Goal: Task Accomplishment & Management: Manage account settings

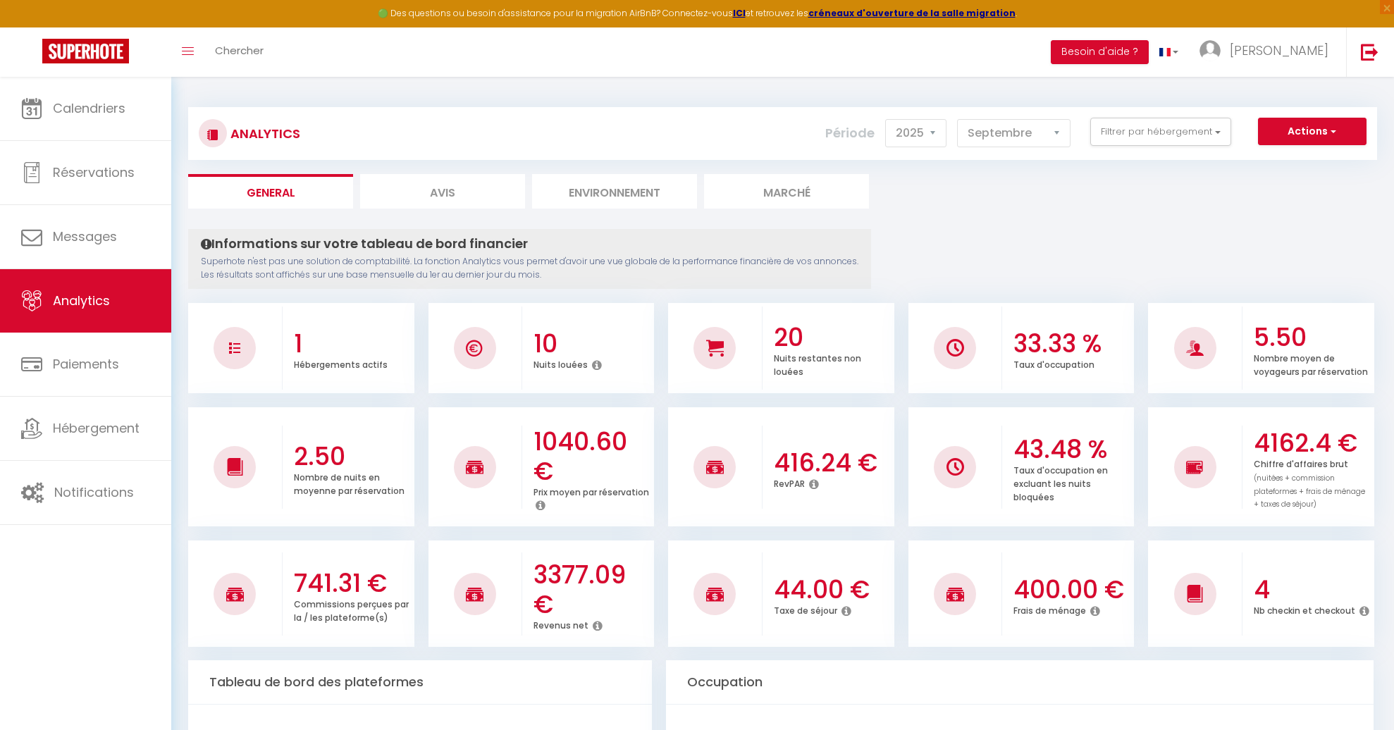
select select "2025"
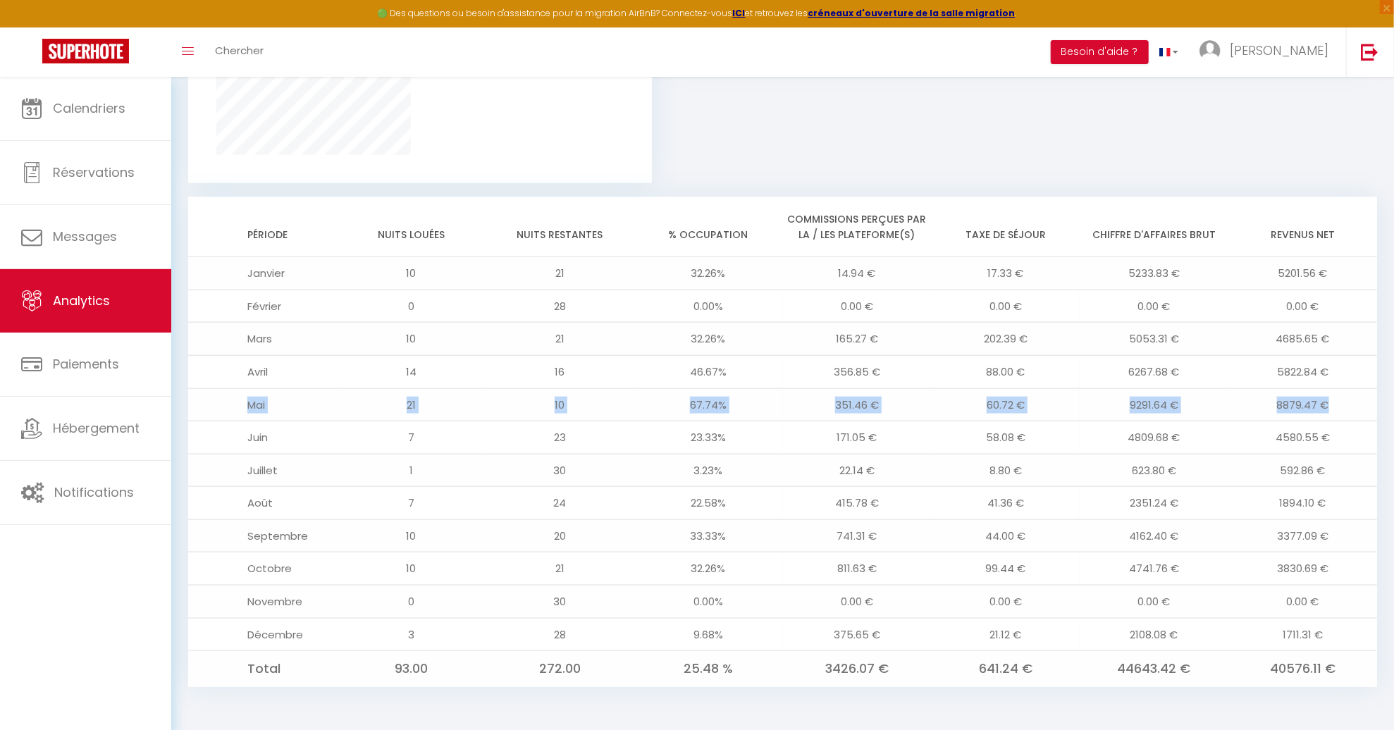
drag, startPoint x: 1325, startPoint y: 400, endPoint x: 247, endPoint y: 405, distance: 1077.6
click at [247, 405] on tr "[DATE] 67.74% 351.46 € 60.72 € 9291.64 € 8879.47 €" at bounding box center [782, 404] width 1189 height 33
click at [245, 405] on td "Mai" at bounding box center [262, 404] width 149 height 33
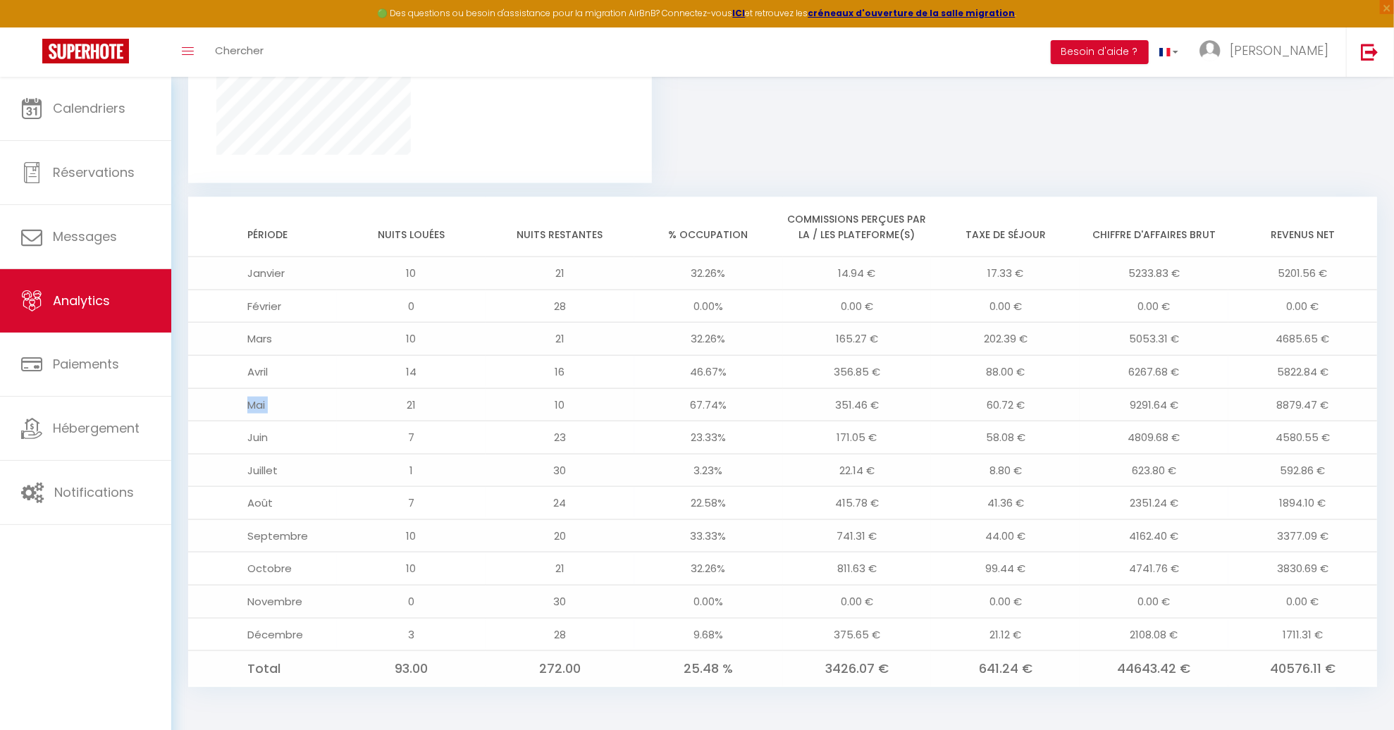
click at [245, 405] on td "Mai" at bounding box center [262, 404] width 149 height 33
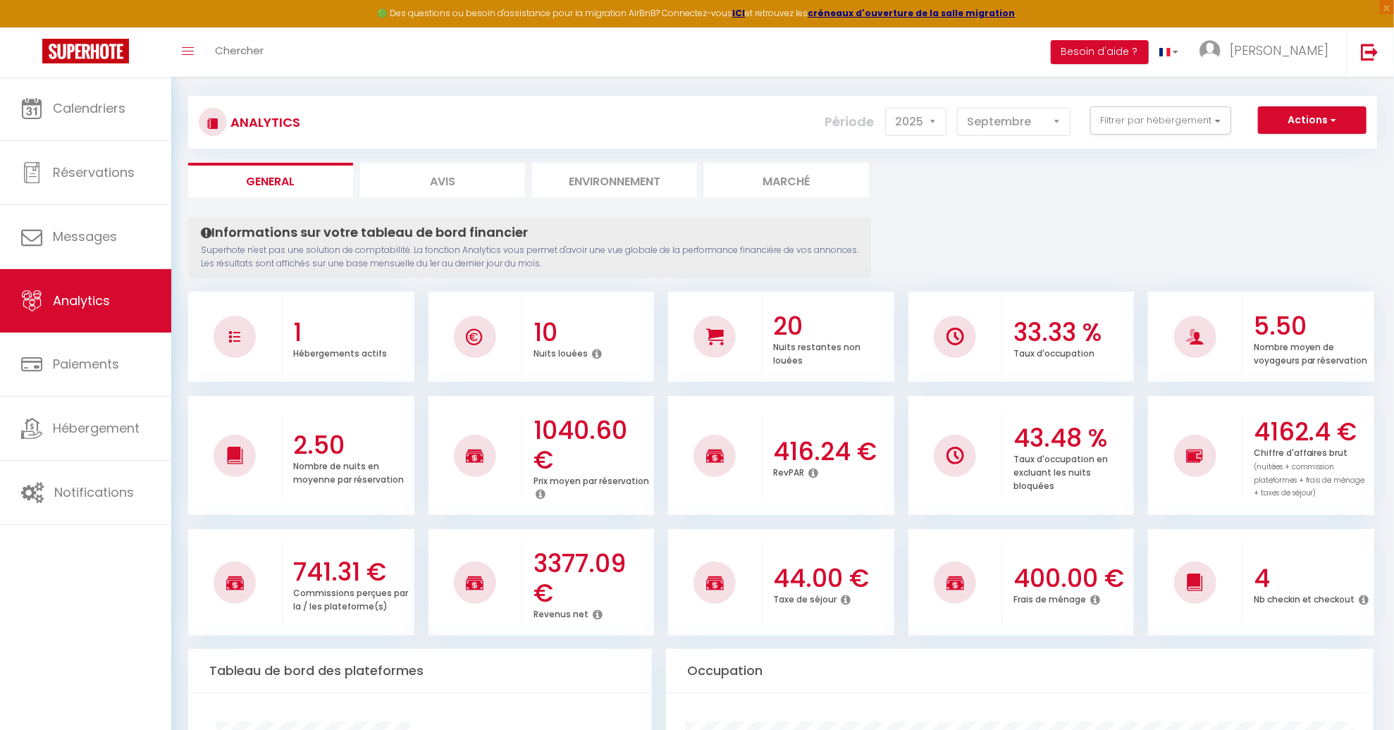
scroll to position [23, 0]
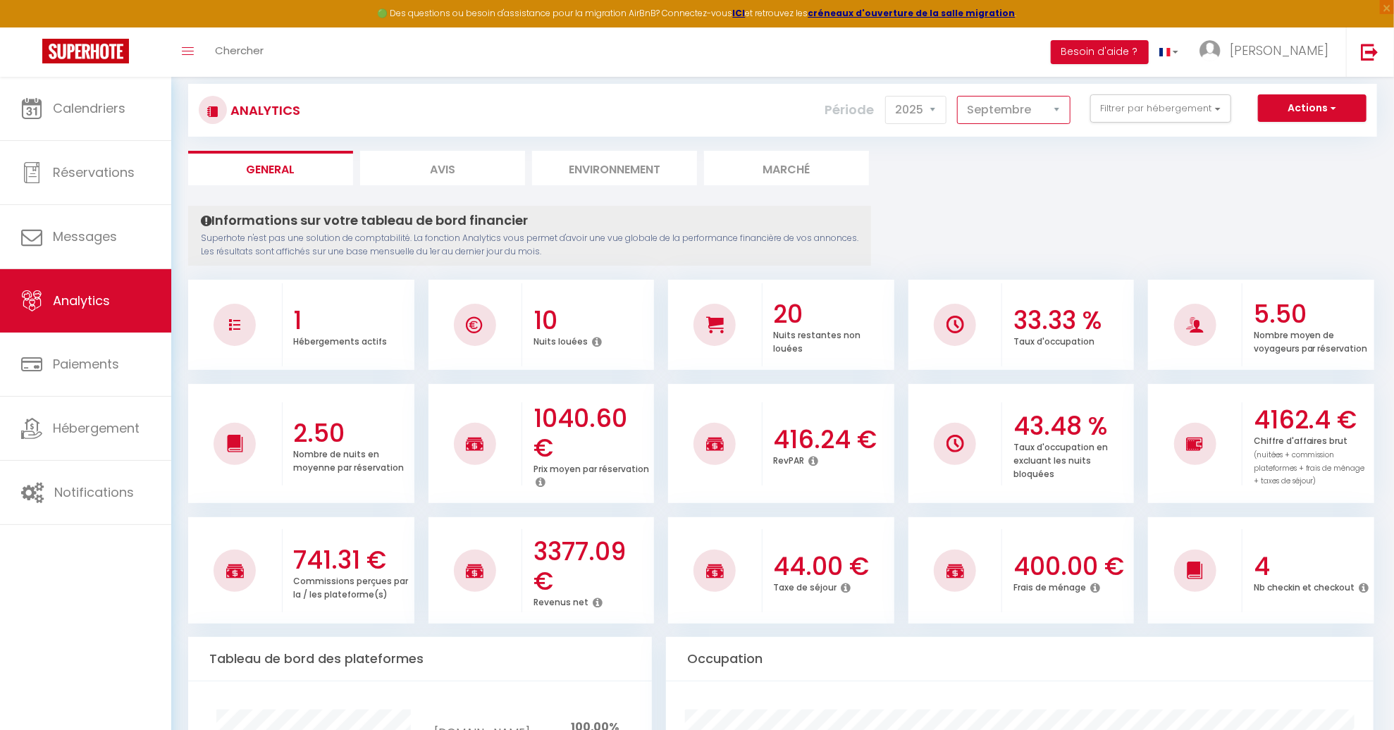
click at [1018, 106] on select "[PERSON_NAME] Mars Avril Mai Juin Juillet Août Septembre Octobre Novembre Décem…" at bounding box center [1013, 110] width 113 height 28
select select "1"
click at [958, 96] on select "[PERSON_NAME] Mars Avril Mai Juin Juillet Août Septembre Octobre Novembre Décem…" at bounding box center [1013, 110] width 113 height 28
checkbox gare "false"
checkbox St-Nazaire "false"
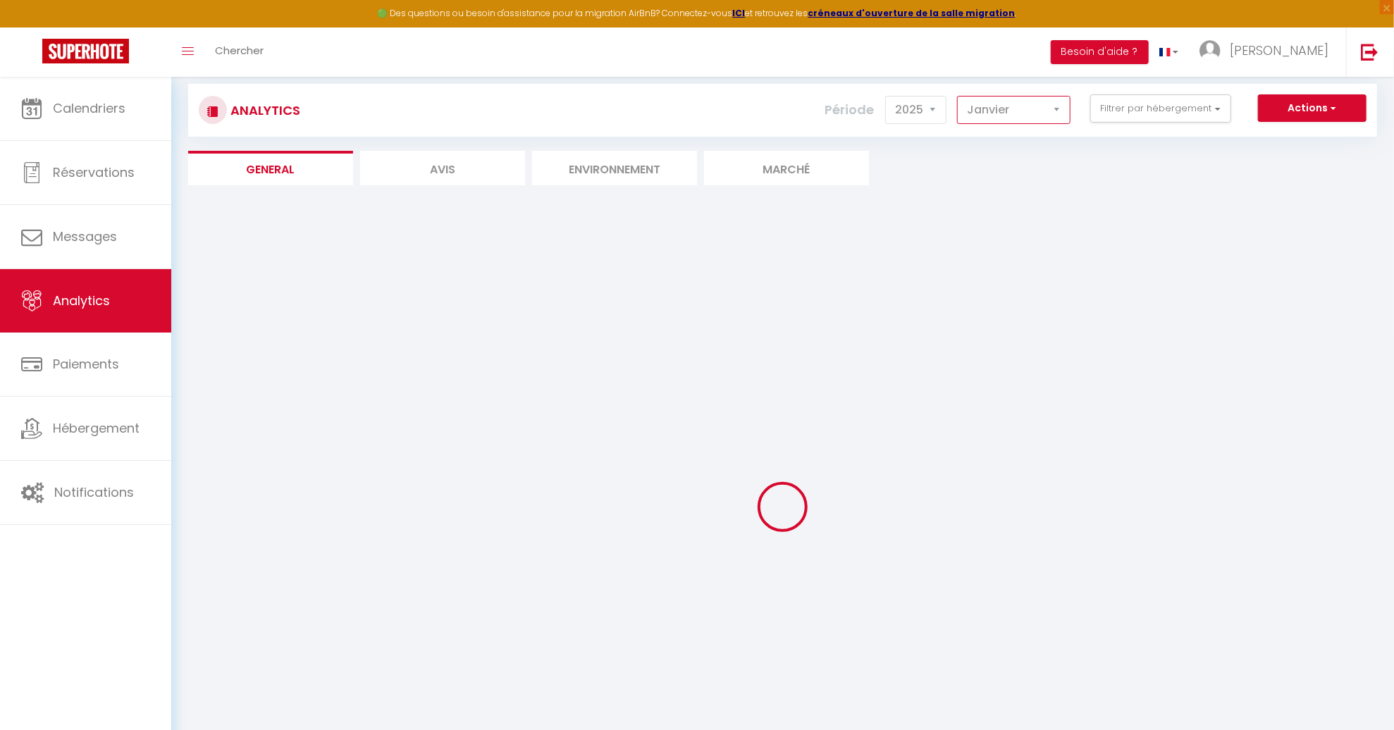
checkbox gare "false"
checkbox St-Nazaire "false"
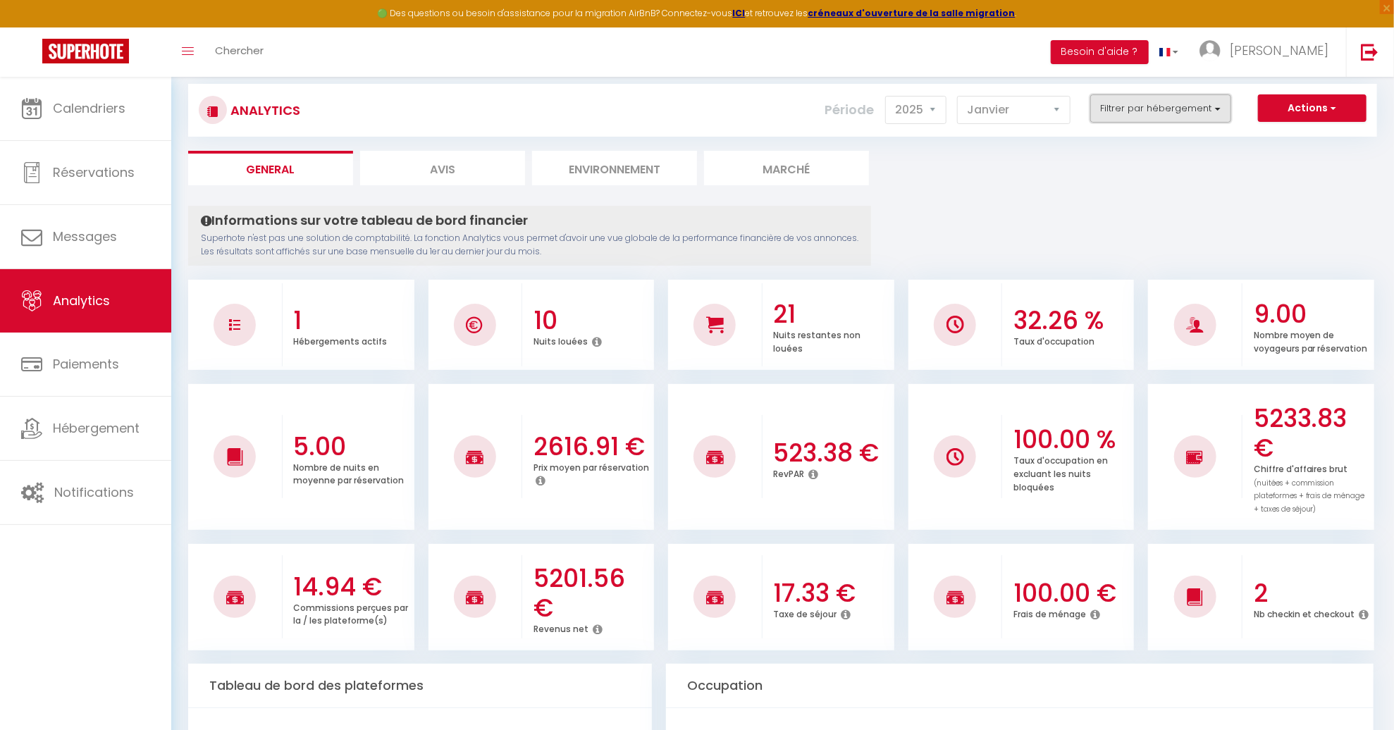
click at [1158, 101] on button "Filtrer par hébergement" at bounding box center [1160, 108] width 141 height 28
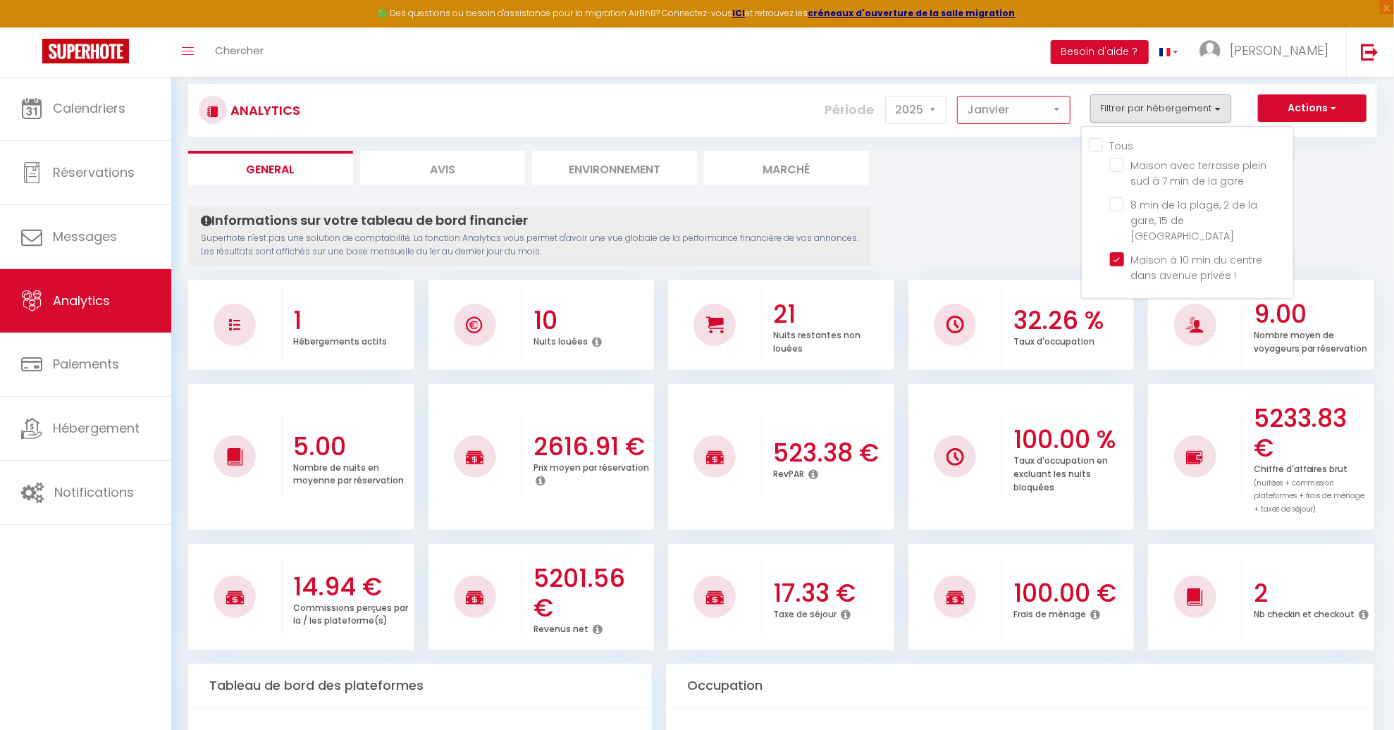
click at [1045, 113] on select "[PERSON_NAME] Mars Avril Mai Juin Juillet Août Septembre Octobre Novembre Décem…" at bounding box center [1013, 110] width 113 height 28
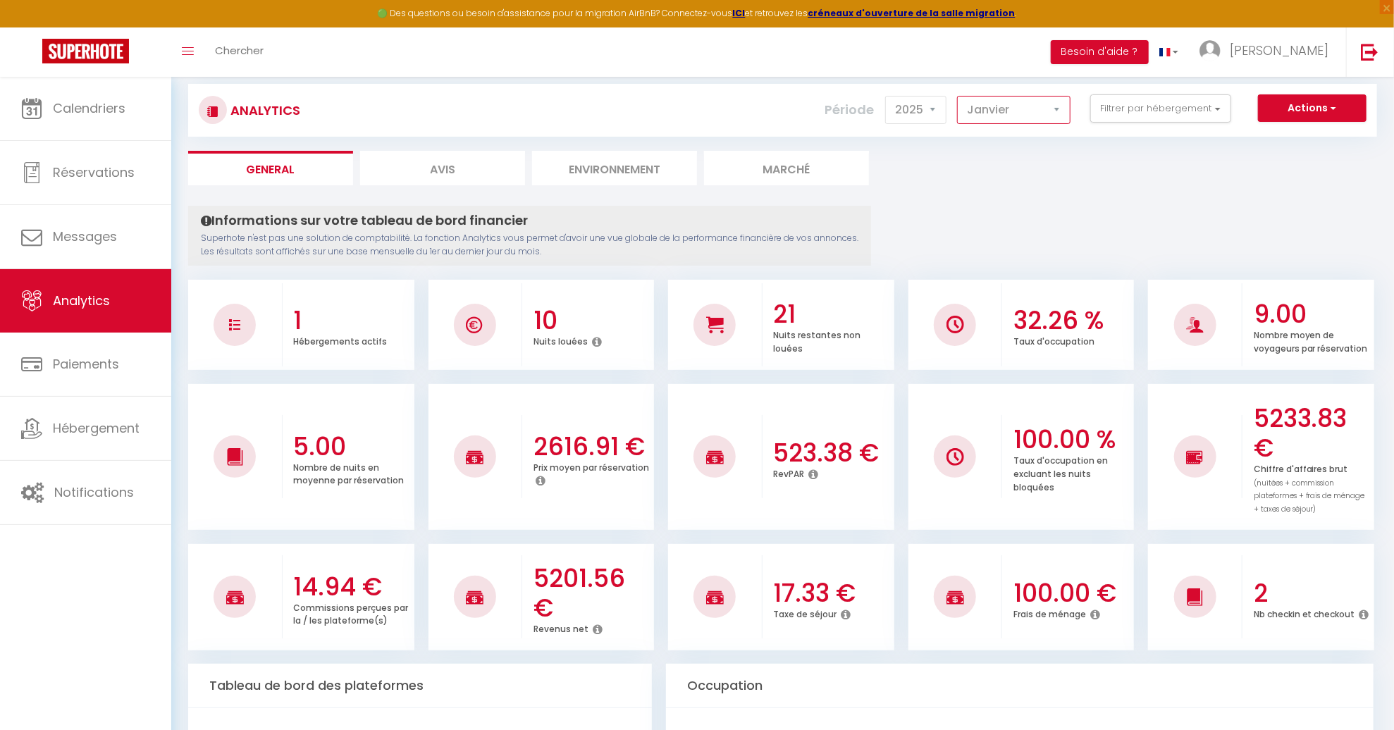
click at [1045, 113] on select "[PERSON_NAME] Mars Avril Mai Juin Juillet Août Septembre Octobre Novembre Décem…" at bounding box center [1013, 110] width 113 height 28
click at [958, 96] on select "[PERSON_NAME] Mars Avril Mai Juin Juillet Août Septembre Octobre Novembre Décem…" at bounding box center [1013, 110] width 113 height 28
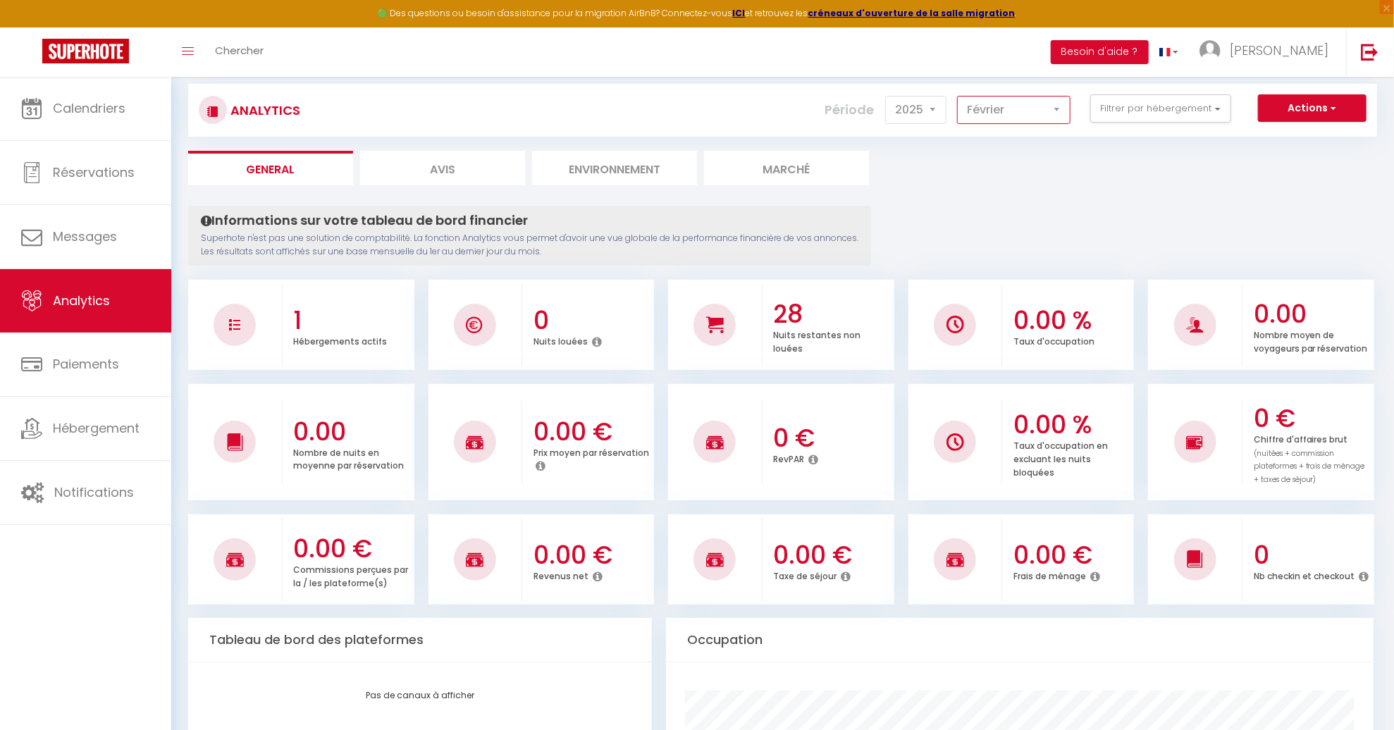
click at [1035, 103] on select "[PERSON_NAME] Mars Avril Mai Juin Juillet Août Septembre Octobre Novembre Décem…" at bounding box center [1013, 110] width 113 height 28
click at [958, 96] on select "[PERSON_NAME] Mars Avril Mai Juin Juillet Août Septembre Octobre Novembre Décem…" at bounding box center [1013, 110] width 113 height 28
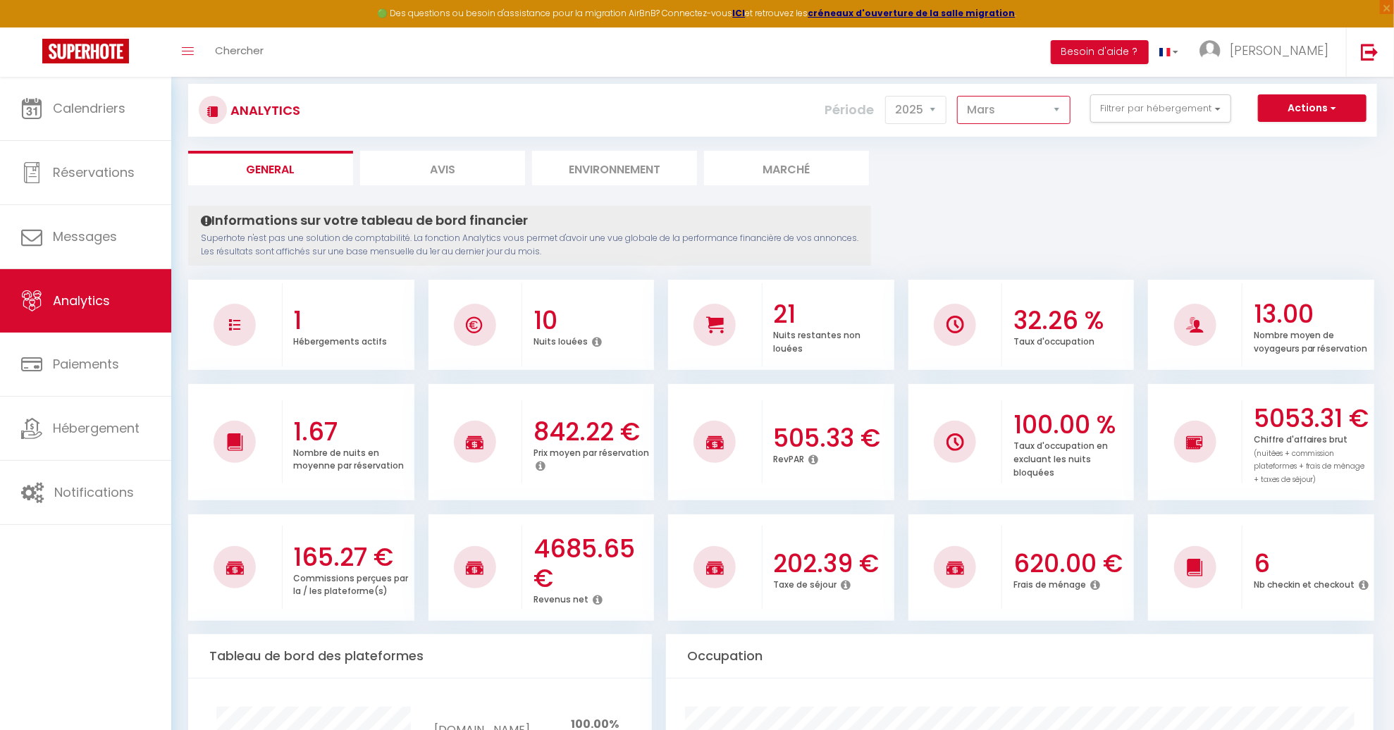
click at [1021, 109] on select "[PERSON_NAME] Mars Avril Mai Juin Juillet Août Septembre Octobre Novembre Décem…" at bounding box center [1013, 110] width 113 height 28
click at [958, 96] on select "[PERSON_NAME] Mars Avril Mai Juin Juillet Août Septembre Octobre Novembre Décem…" at bounding box center [1013, 110] width 113 height 28
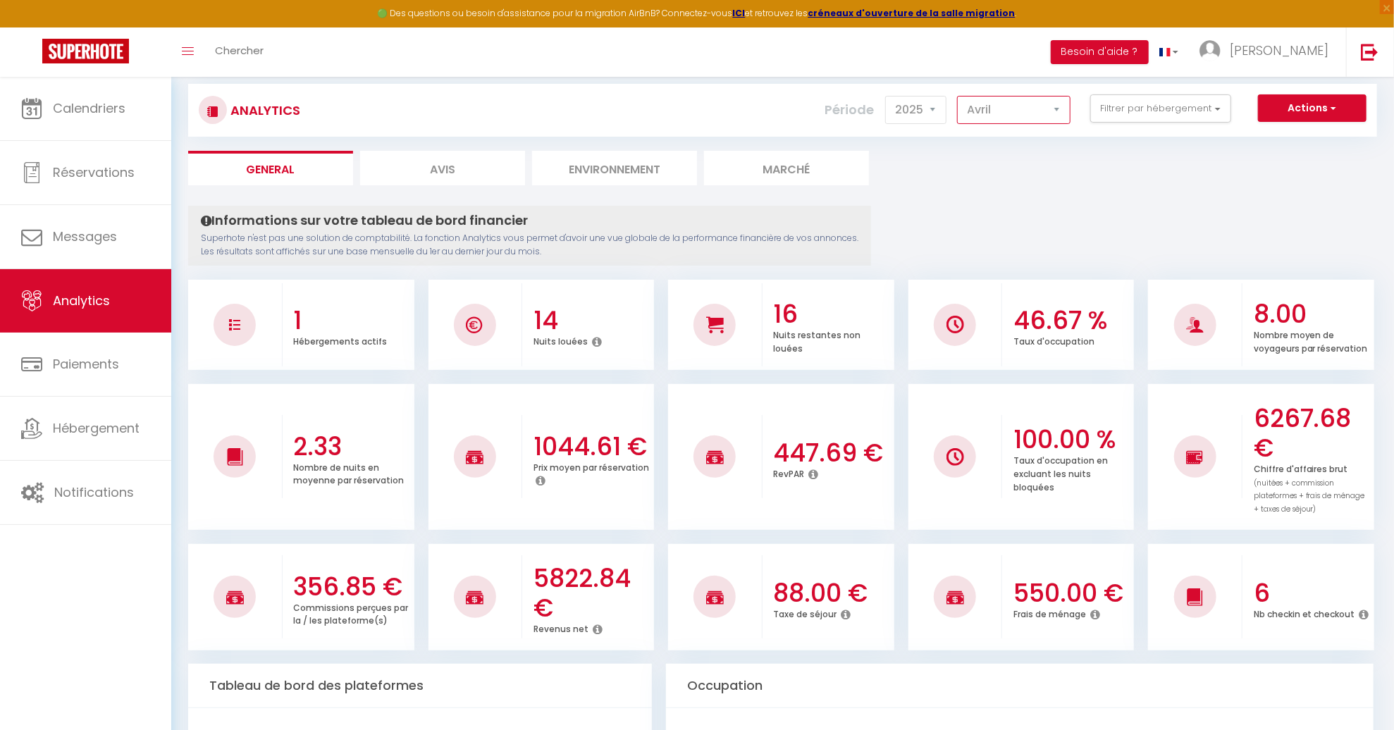
click at [1011, 113] on select "[PERSON_NAME] Mars Avril Mai Juin Juillet Août Septembre Octobre Novembre Décem…" at bounding box center [1013, 110] width 113 height 28
click at [958, 96] on select "[PERSON_NAME] Mars Avril Mai Juin Juillet Août Septembre Octobre Novembre Décem…" at bounding box center [1013, 110] width 113 height 28
click at [1018, 111] on select "[PERSON_NAME] Mars Avril Mai Juin Juillet Août Septembre Octobre Novembre Décem…" at bounding box center [1013, 110] width 113 height 28
click at [958, 96] on select "[PERSON_NAME] Mars Avril Mai Juin Juillet Août Septembre Octobre Novembre Décem…" at bounding box center [1013, 110] width 113 height 28
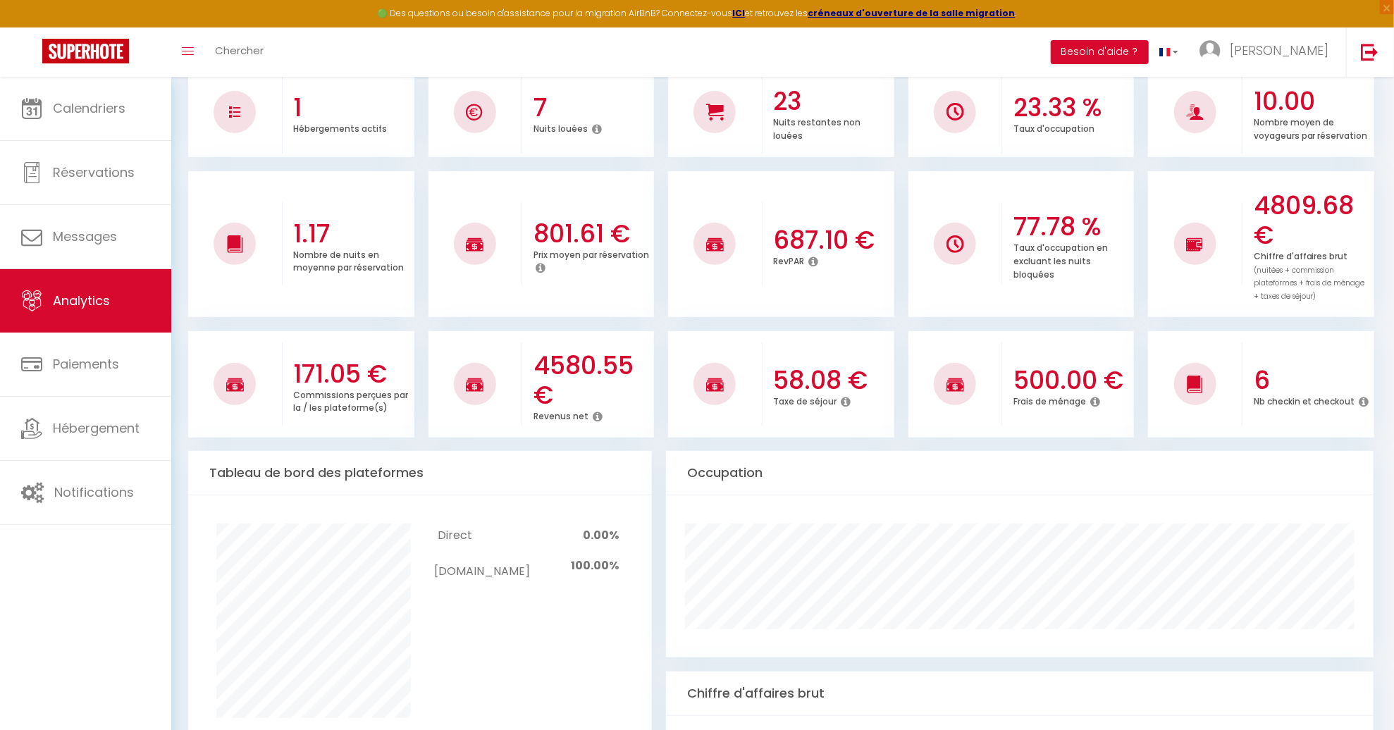
scroll to position [0, 0]
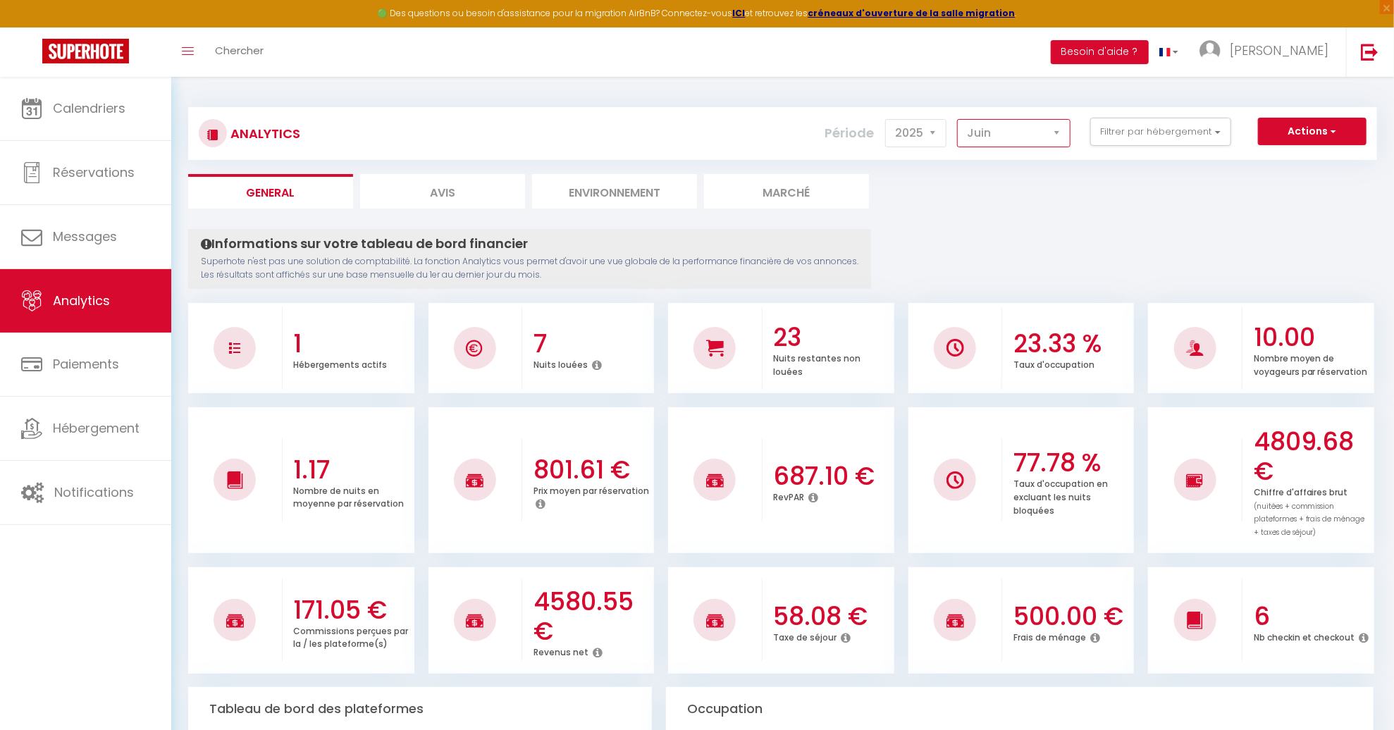
click at [1004, 128] on select "[PERSON_NAME] Mars Avril Mai Juin Juillet Août Septembre Octobre Novembre Décem…" at bounding box center [1013, 133] width 113 height 28
select select "1"
click at [958, 119] on select "[PERSON_NAME] Mars Avril Mai Juin Juillet Août Septembre Octobre Novembre Décem…" at bounding box center [1013, 133] width 113 height 28
checkbox gare "false"
checkbox St-Nazaire "false"
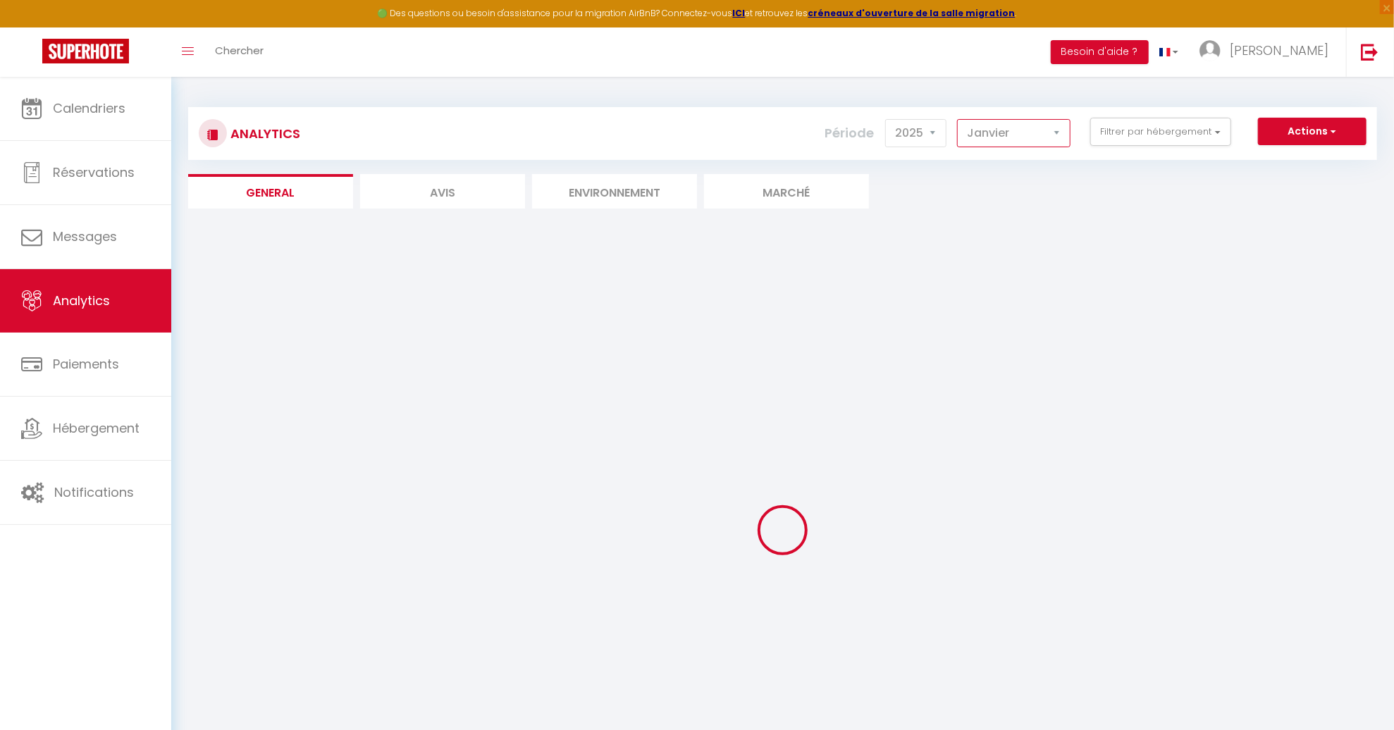
checkbox gare "false"
checkbox St-Nazaire "false"
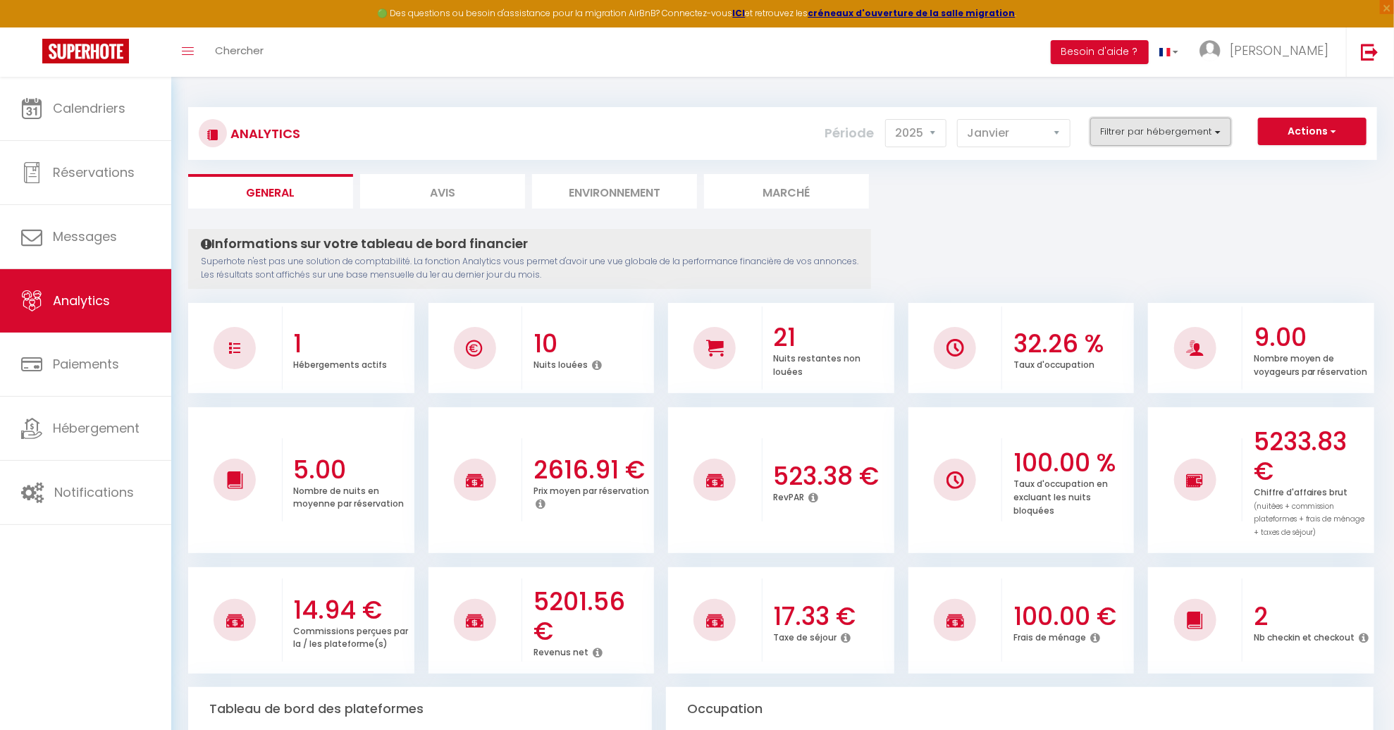
click at [1139, 142] on button "Filtrer par hébergement" at bounding box center [1160, 132] width 141 height 28
click at [1068, 192] on ul "General Avis Environnement Marché" at bounding box center [782, 191] width 1189 height 35
click at [976, 147] on select "[PERSON_NAME] Mars Avril Mai Juin Juillet Août Septembre Octobre Novembre Décem…" at bounding box center [1013, 133] width 113 height 28
click at [958, 119] on select "[PERSON_NAME] Mars Avril Mai Juin Juillet Août Septembre Octobre Novembre Décem…" at bounding box center [1013, 133] width 113 height 28
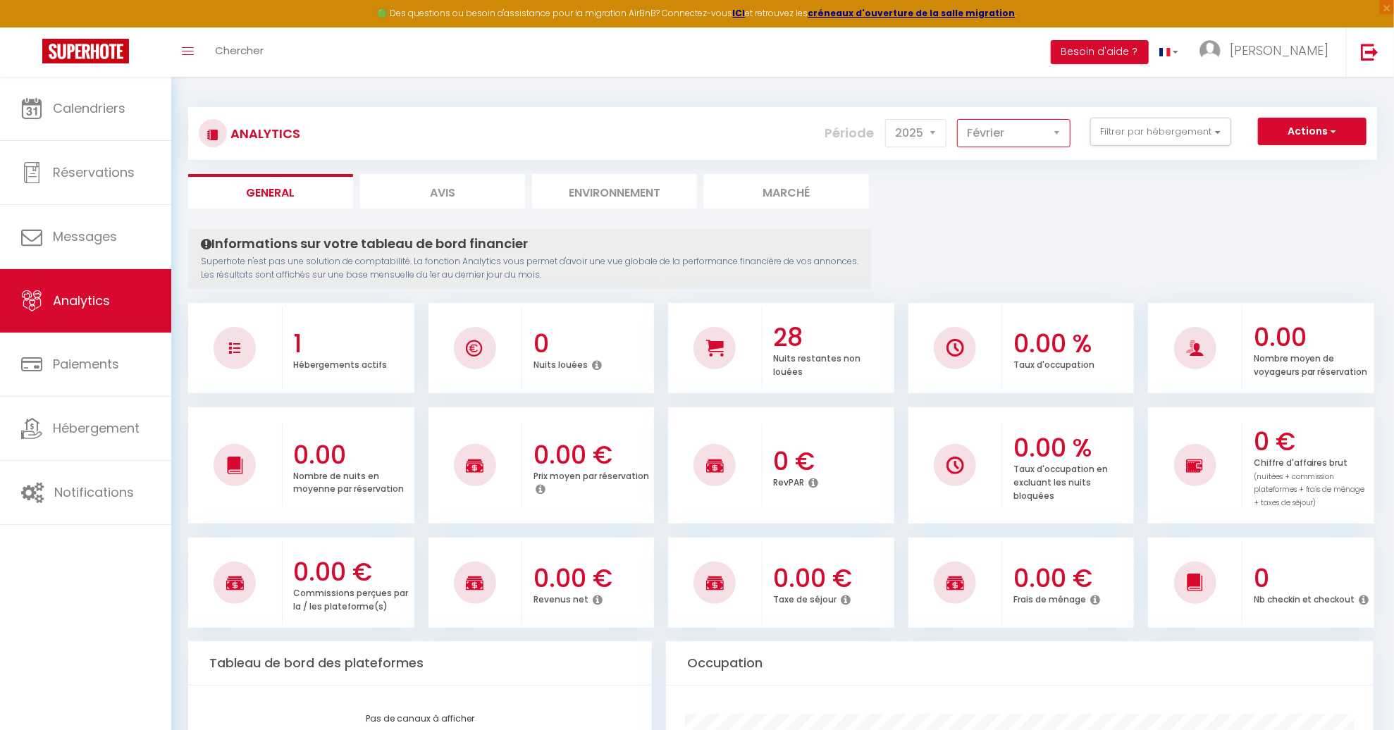
click at [988, 141] on select "[PERSON_NAME] Mars Avril Mai Juin Juillet Août Septembre Octobre Novembre Décem…" at bounding box center [1013, 133] width 113 height 28
click at [958, 119] on select "[PERSON_NAME] Mars Avril Mai Juin Juillet Août Septembre Octobre Novembre Décem…" at bounding box center [1013, 133] width 113 height 28
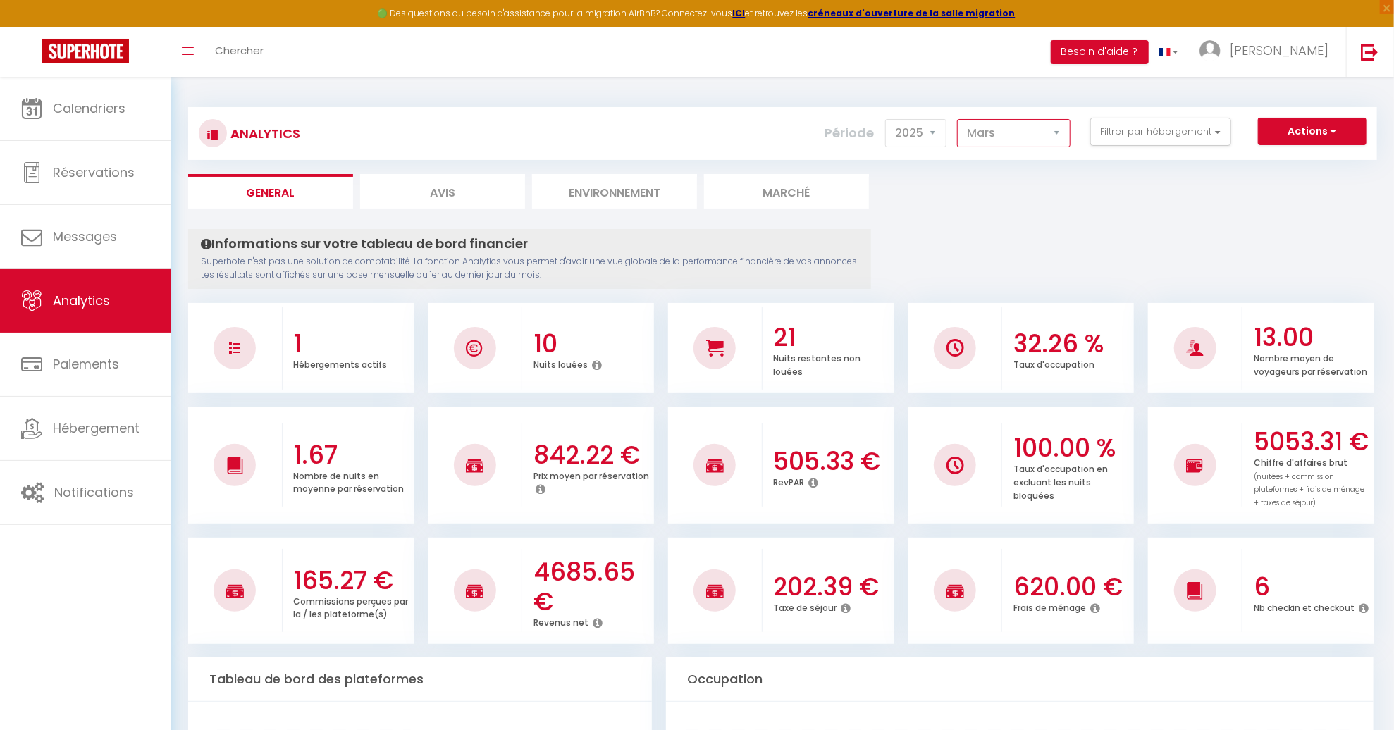
click at [1021, 133] on select "[PERSON_NAME] Mars Avril Mai Juin Juillet Août Septembre Octobre Novembre Décem…" at bounding box center [1013, 133] width 113 height 28
select select "4"
click at [958, 119] on select "[PERSON_NAME] Mars Avril Mai Juin Juillet Août Septembre Octobre Novembre Décem…" at bounding box center [1013, 133] width 113 height 28
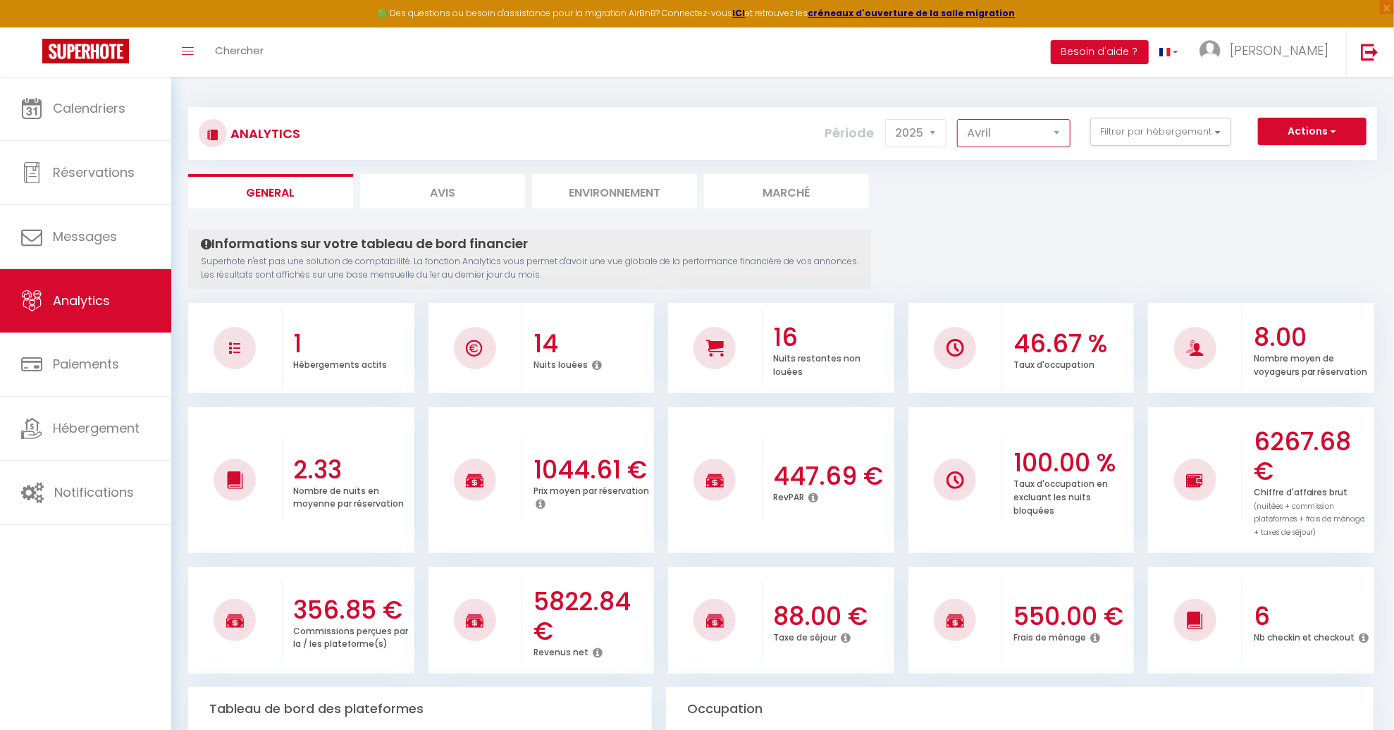
click at [1031, 131] on select "[PERSON_NAME] Mars Avril Mai Juin Juillet Août Septembre Octobre Novembre Décem…" at bounding box center [1013, 133] width 113 height 28
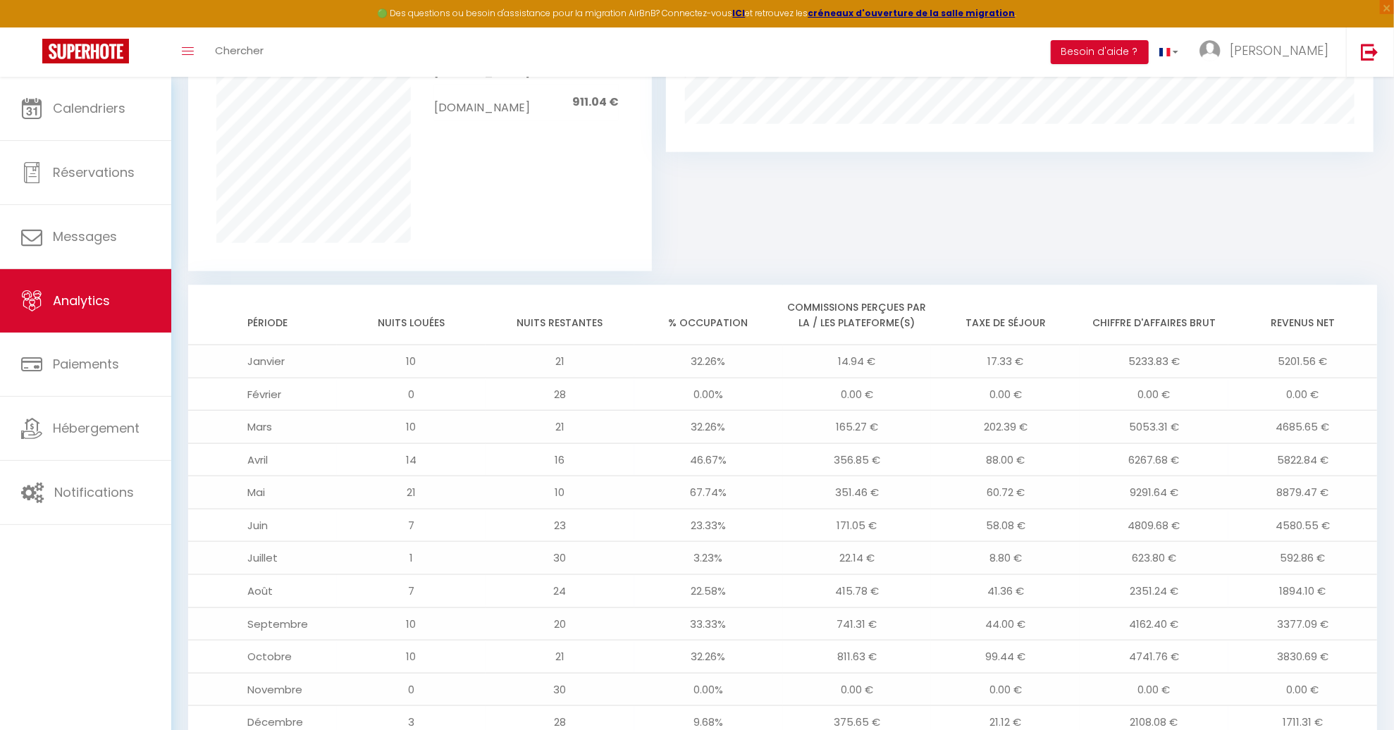
scroll to position [987, 0]
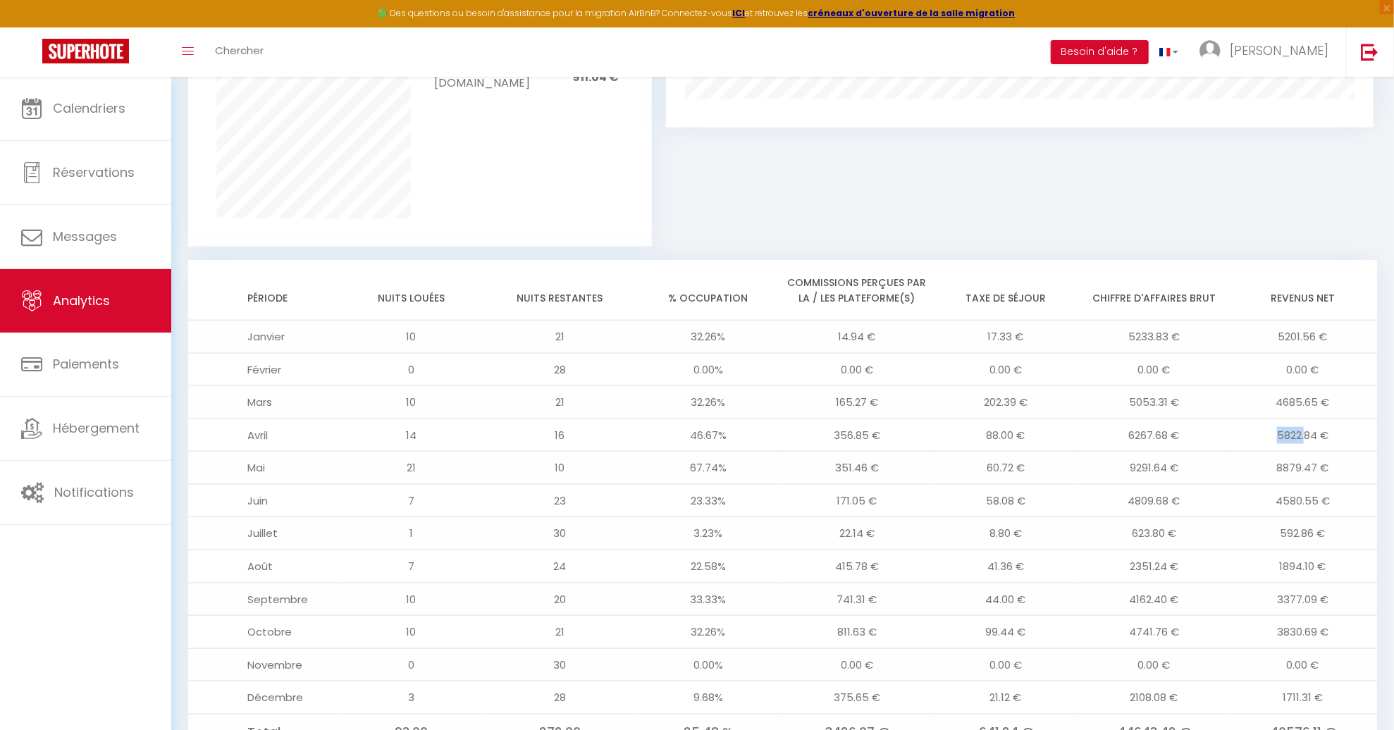
drag, startPoint x: 1278, startPoint y: 434, endPoint x: 1304, endPoint y: 435, distance: 26.1
click at [1304, 435] on td "5822.84 €" at bounding box center [1302, 435] width 149 height 33
click at [47, 128] on link "Calendriers" at bounding box center [85, 108] width 171 height 63
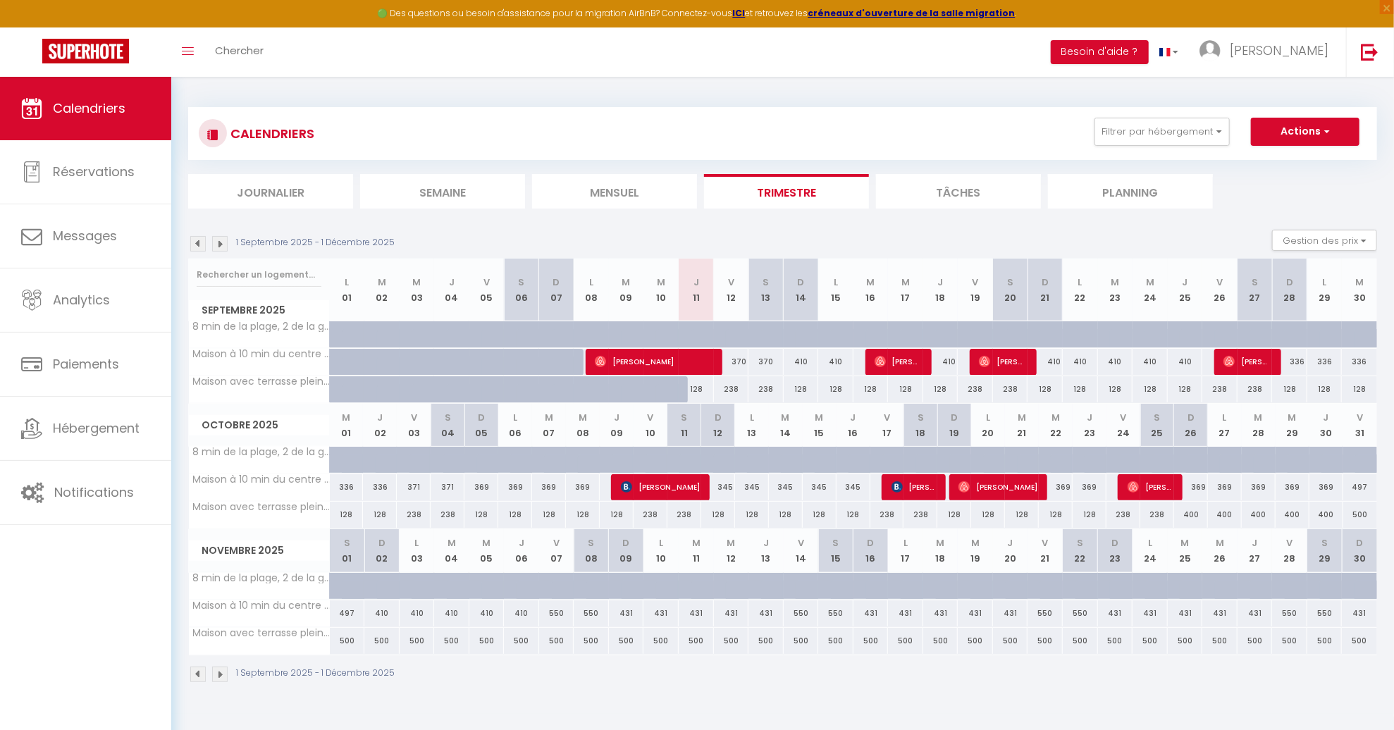
click at [217, 242] on img at bounding box center [220, 244] width 16 height 16
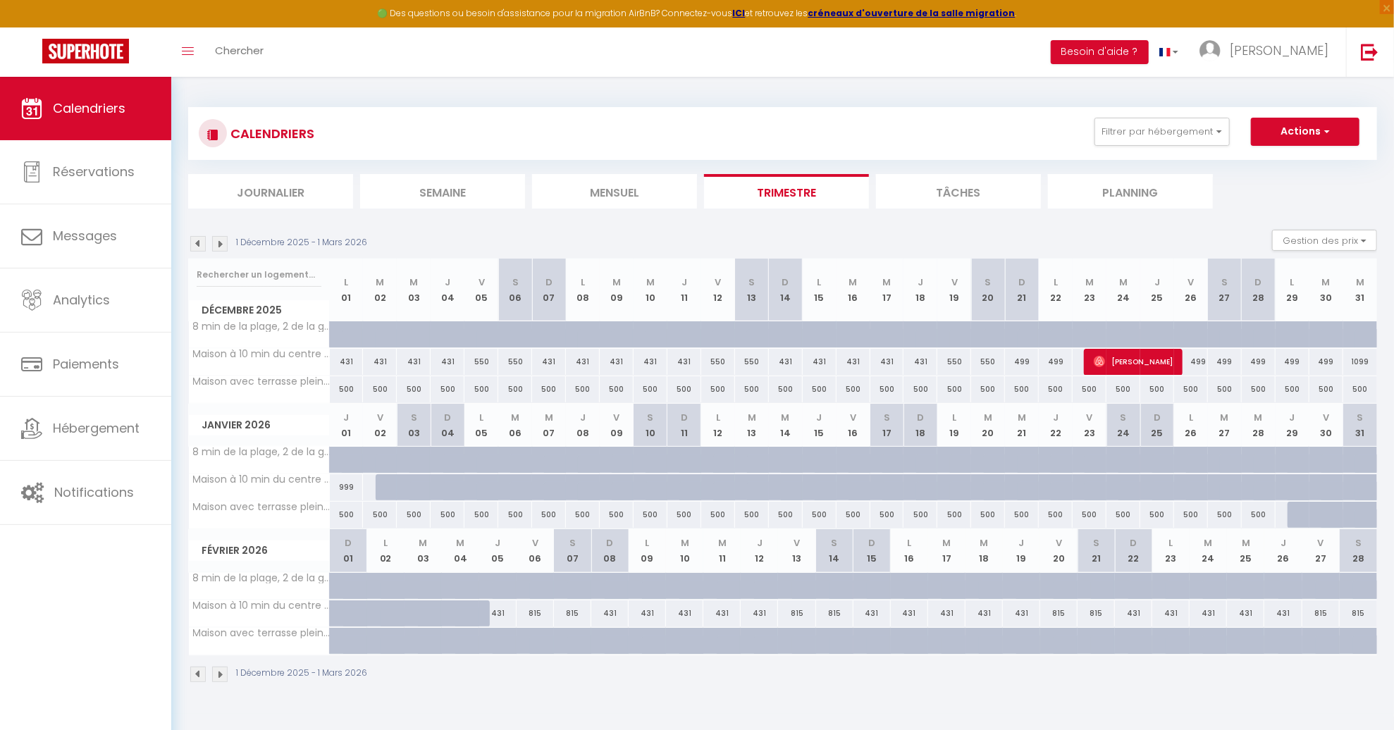
click at [217, 242] on img at bounding box center [220, 244] width 16 height 16
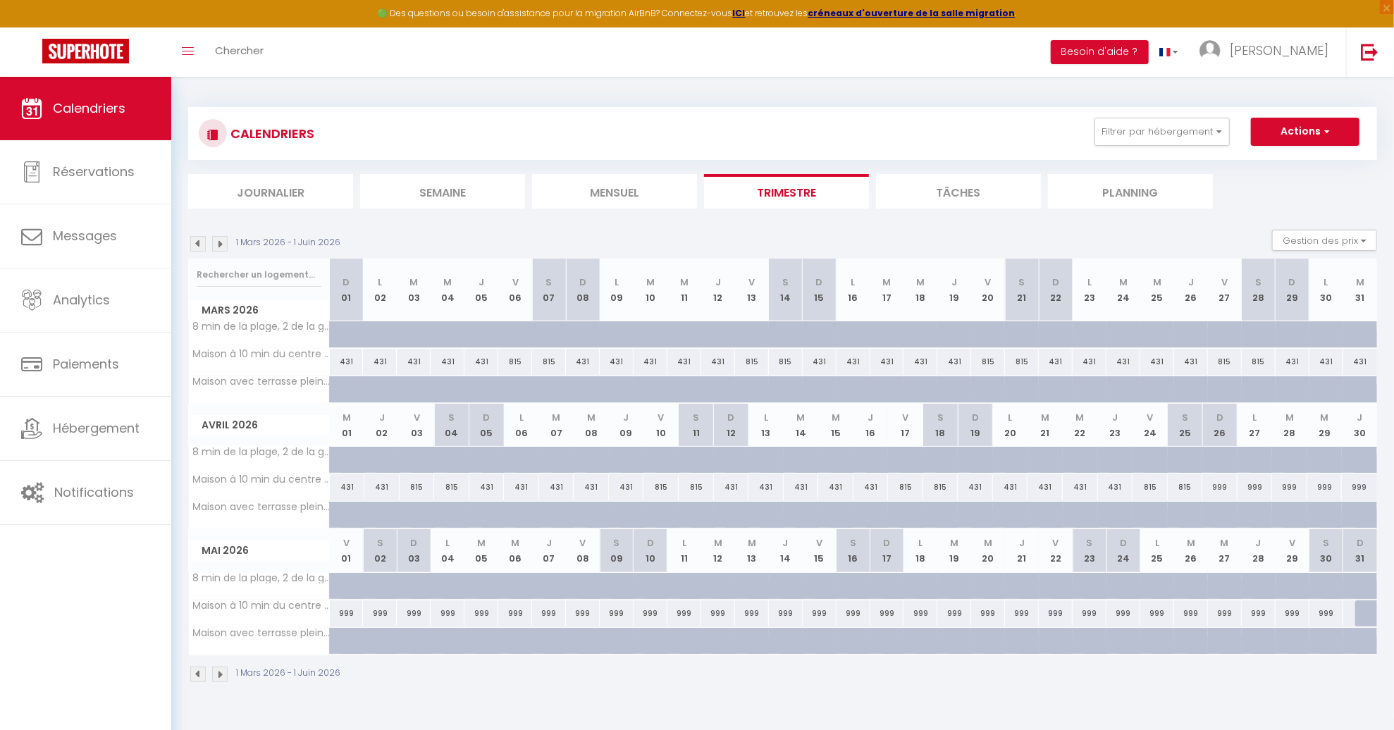
click at [190, 245] on img at bounding box center [198, 244] width 16 height 16
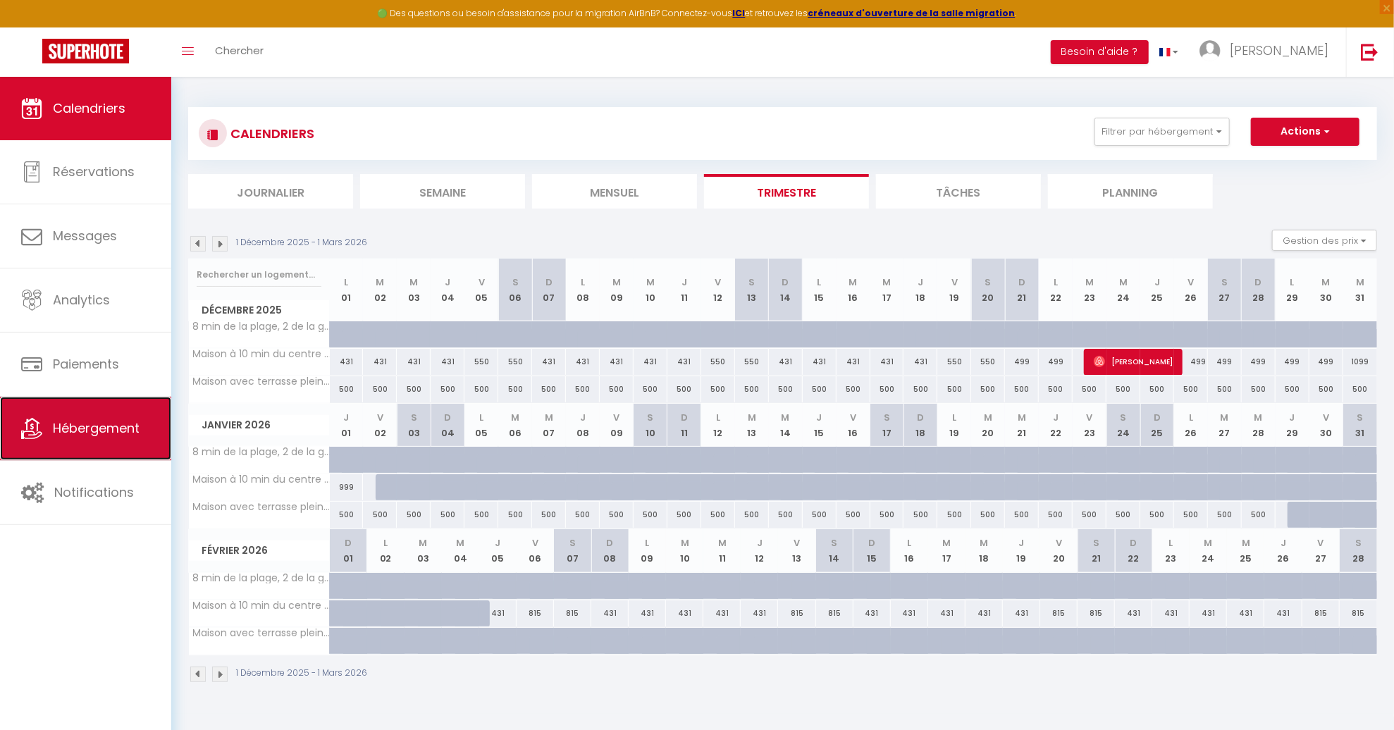
click at [91, 431] on span "Hébergement" at bounding box center [96, 428] width 87 height 18
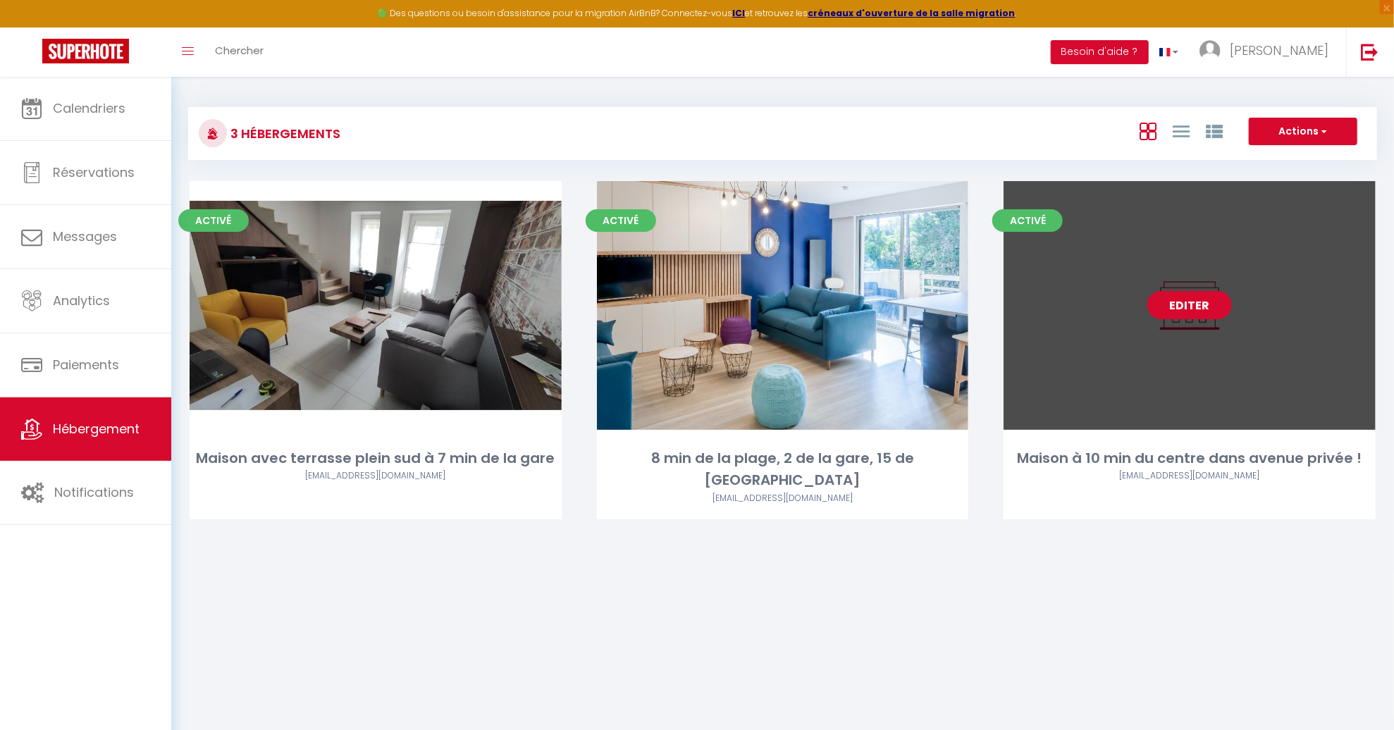
click at [1187, 304] on link "Editer" at bounding box center [1189, 305] width 85 height 28
click at [1199, 307] on link "Editer" at bounding box center [1189, 305] width 85 height 28
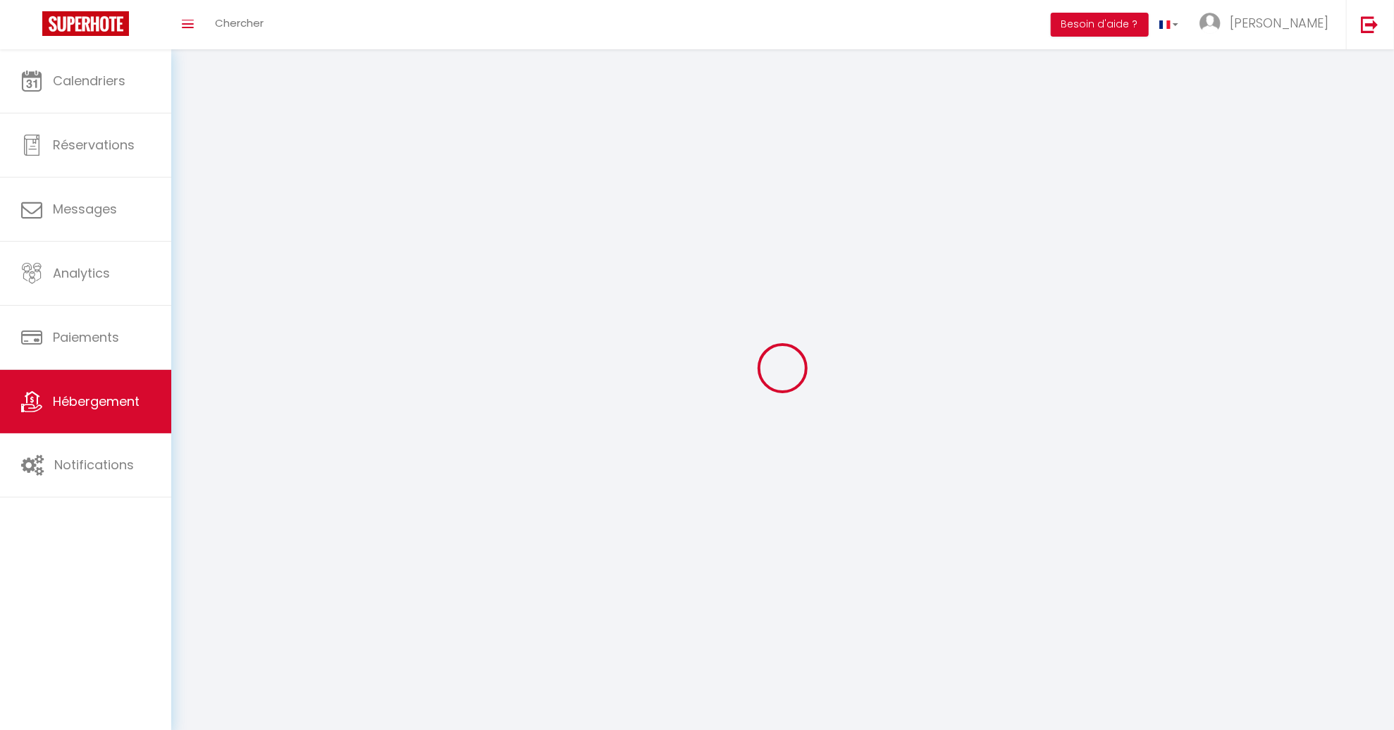
select select
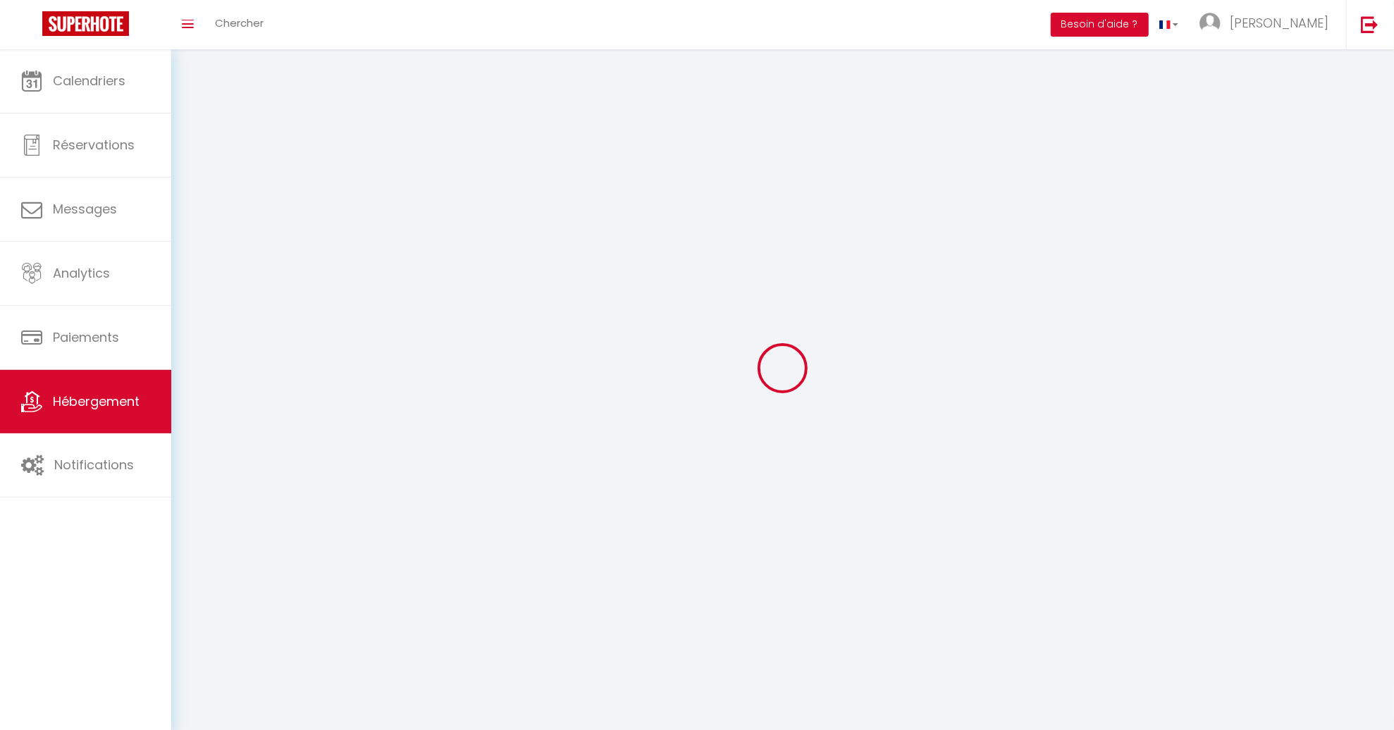
select select "1"
select select
checkbox input "false"
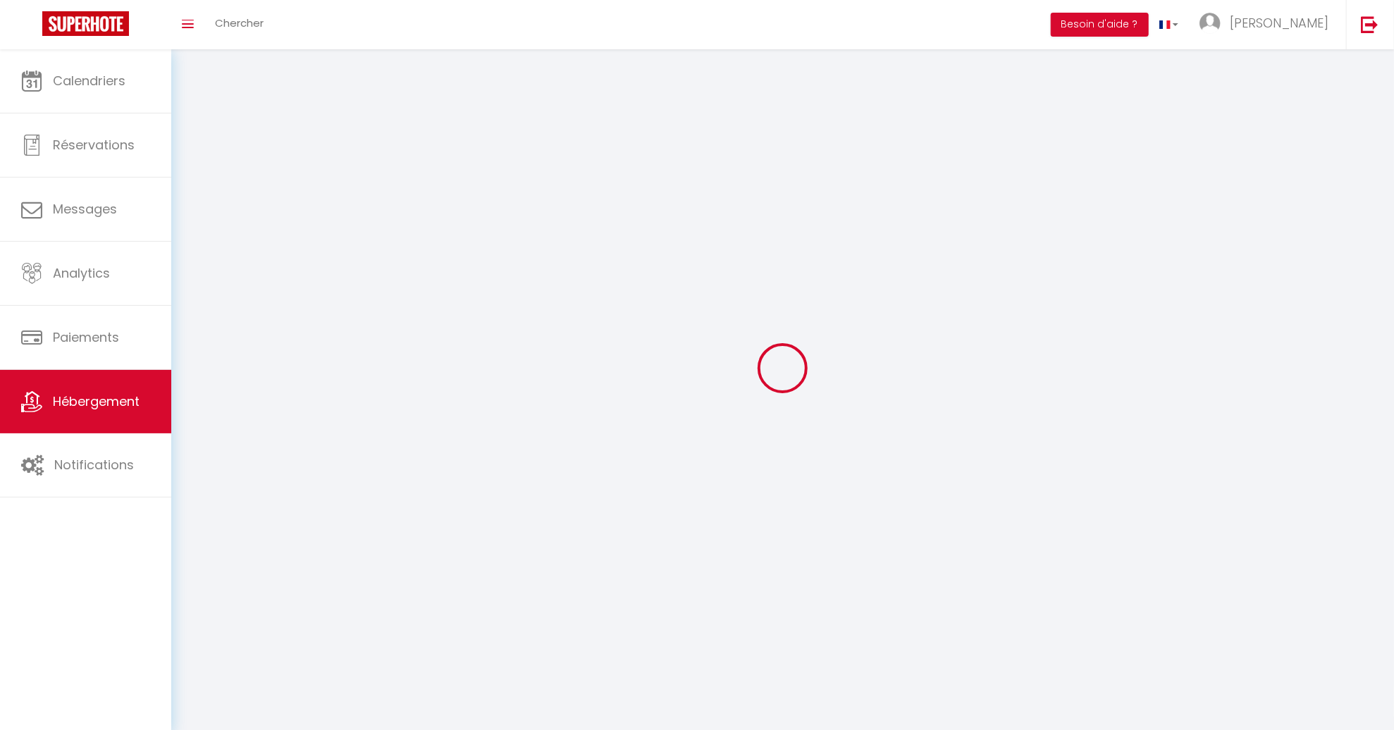
checkbox input "false"
select select "28"
select select
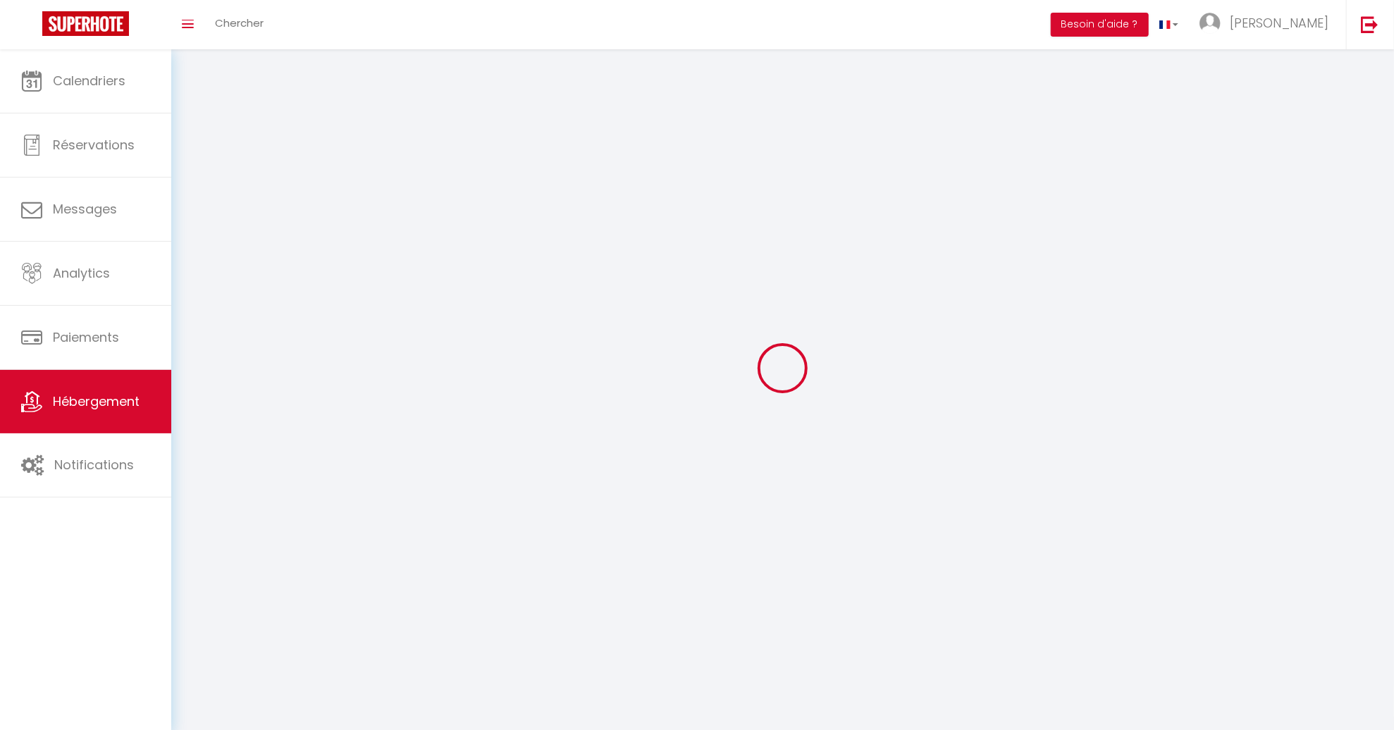
select select
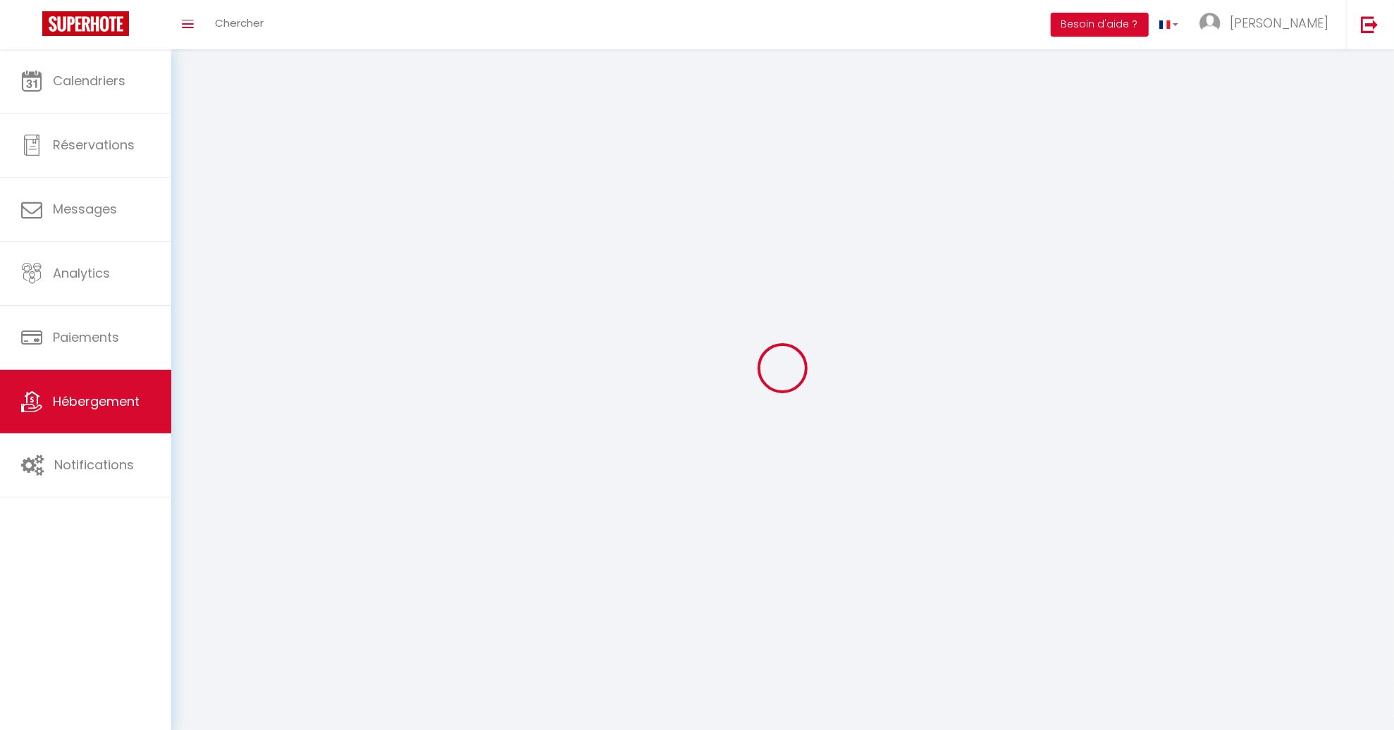
checkbox input "false"
select select
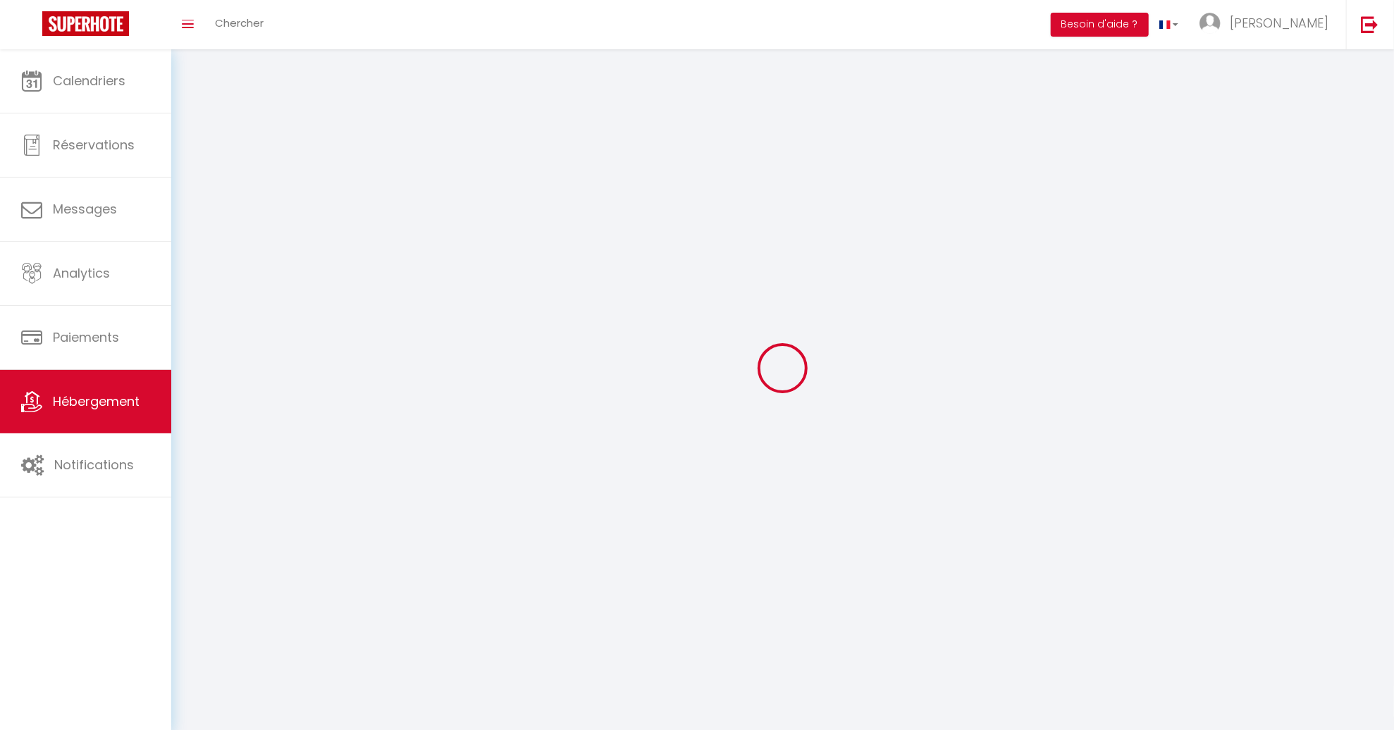
select select
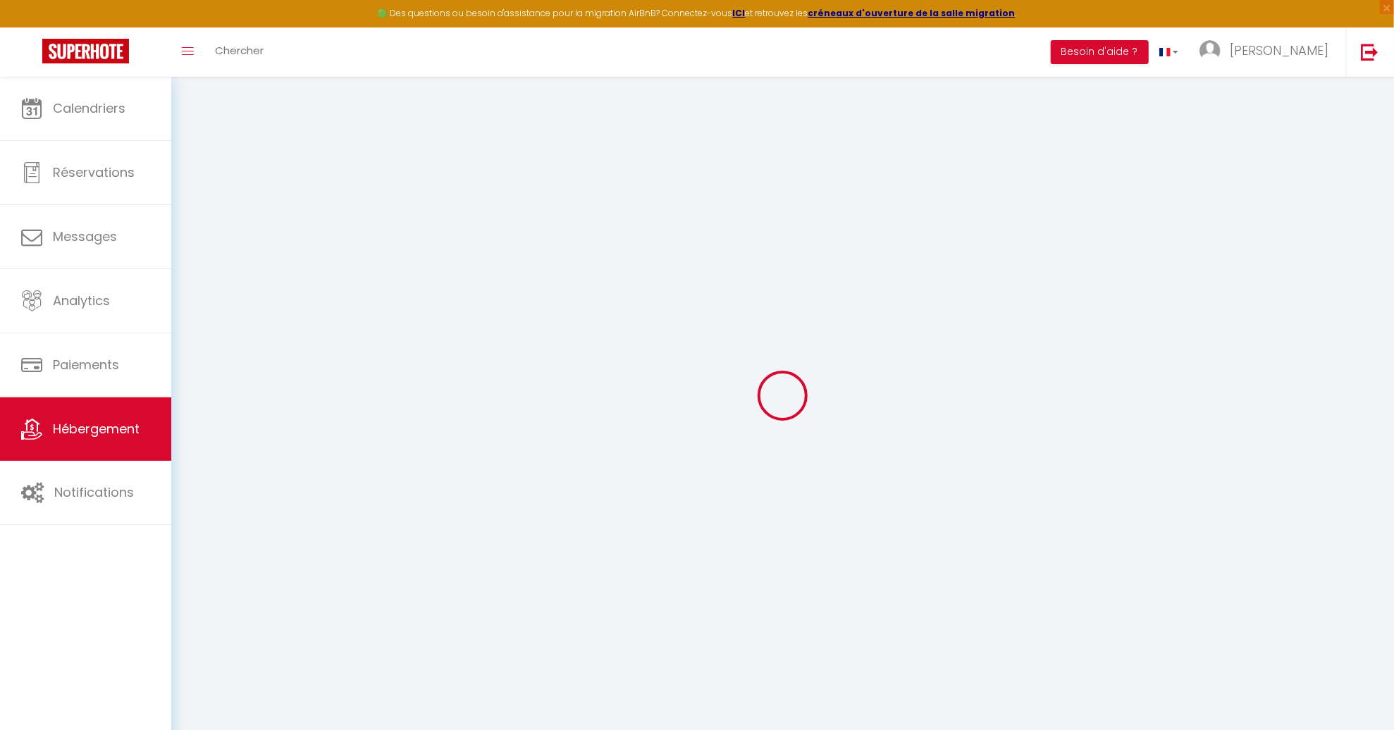
select select
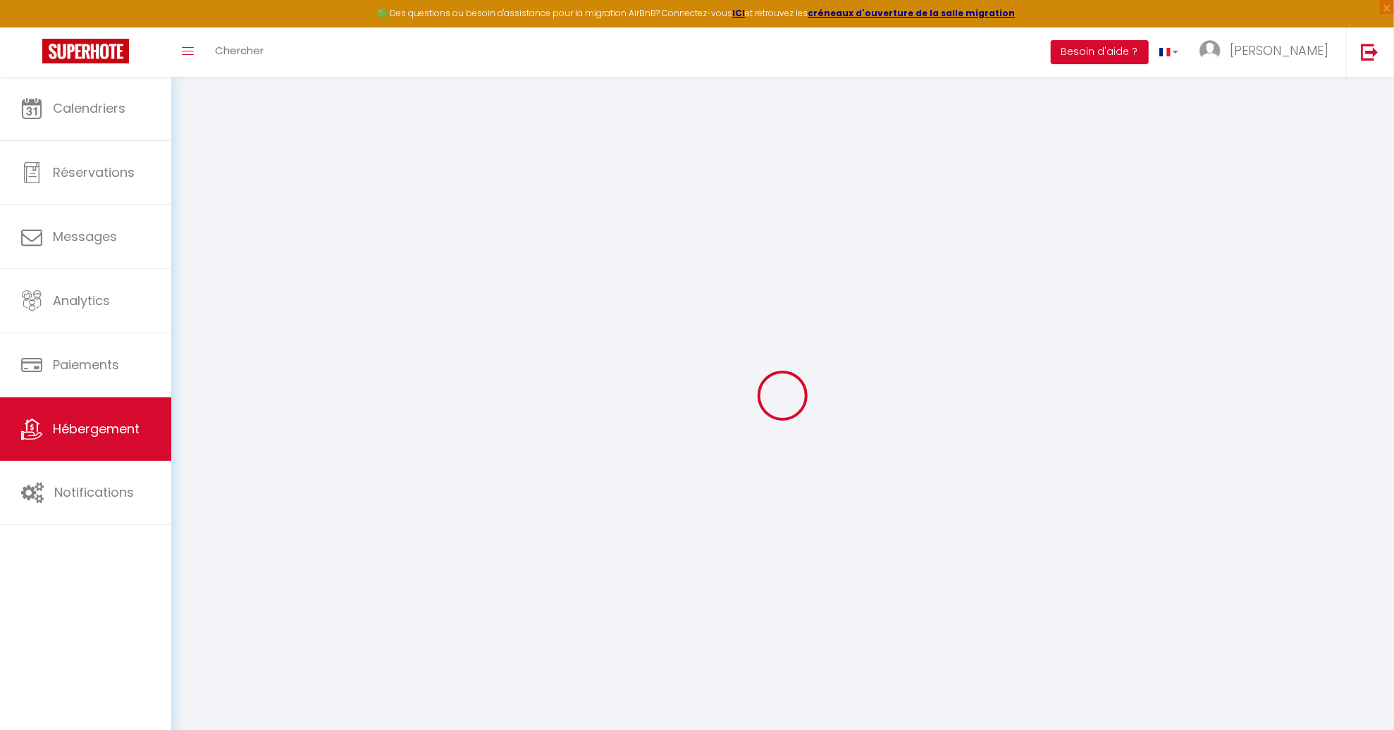
select select
checkbox input "false"
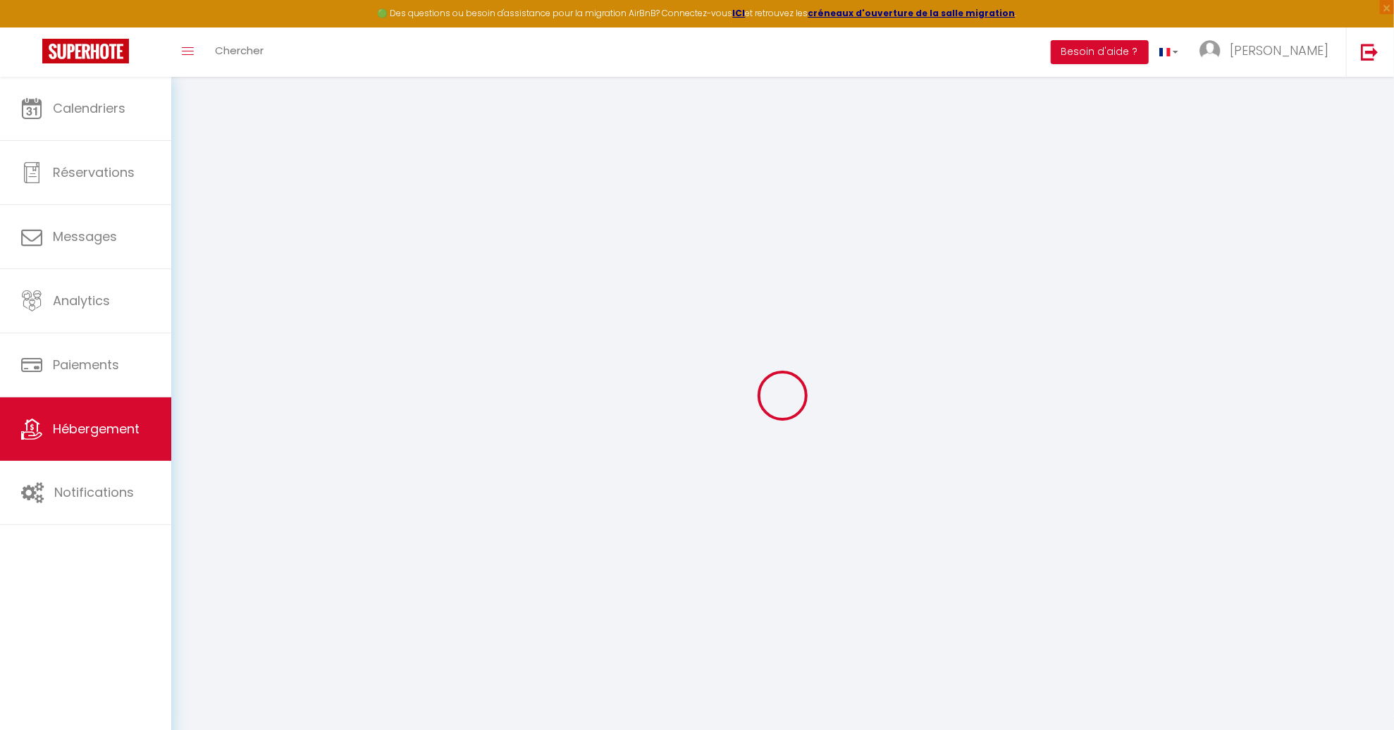
select select
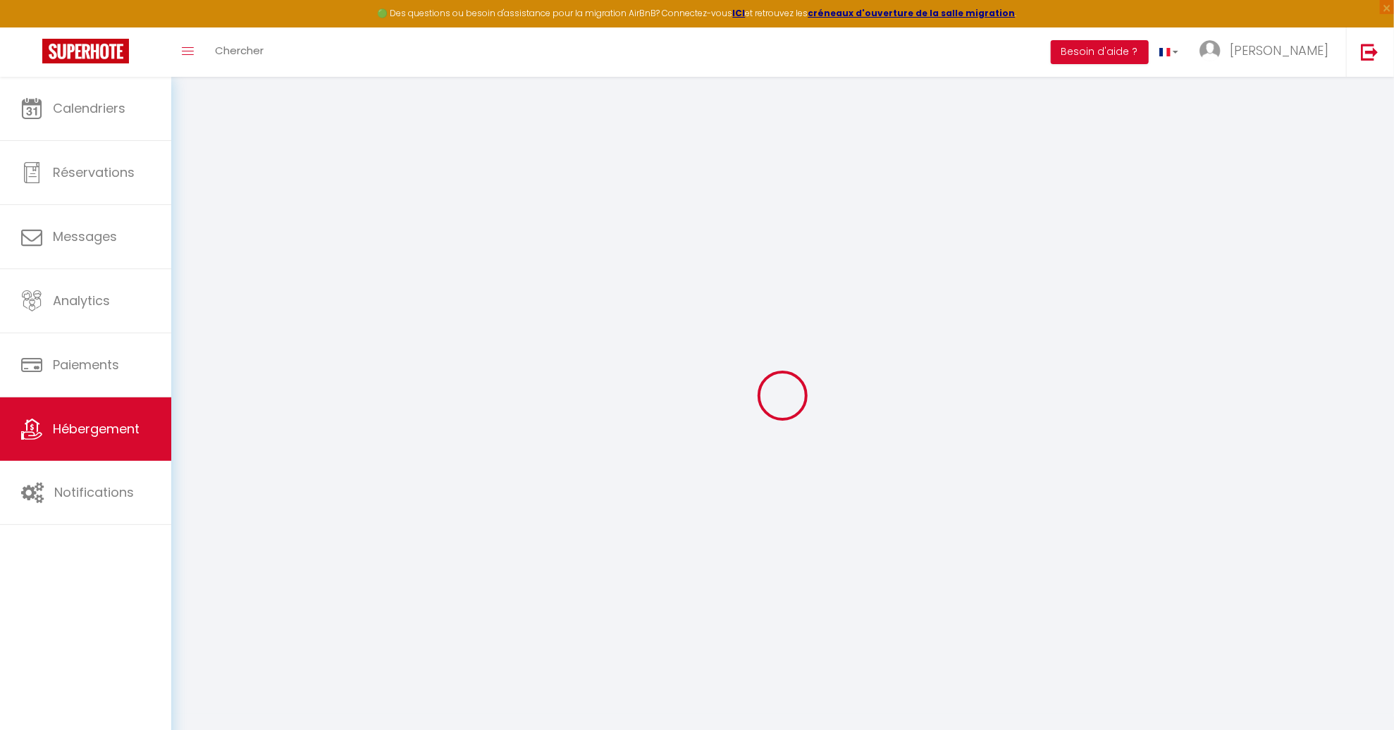
select select
checkbox input "false"
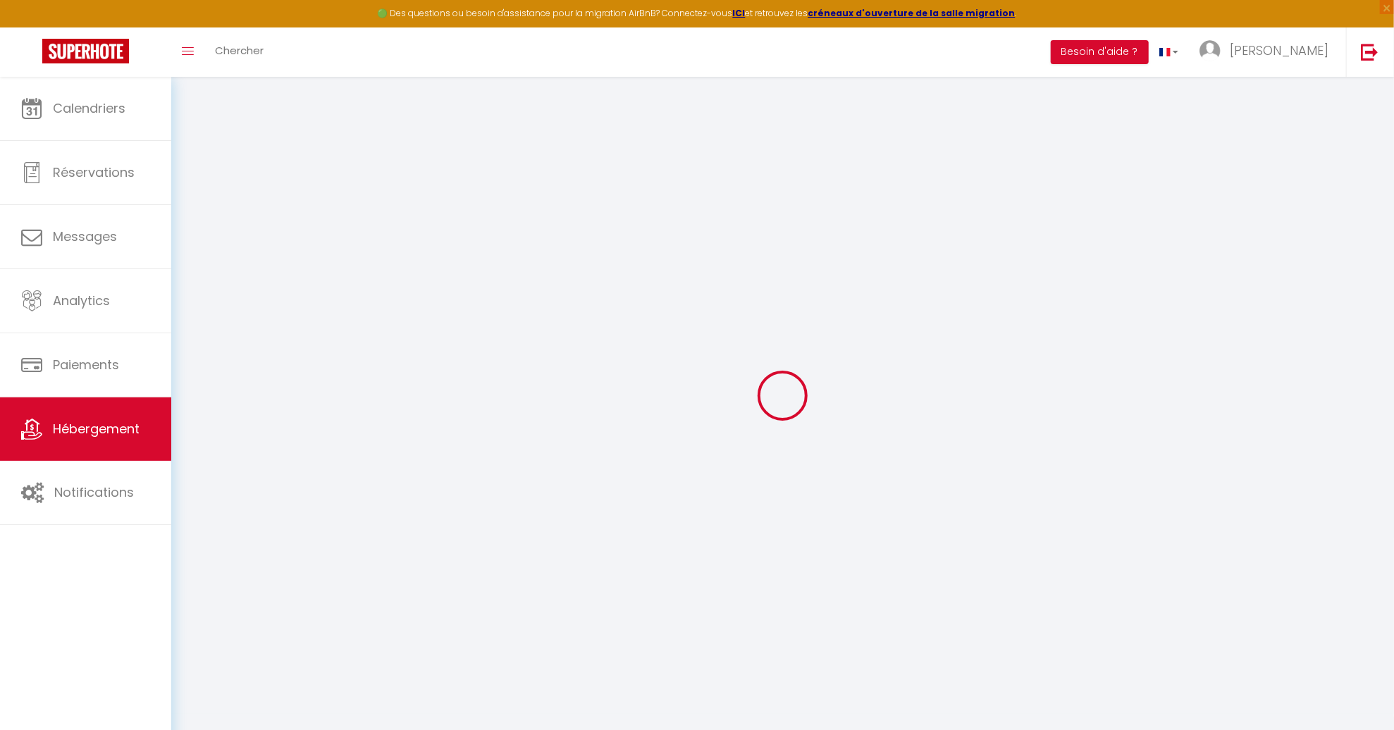
checkbox input "false"
select select
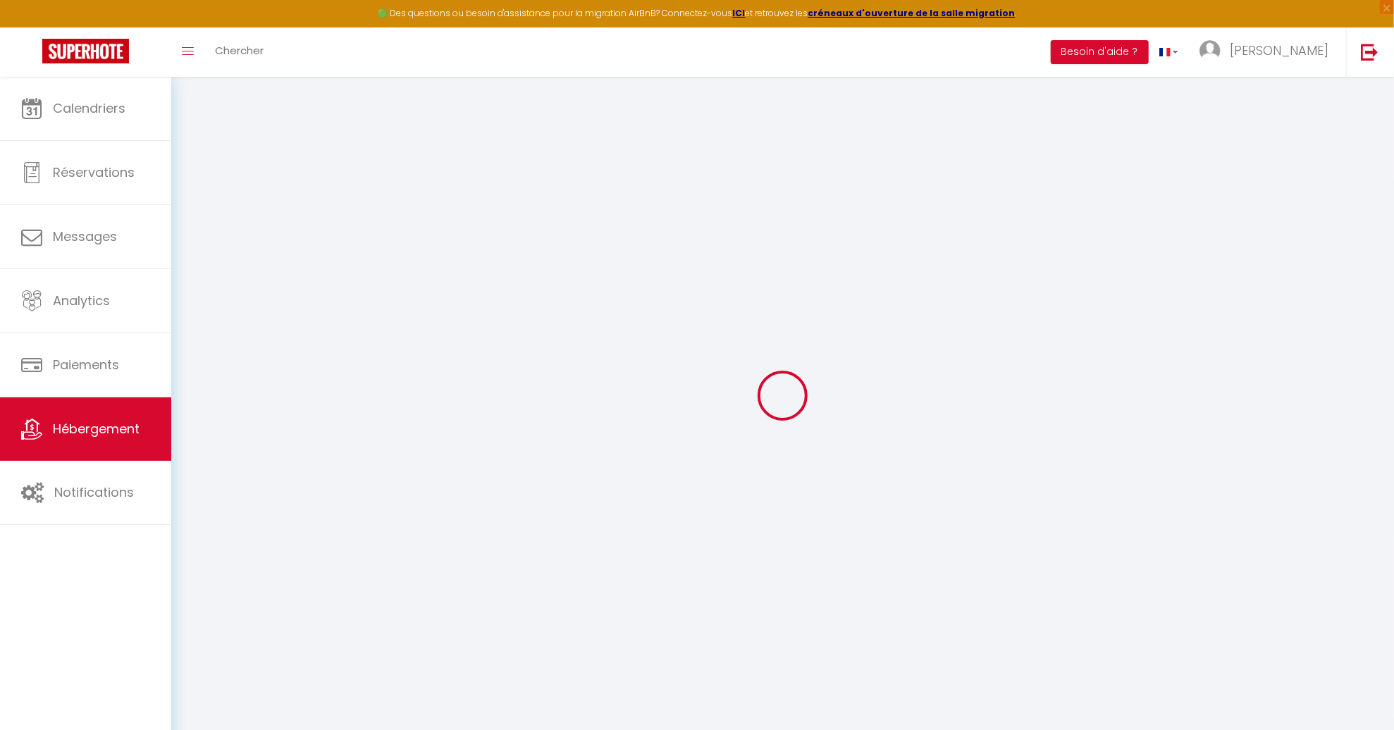
select select
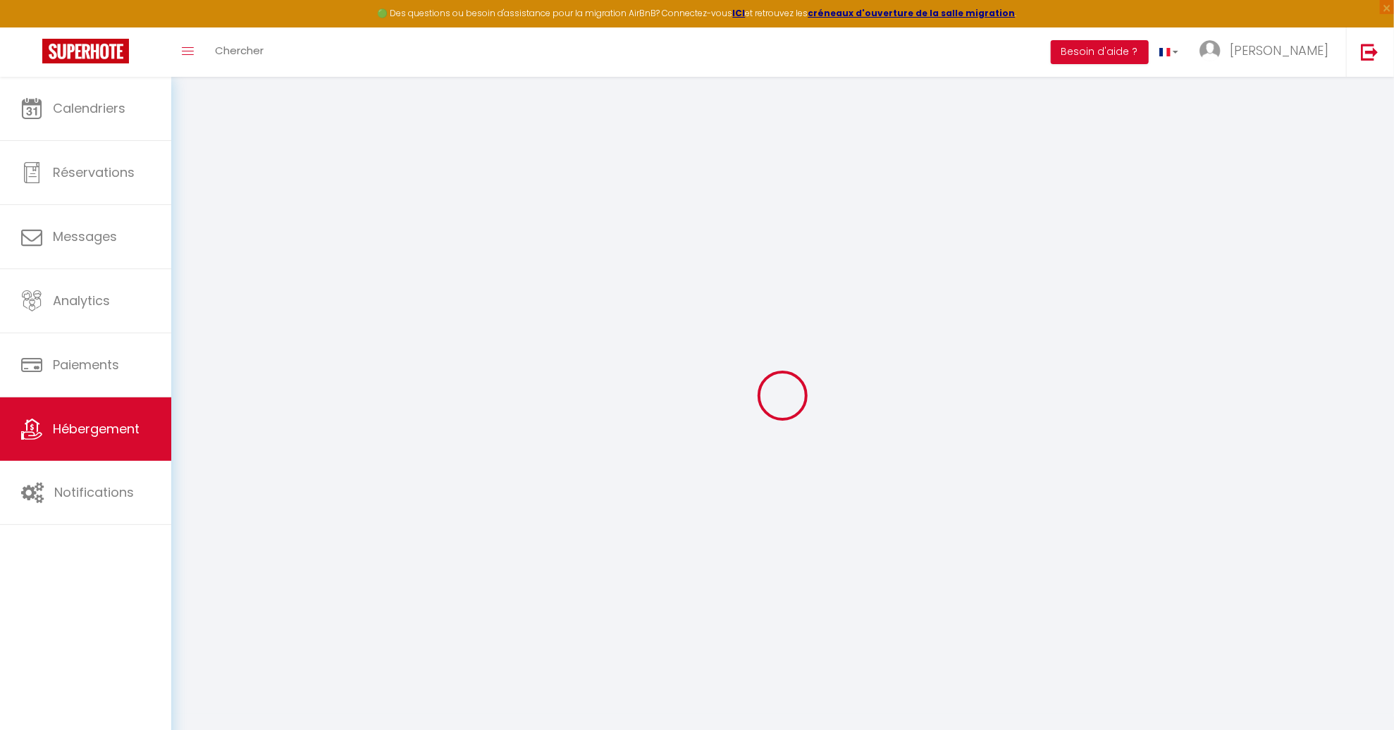
checkbox input "false"
select select
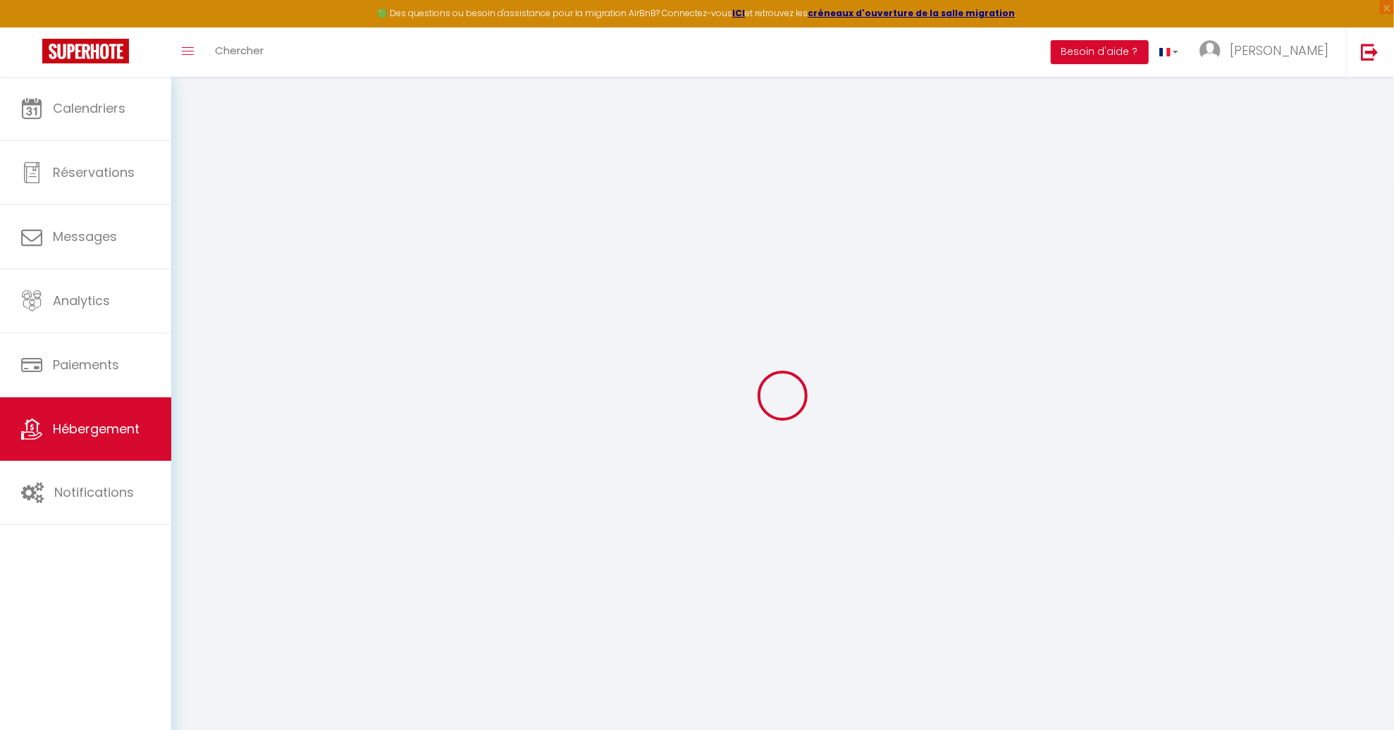
select select
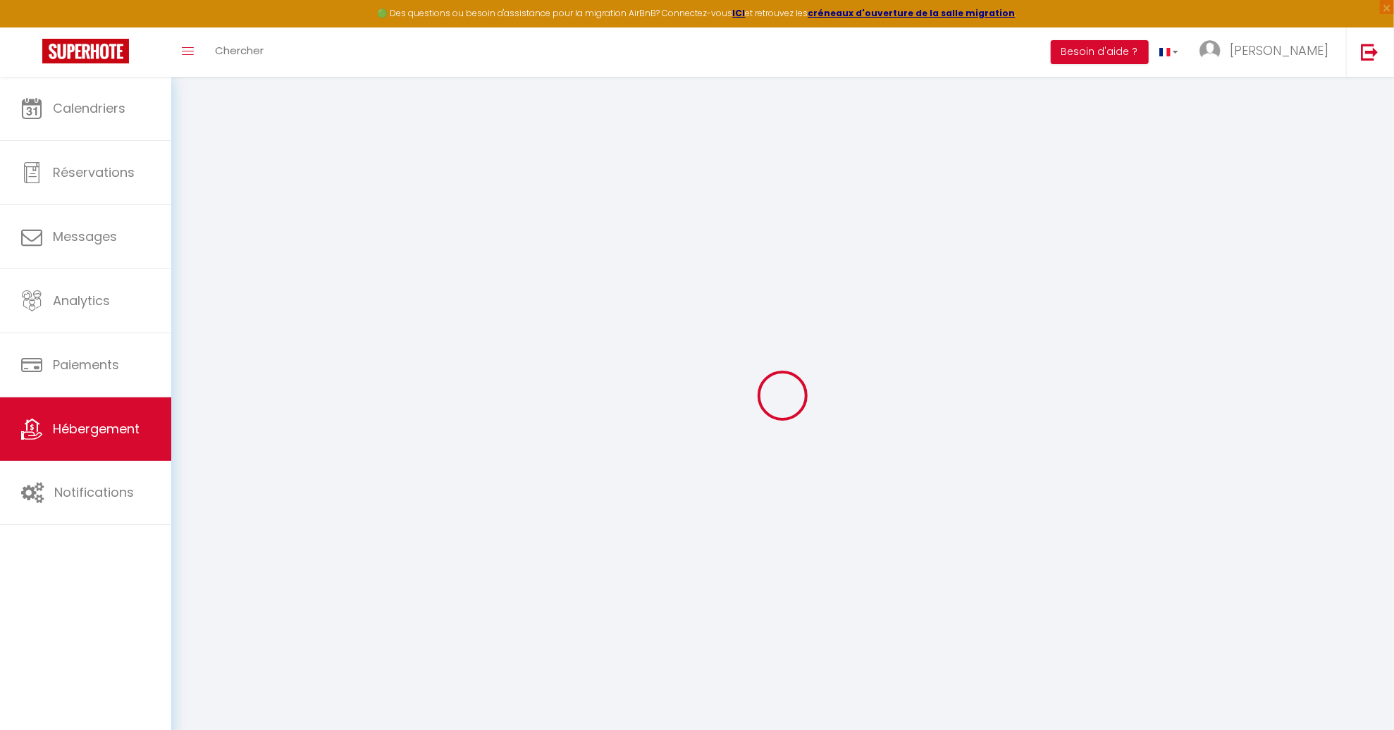
select select
checkbox input "false"
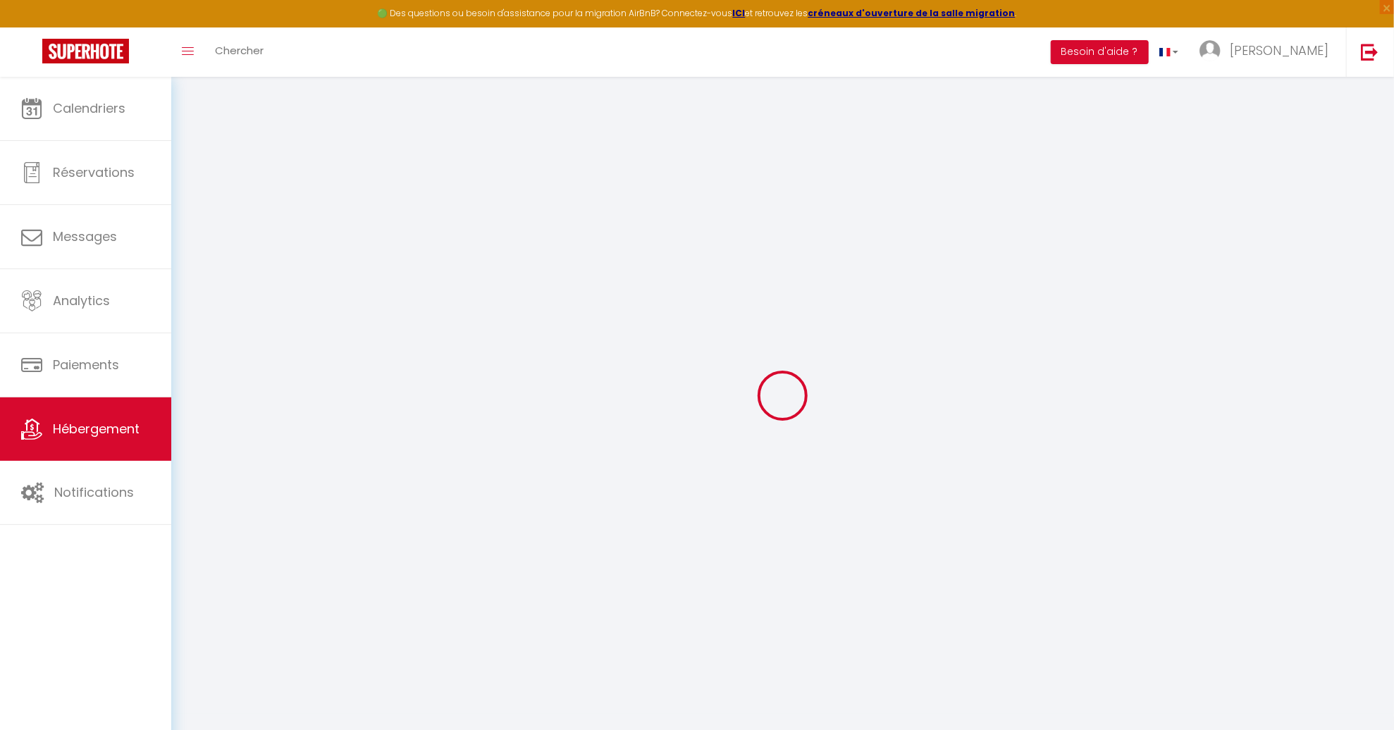
checkbox input "false"
select select
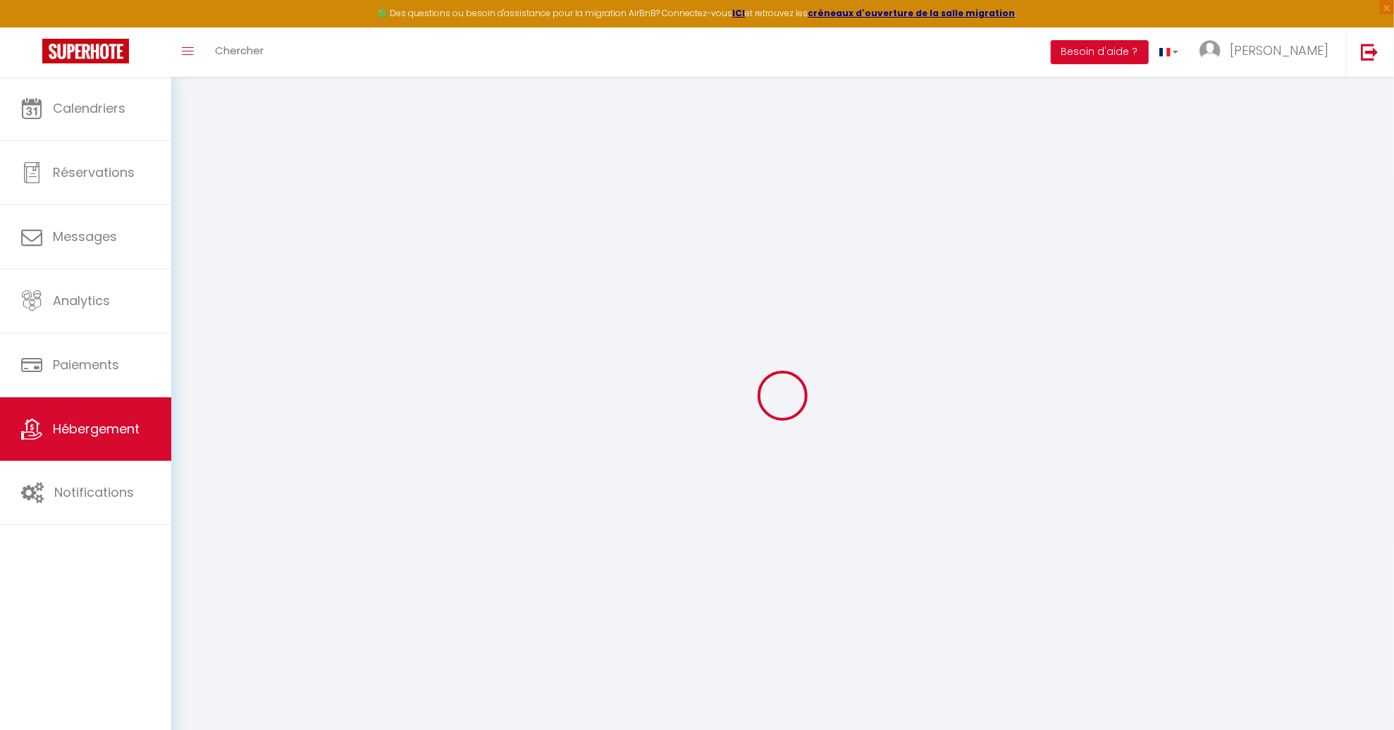
select select
checkbox input "false"
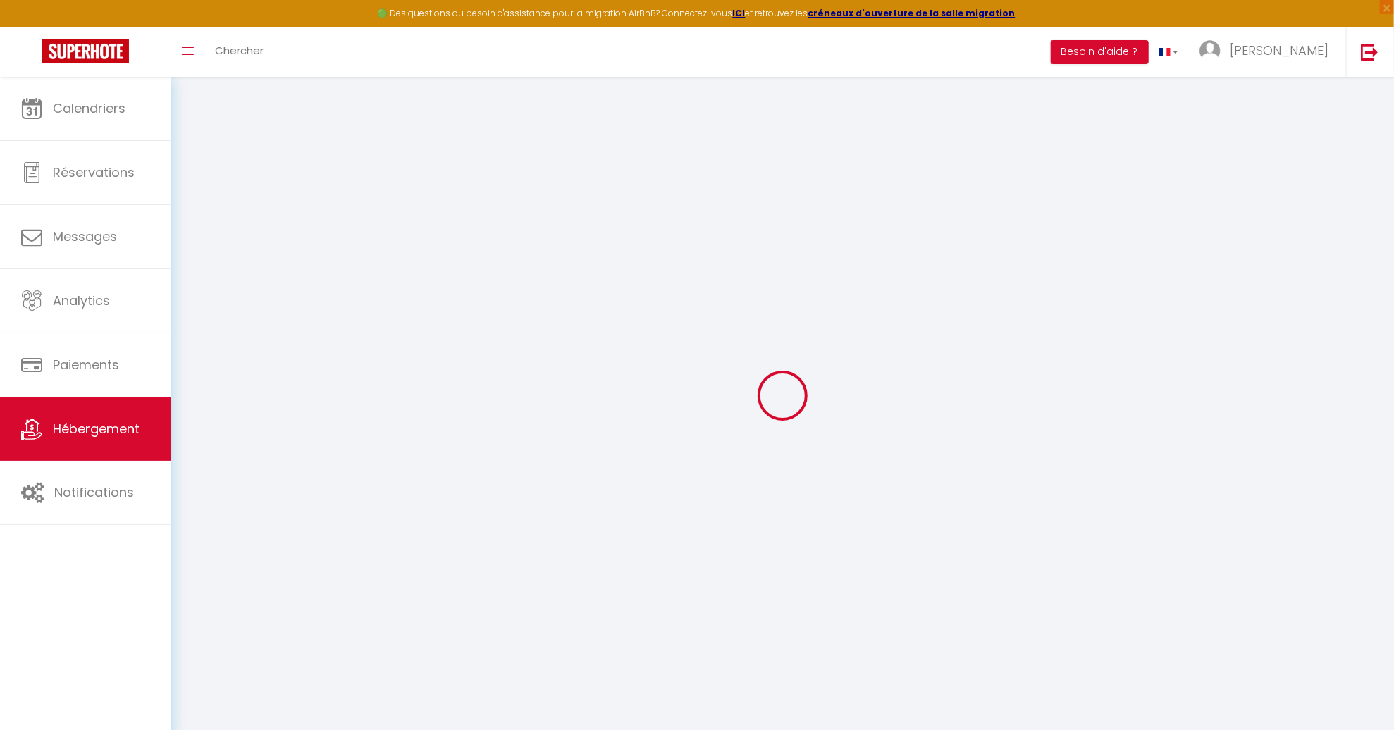
checkbox input "false"
select select
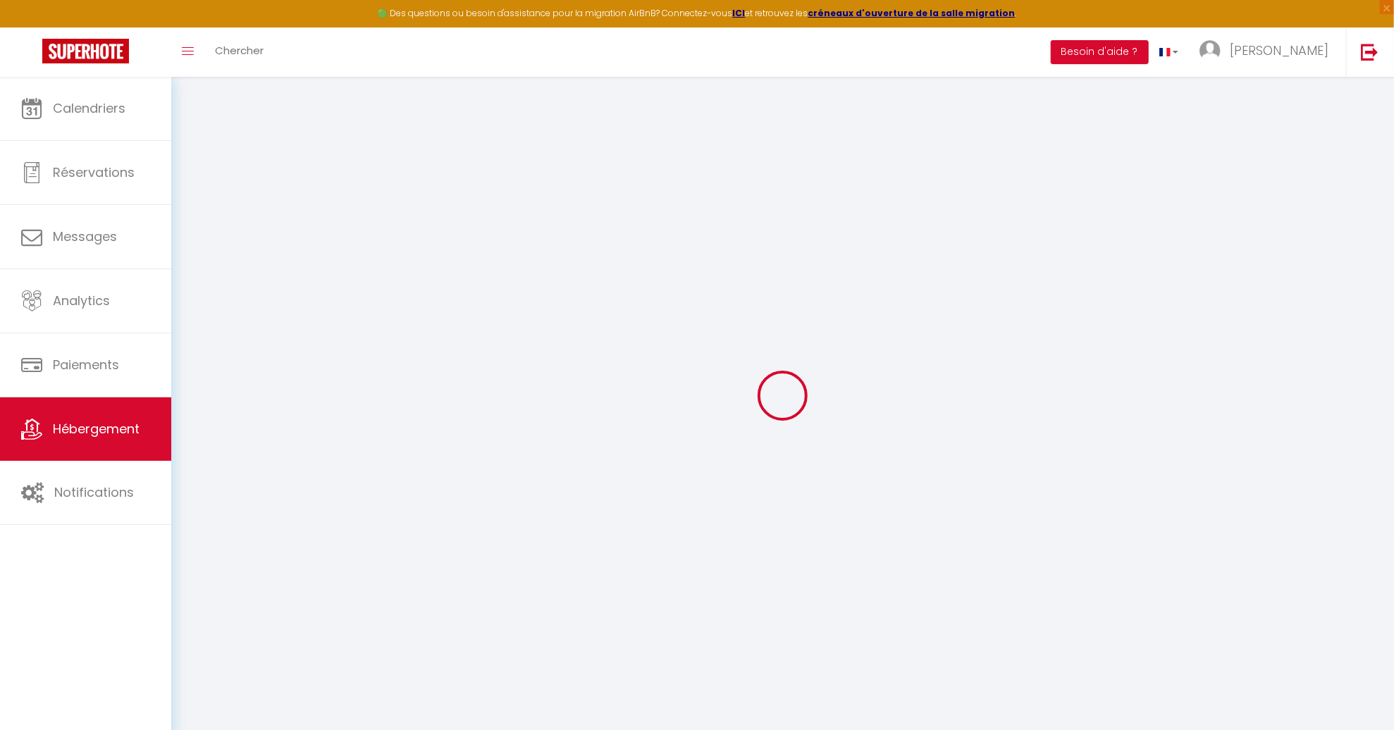
select select
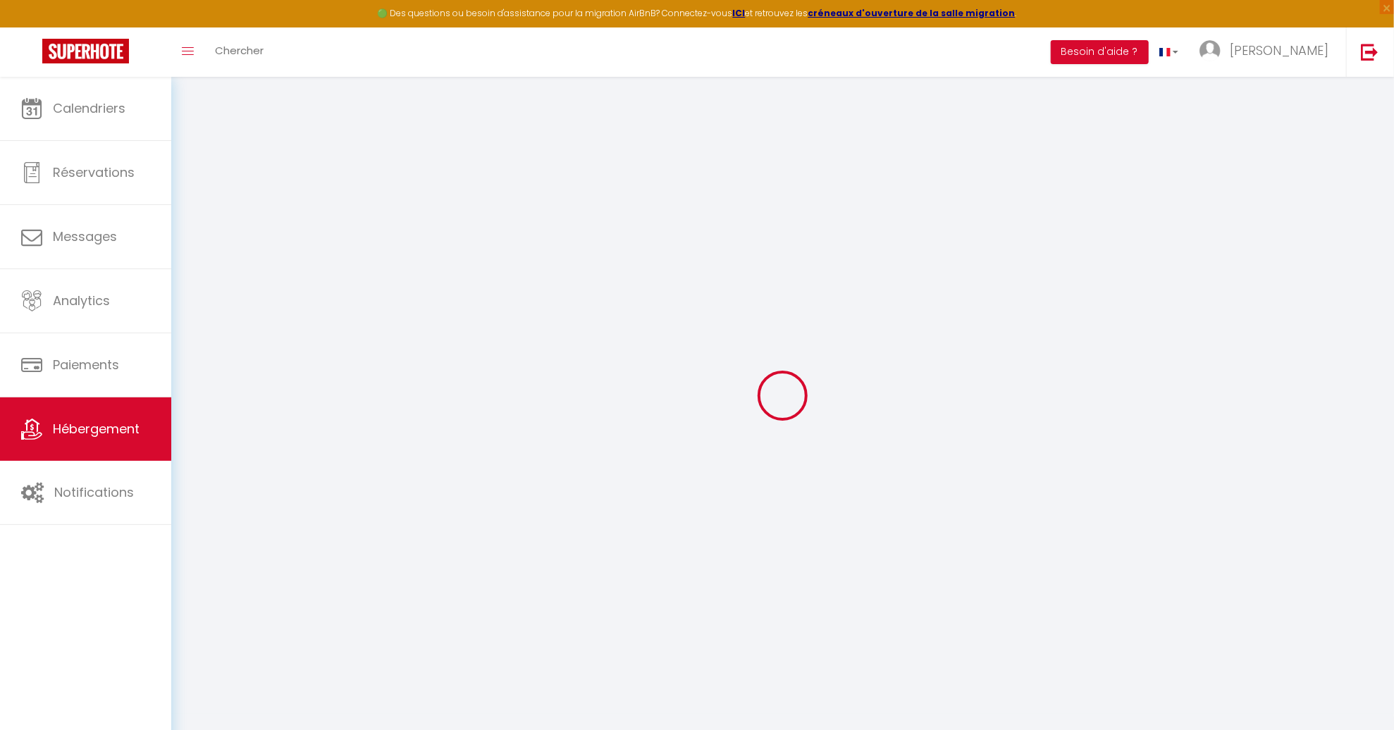
select select
checkbox input "false"
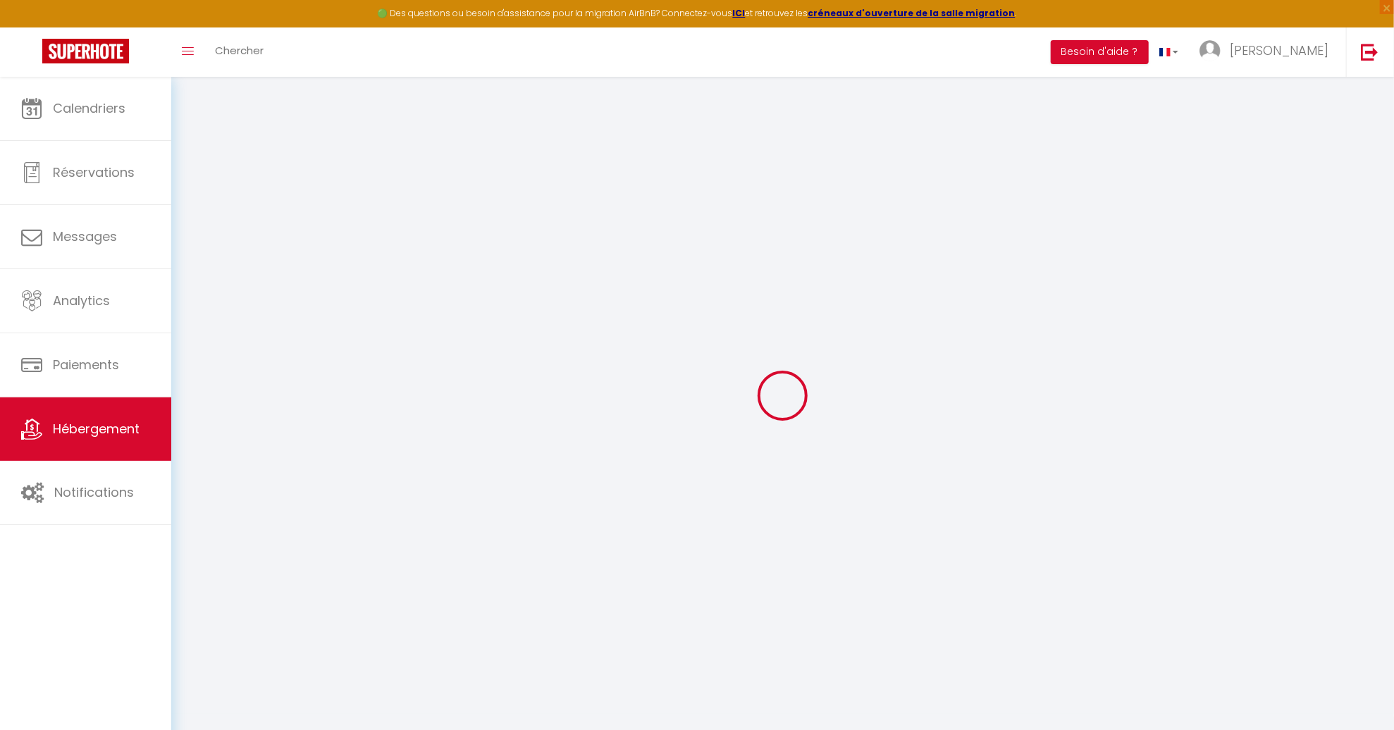
select select
type input "Maison à 10 min du centre dans avenue privée !"
type input "[PERSON_NAME]"
type input "LACOUR"
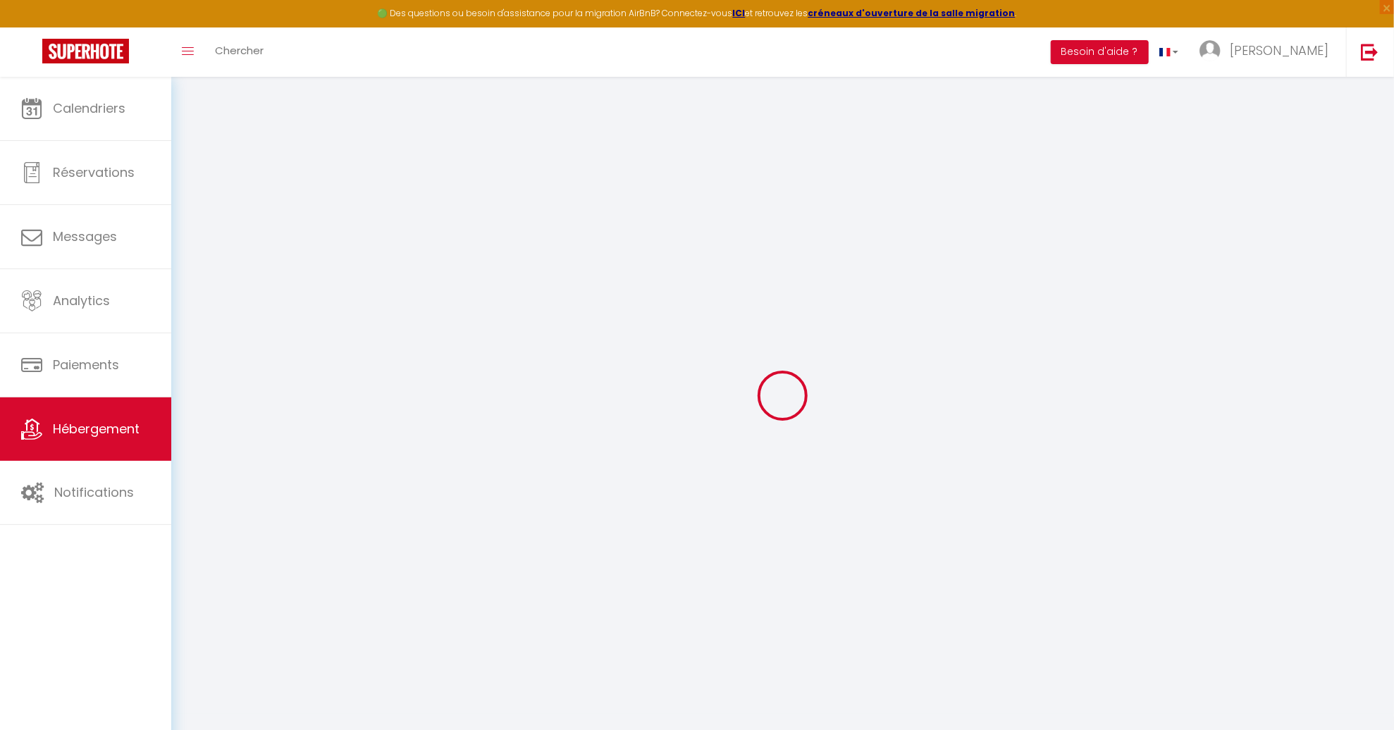
type input "[STREET_ADDRESS]"
type input "44000"
type input "[GEOGRAPHIC_DATA]"
select select "houses"
select select "15"
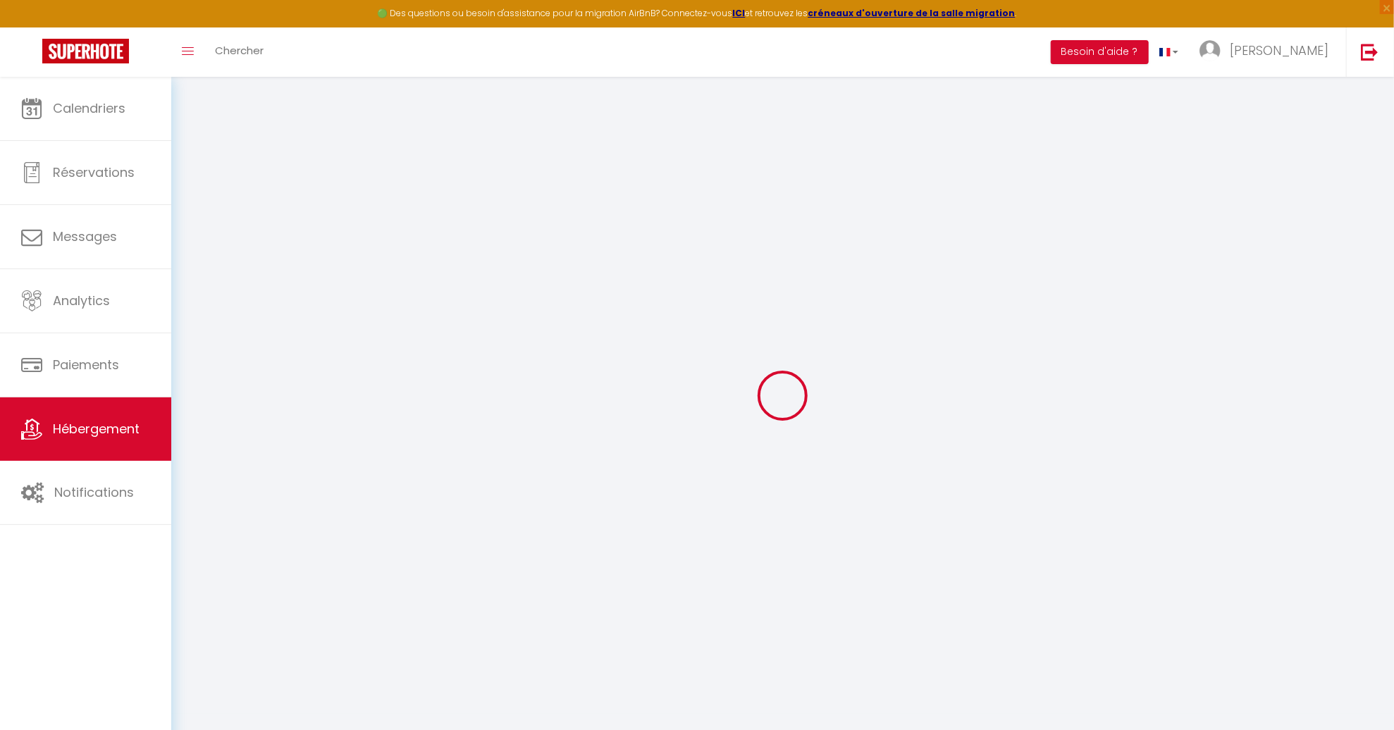
select select "15"
select select "6"
select select "4"
type input "400"
type input "100"
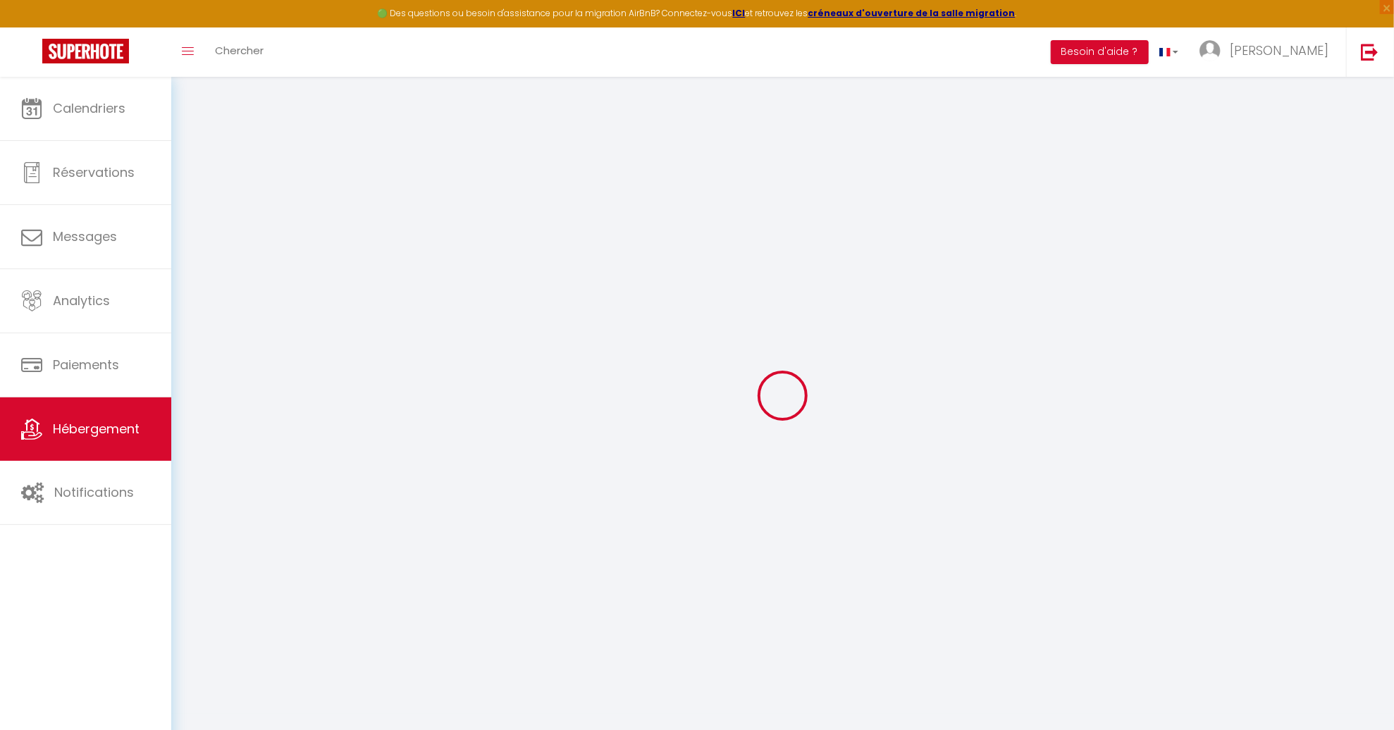
type input "5.5"
type input "5.28"
type input "800"
select select
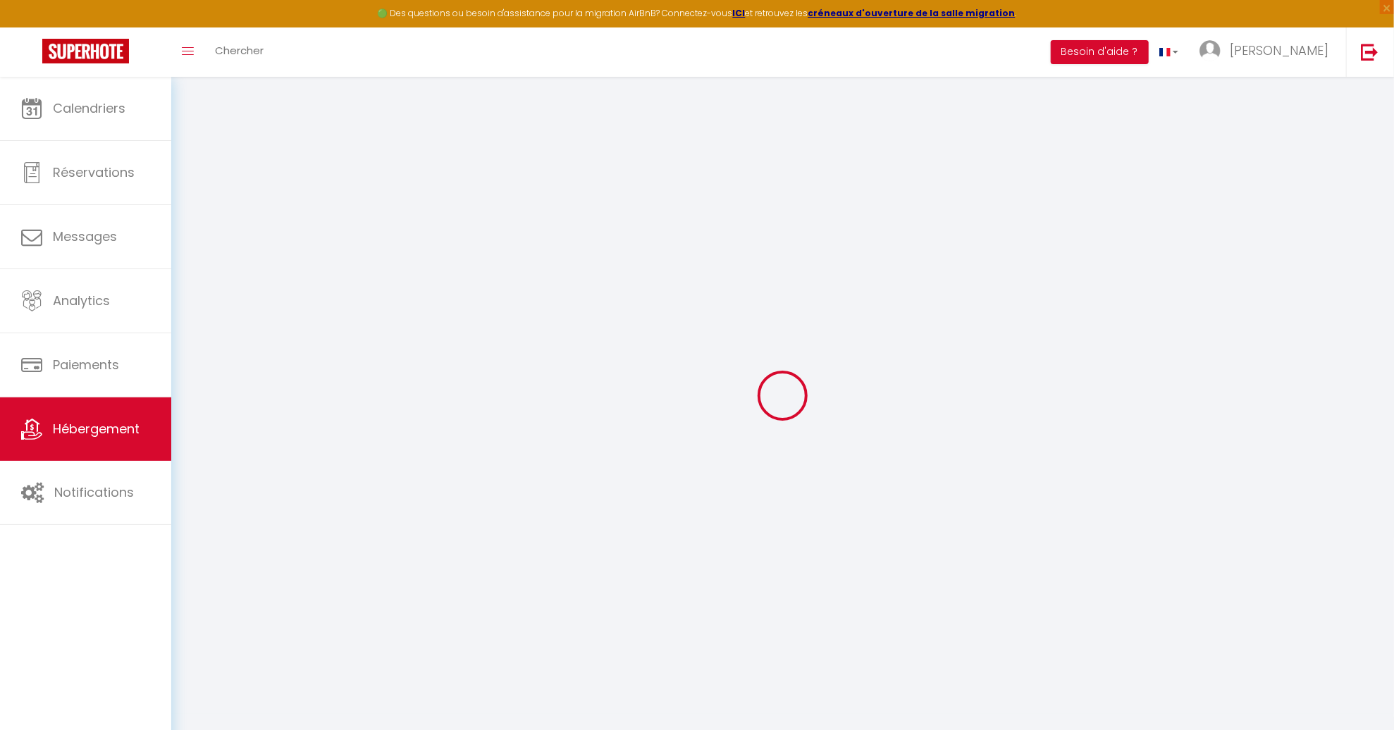
select select
type input "[STREET_ADDRESS][PERSON_NAME]"
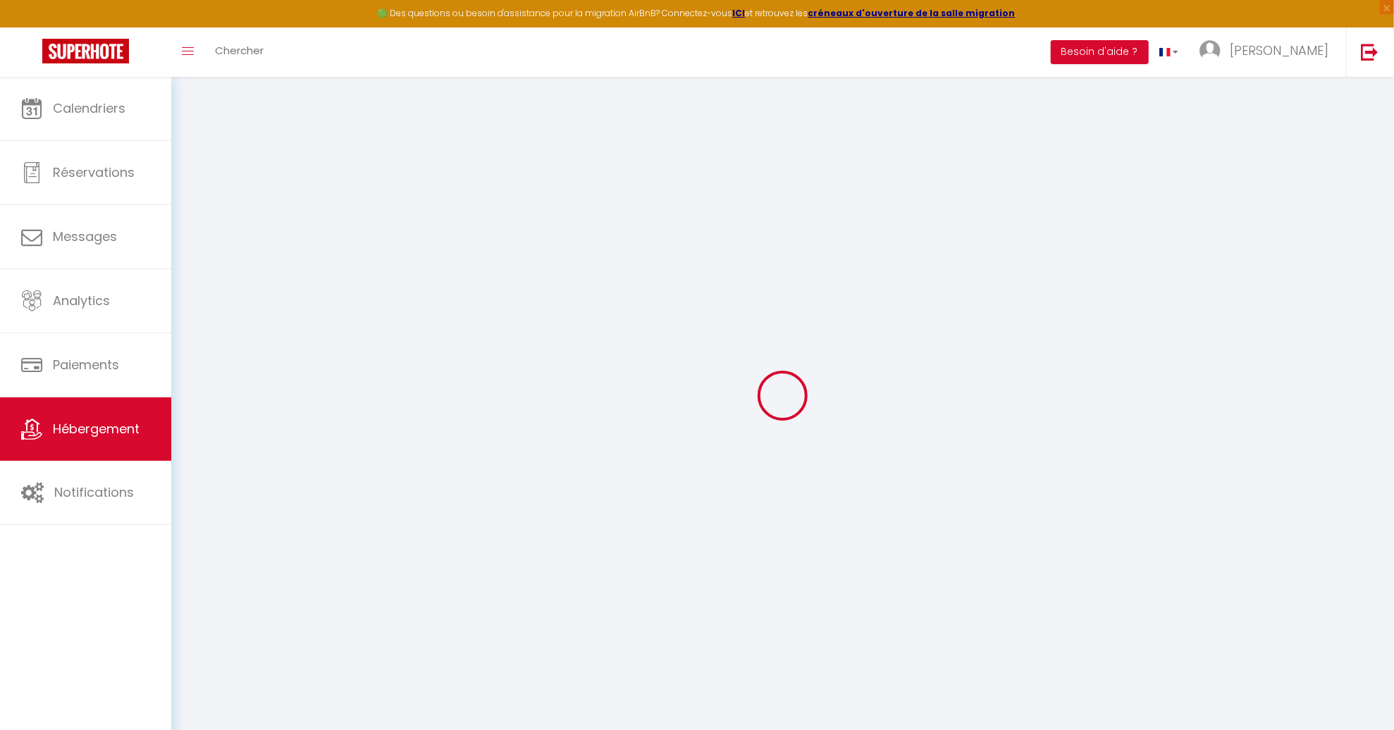
type input "44300"
type input "[GEOGRAPHIC_DATA]"
type input "[EMAIL_ADDRESS][DOMAIN_NAME]"
select select "2374"
checkbox input "true"
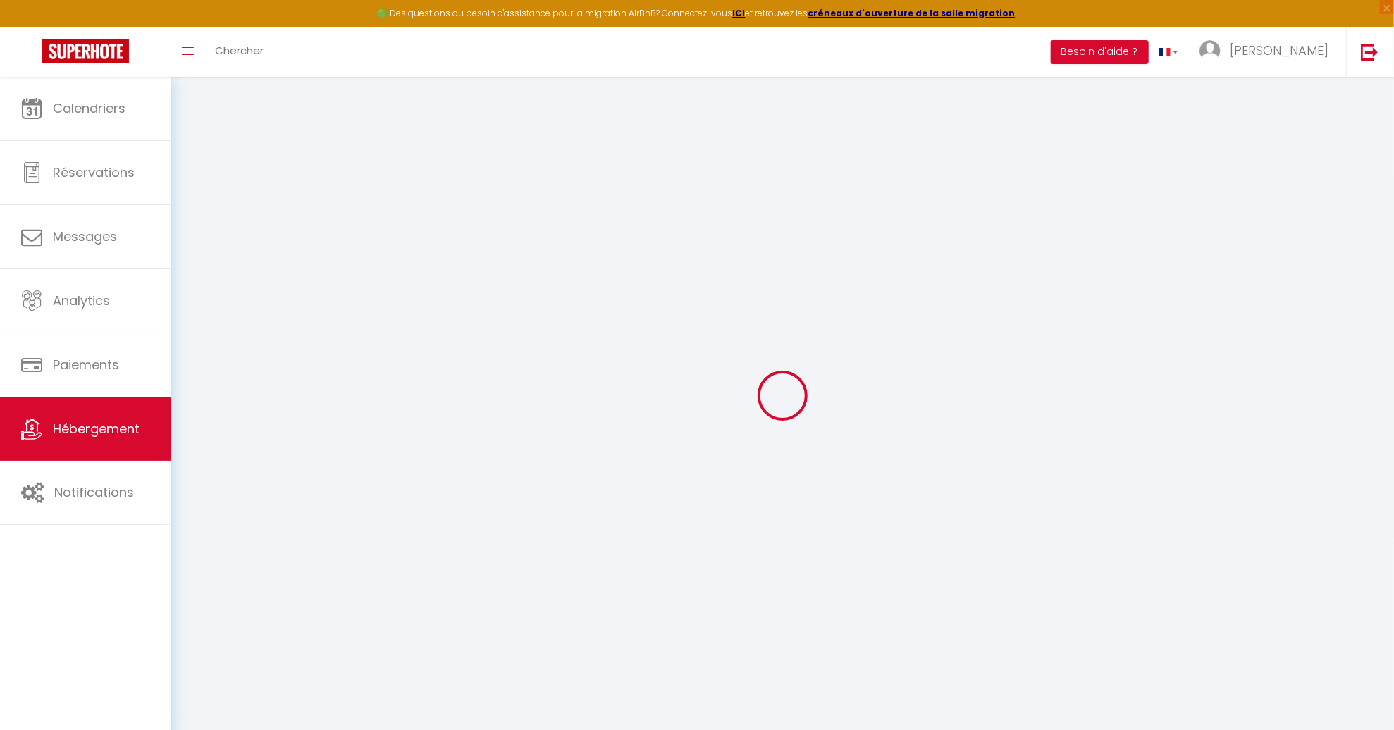
checkbox input "false"
radio input "true"
type input "0"
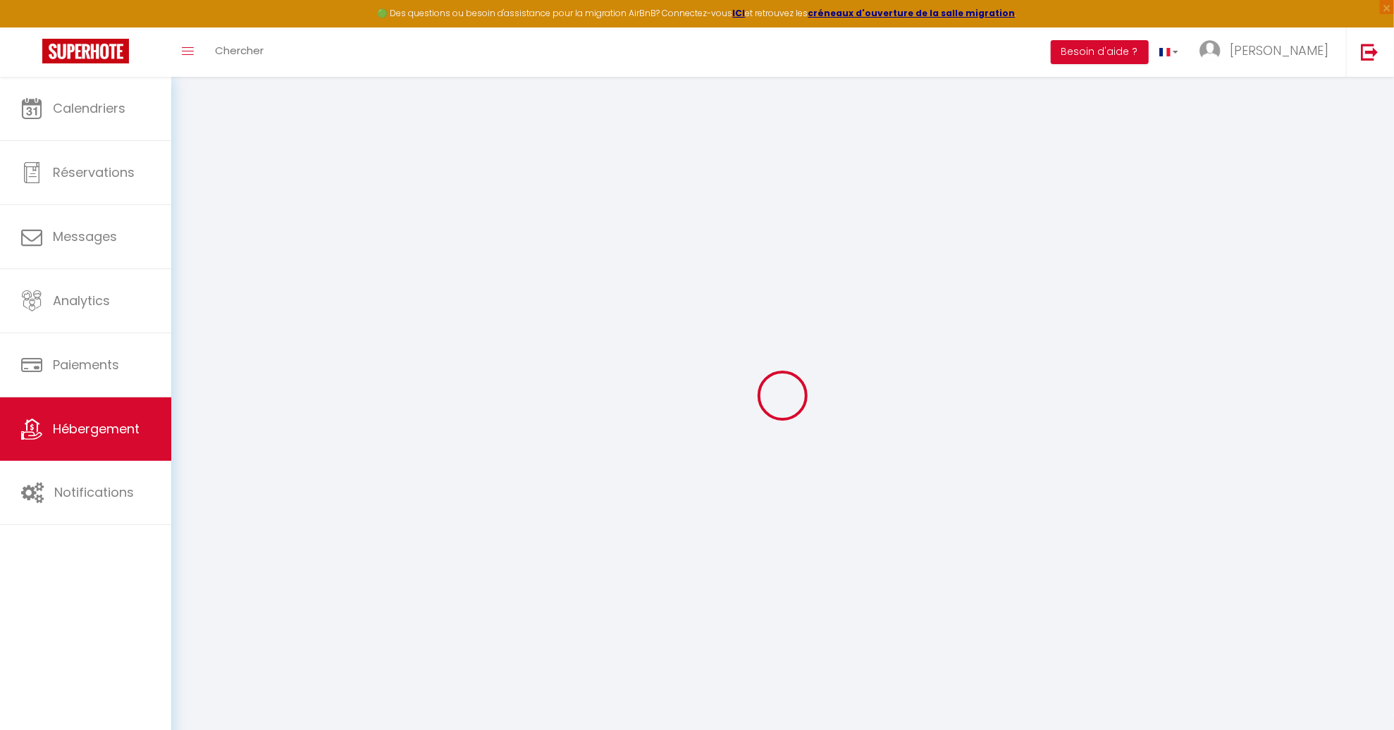
type input "0"
select select
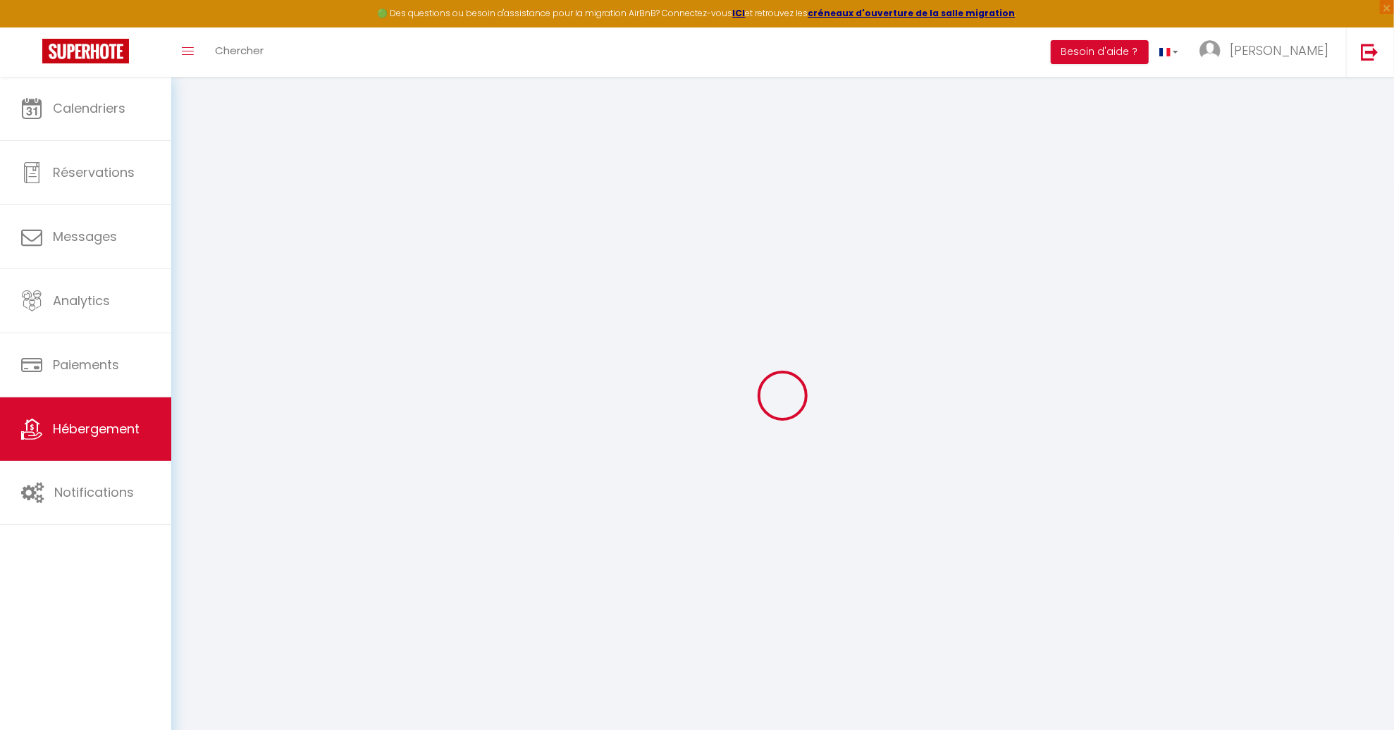
select select
checkbox input "true"
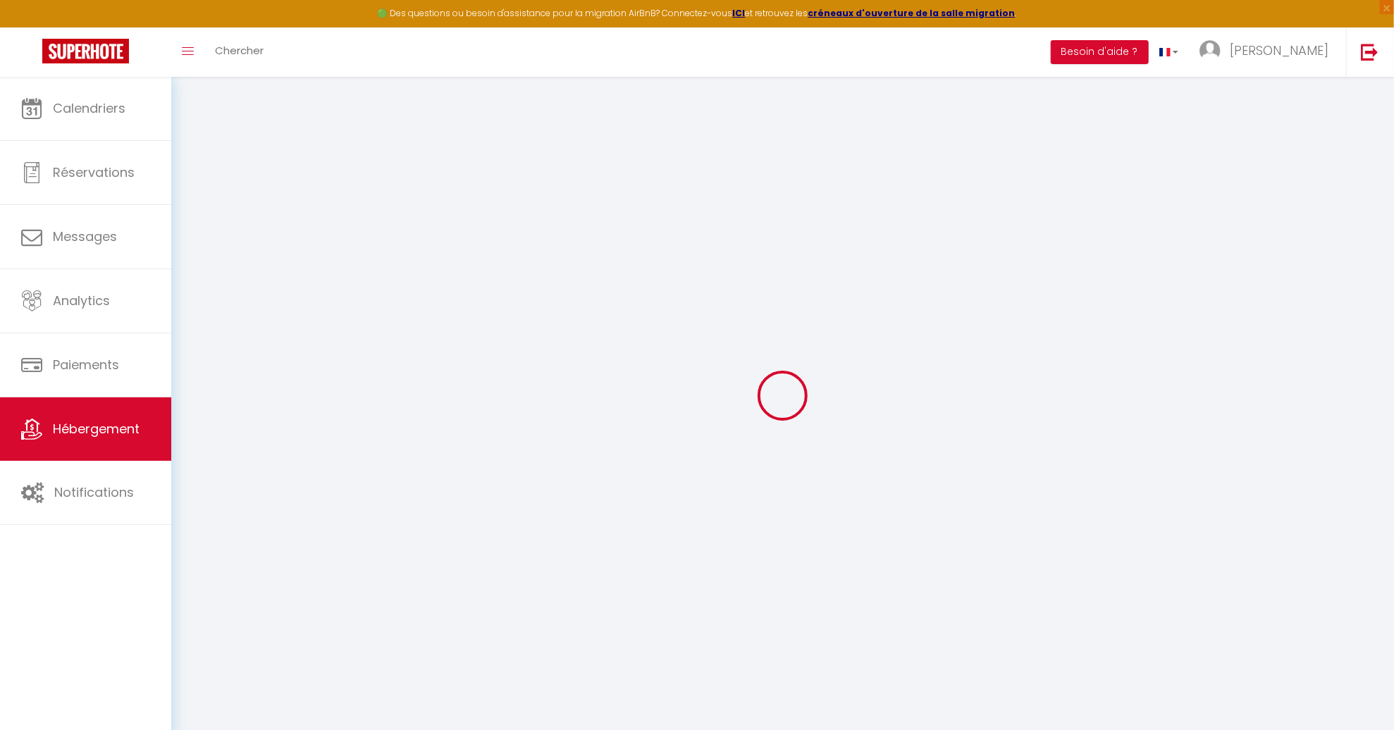
checkbox input "false"
select select
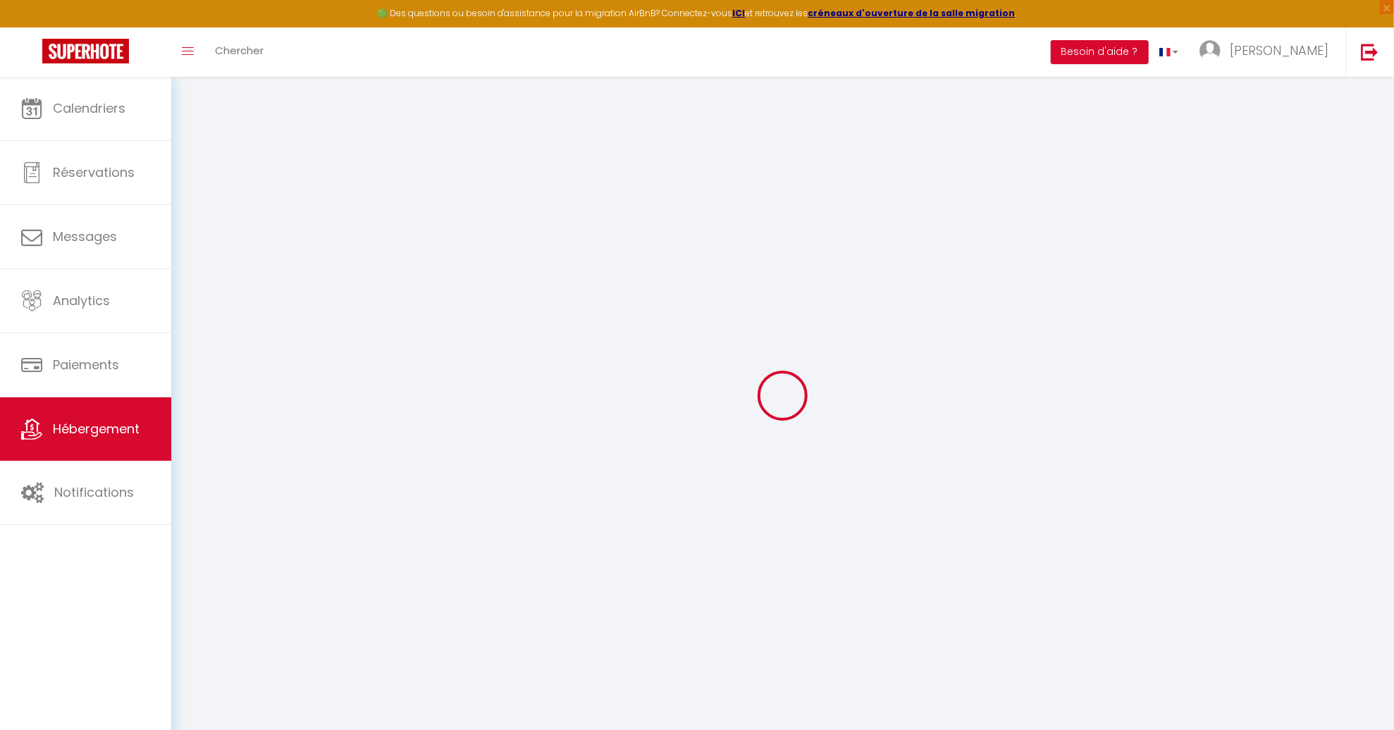
select select
checkbox input "true"
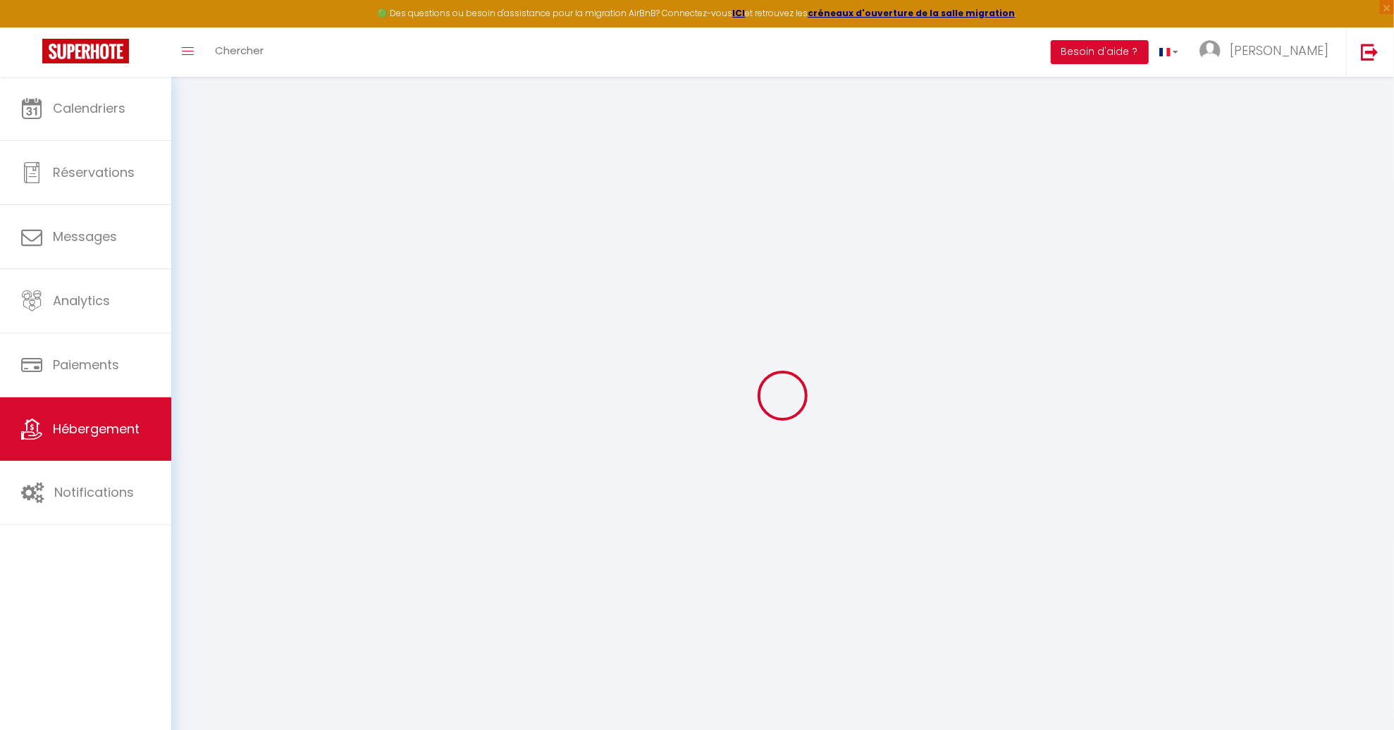
checkbox input "false"
select select
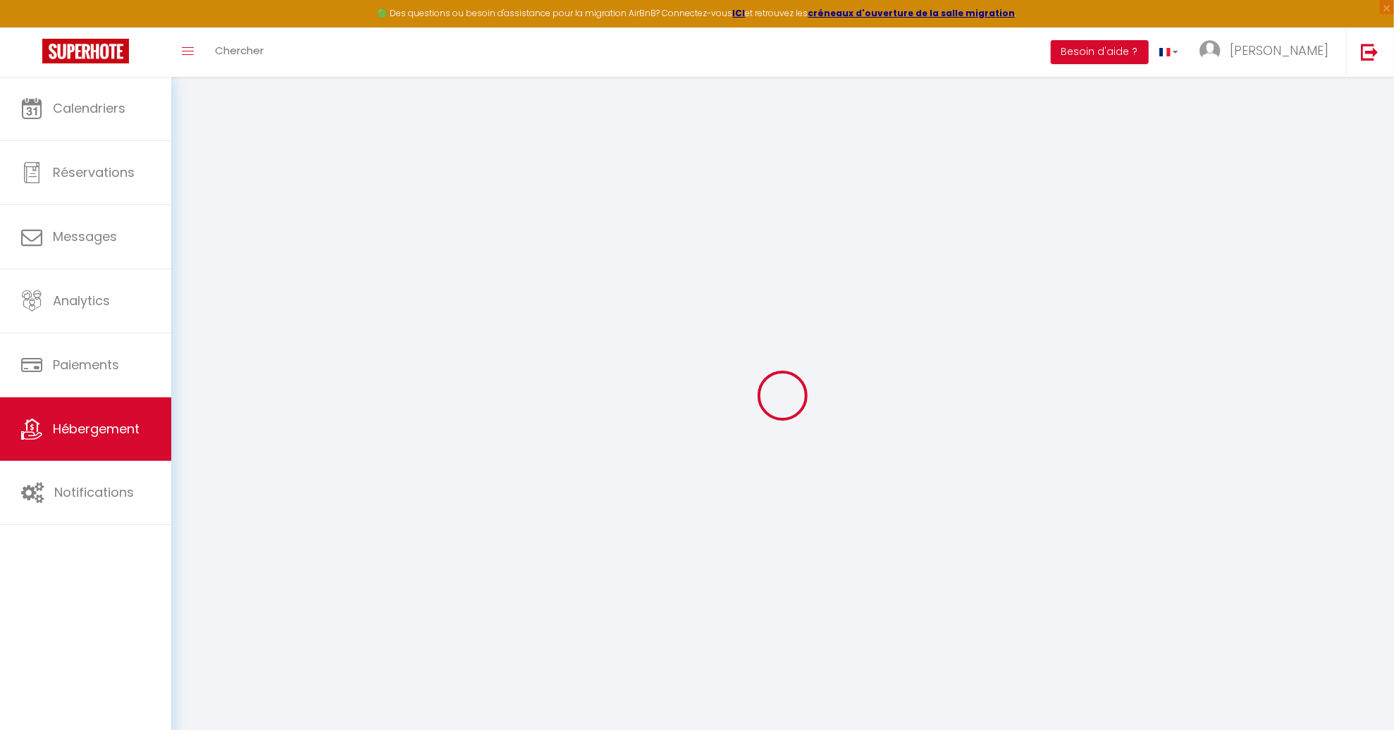
select select
checkbox input "true"
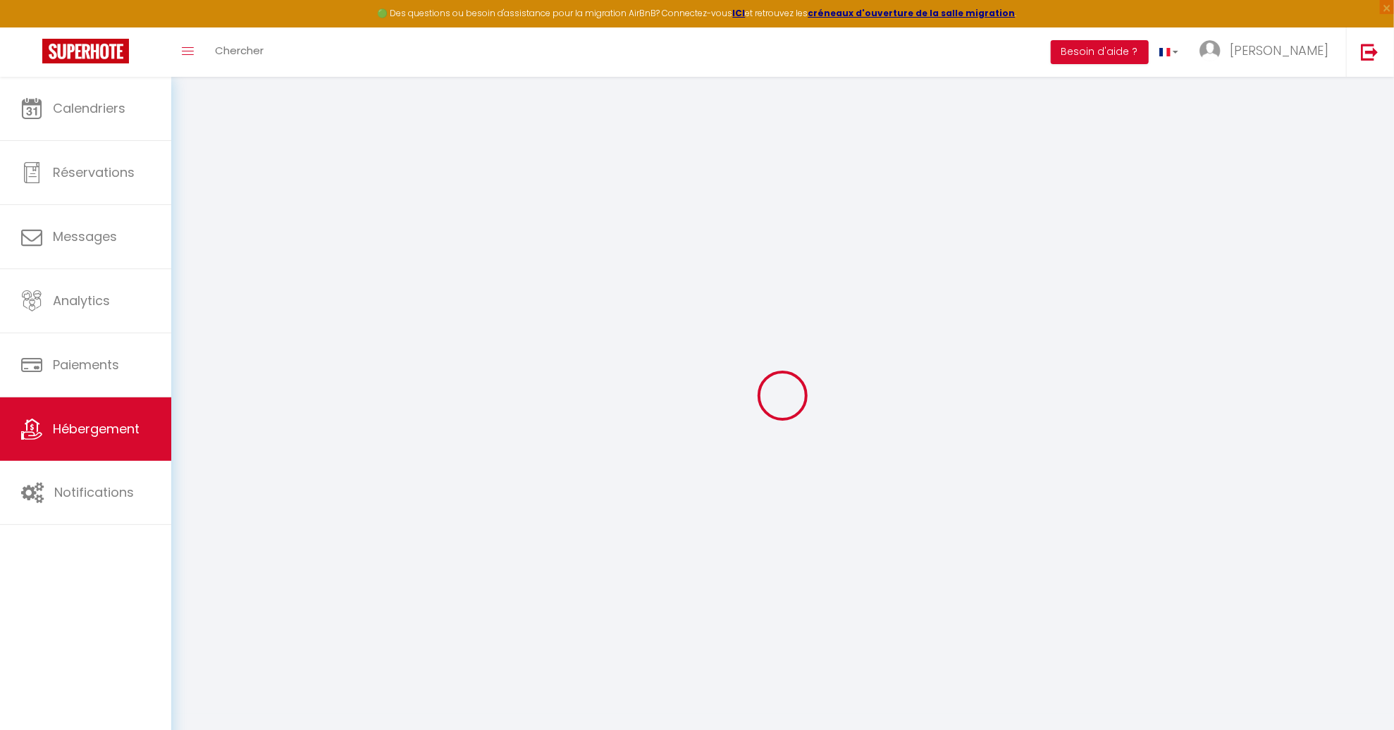
checkbox input "false"
select select "16:00"
select select "00:00"
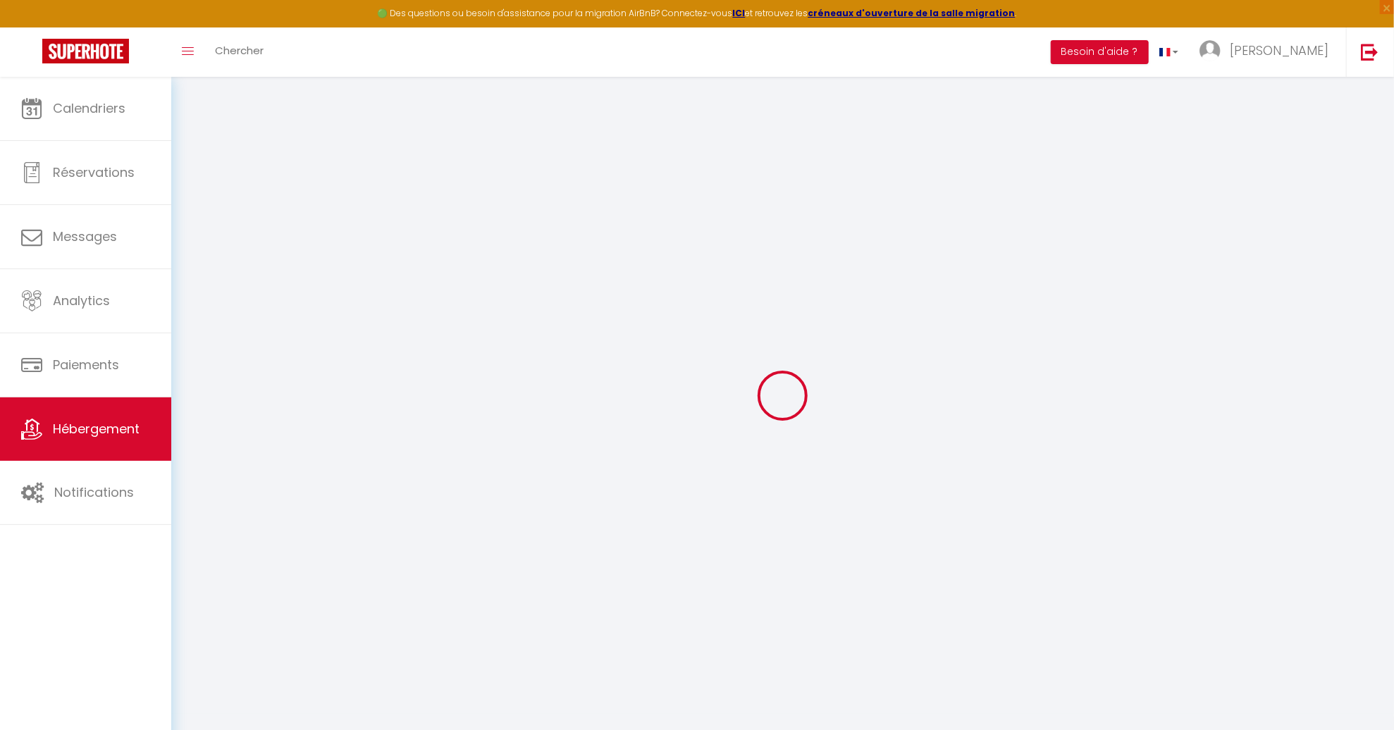
select select "11:00"
select select "30"
select select "120"
select select "22:00"
checkbox input "true"
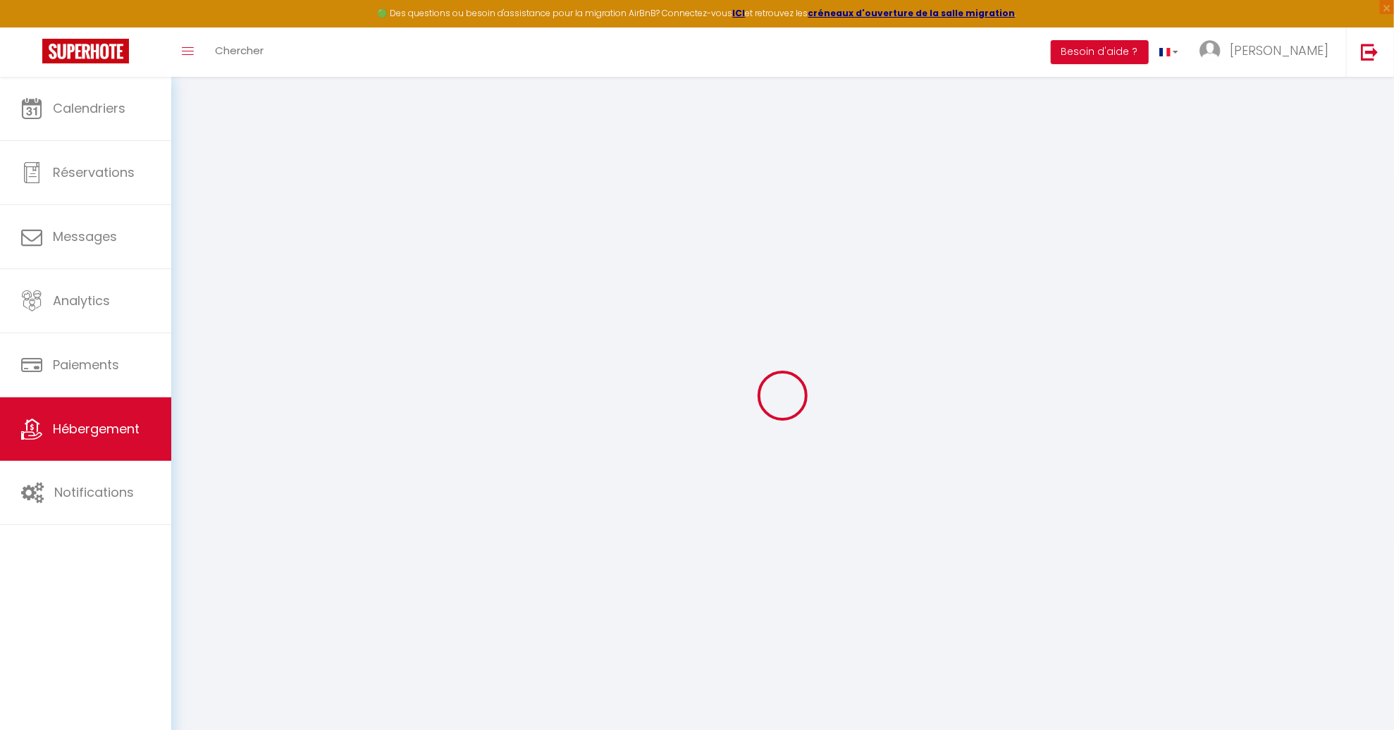
checkbox input "false"
checkbox input "true"
checkbox input "false"
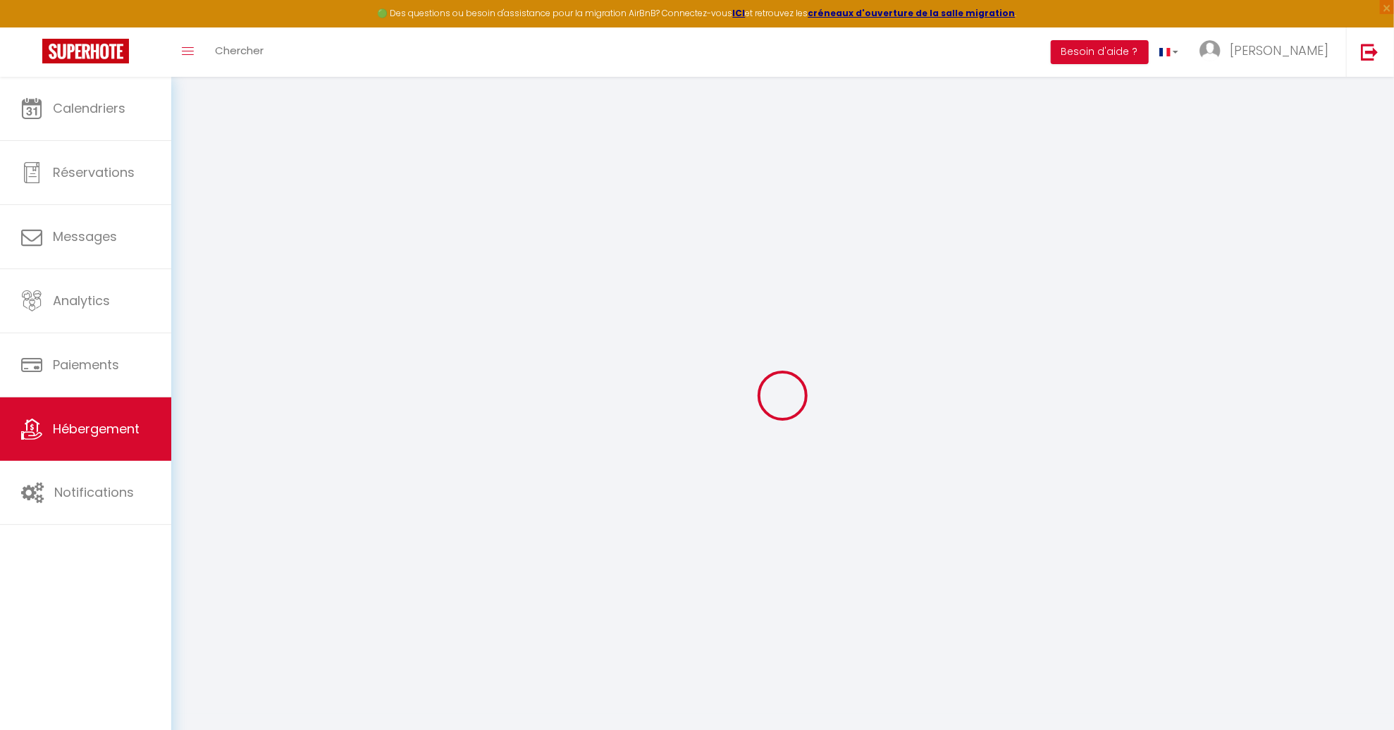
checkbox input "false"
select select "365"
select select "well_reviewed_guests"
select select "EUR"
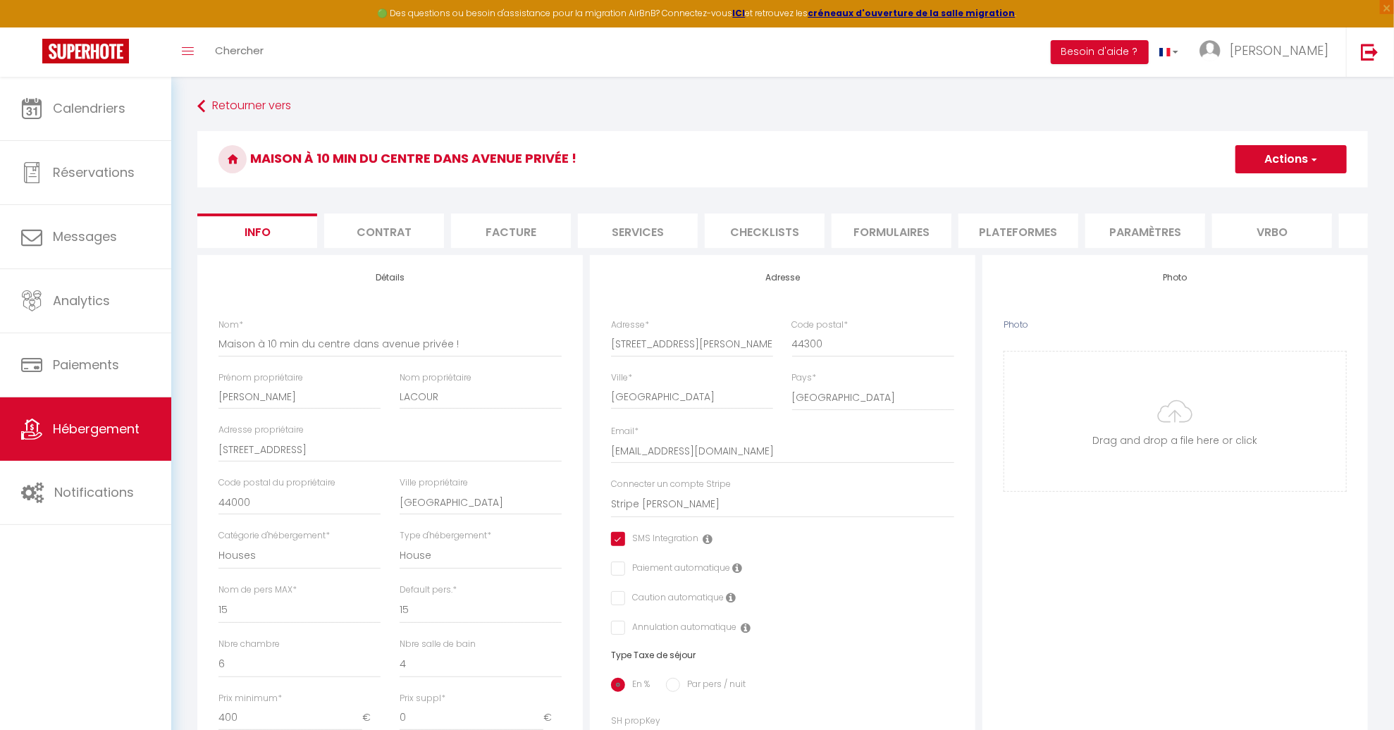
click at [1047, 240] on li "Plateformes" at bounding box center [1018, 231] width 120 height 35
select select
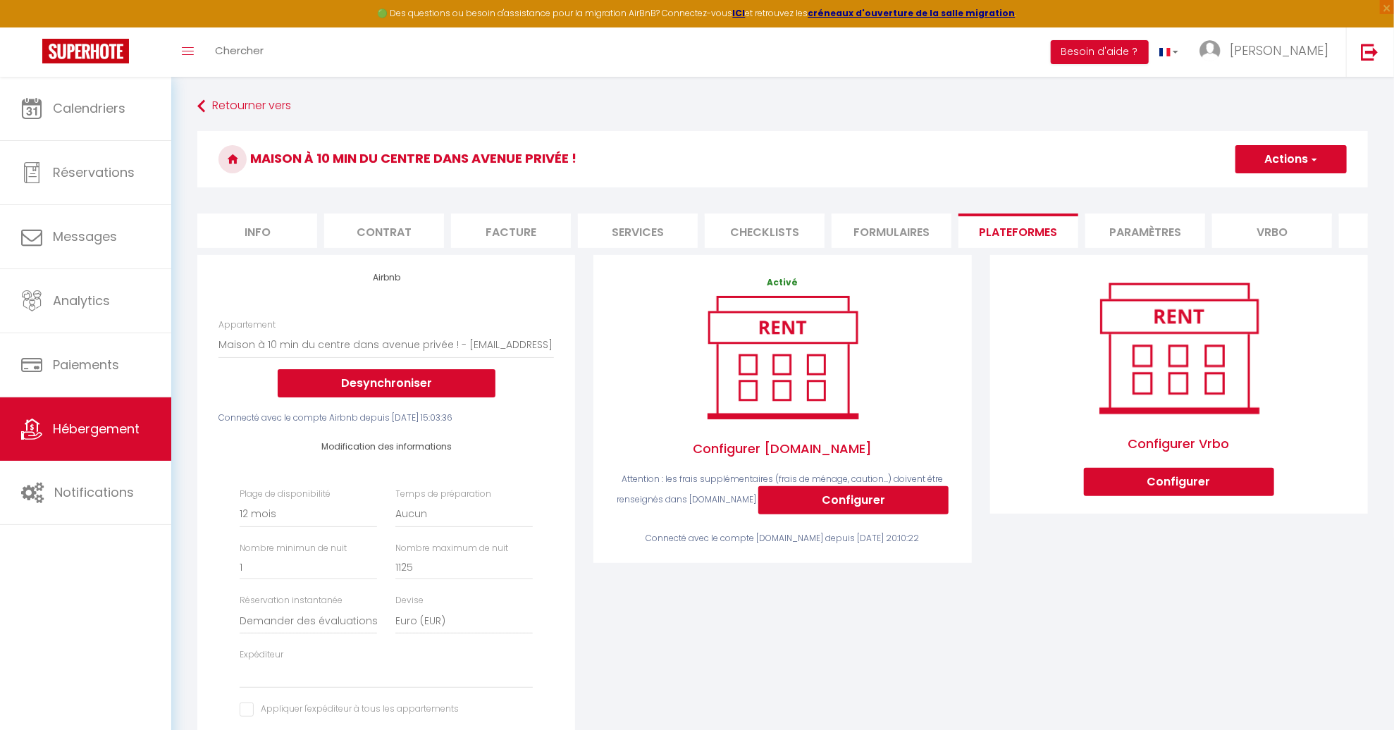
click at [1121, 216] on li "Paramètres" at bounding box center [1145, 231] width 120 height 35
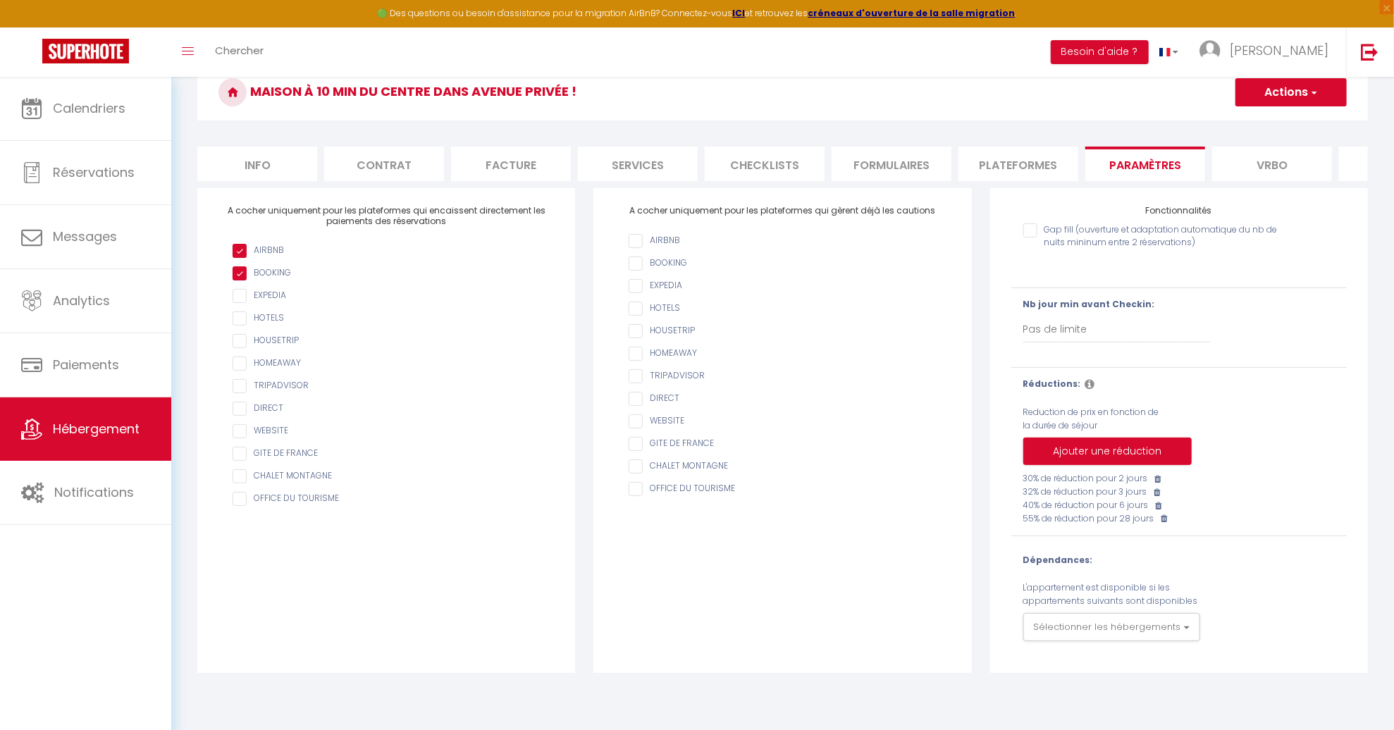
scroll to position [76, 0]
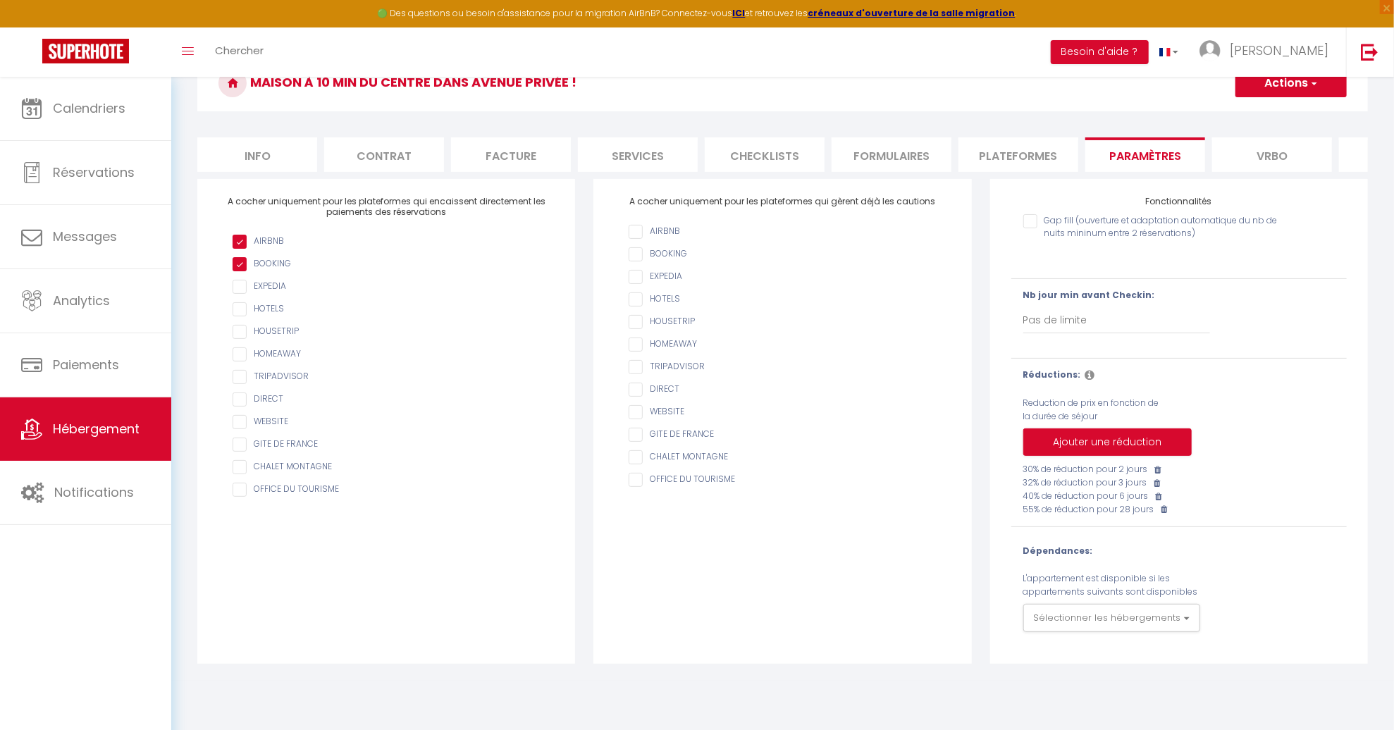
click at [1166, 514] on icon at bounding box center [1164, 509] width 6 height 8
checkbox input "false"
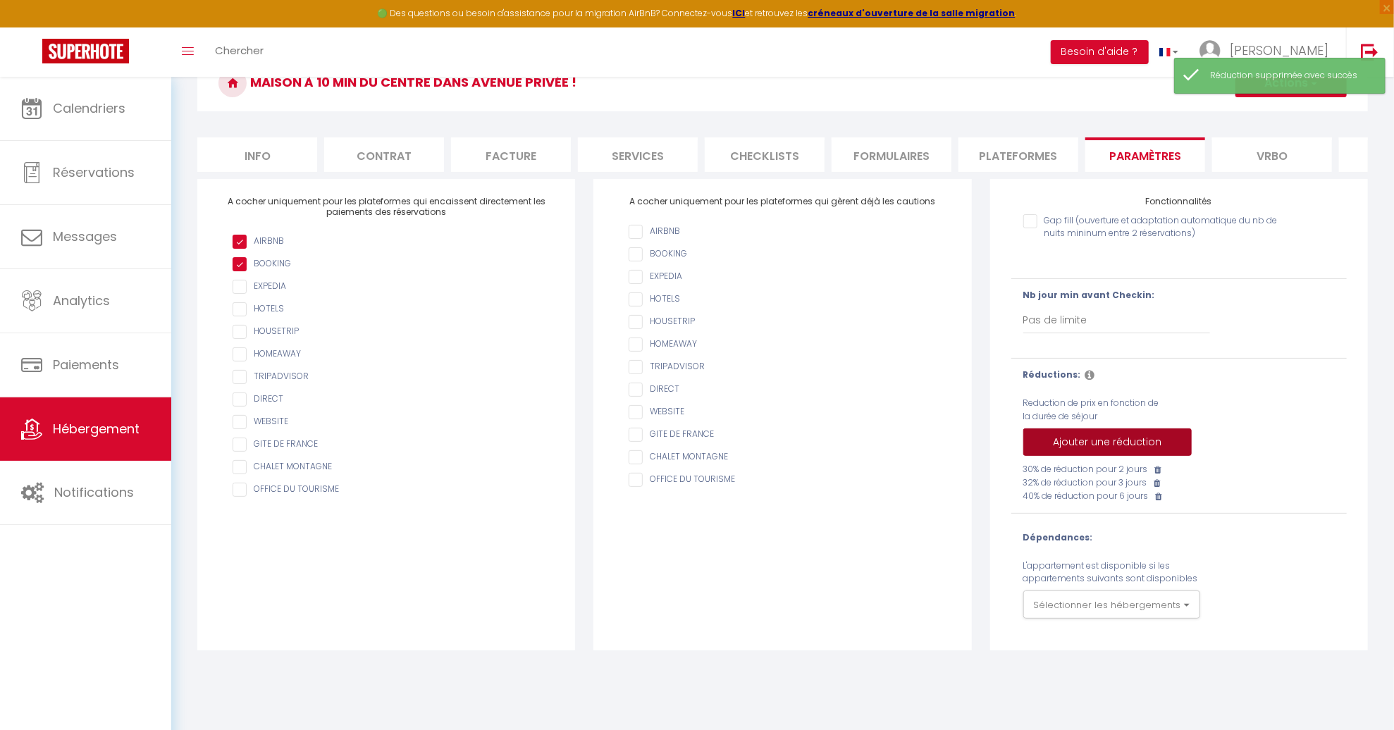
click at [1115, 449] on button "Ajouter une réduction" at bounding box center [1107, 443] width 168 height 28
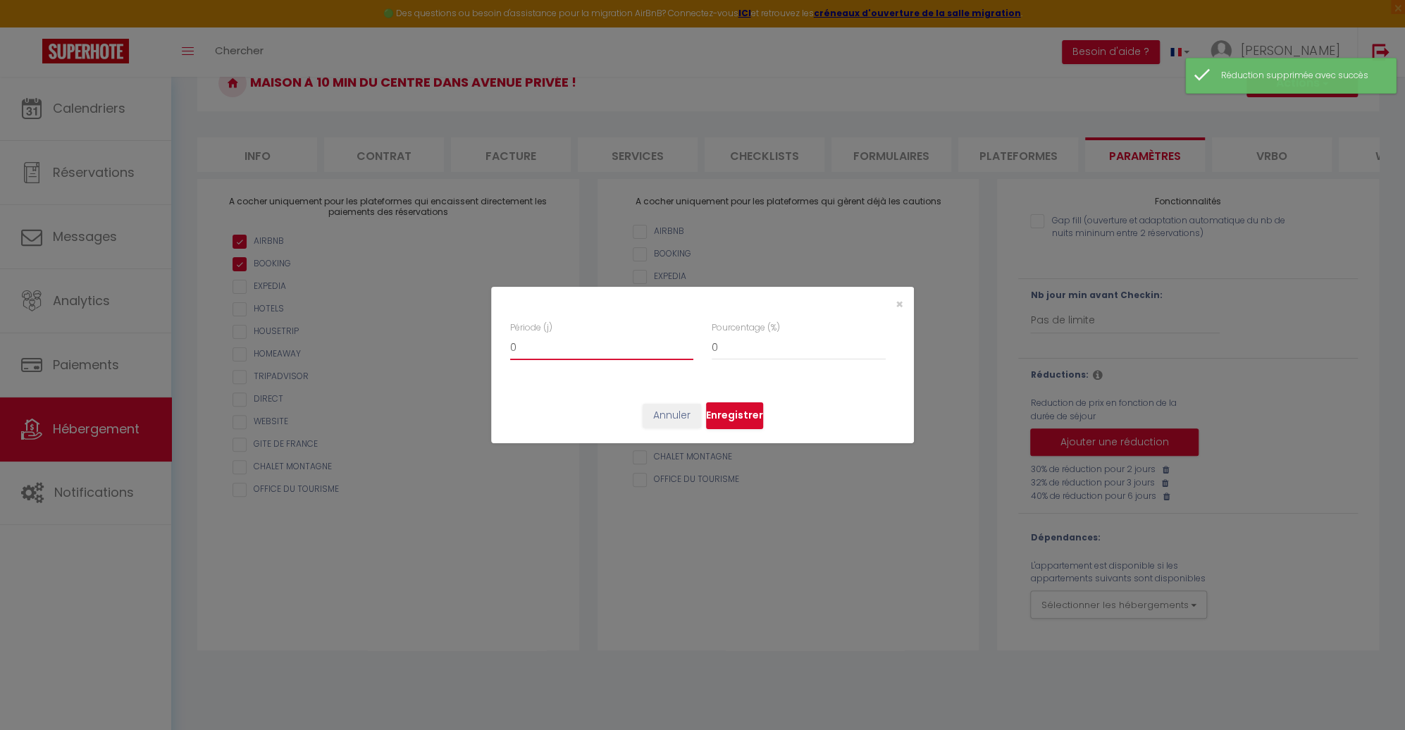
click at [567, 358] on input "0" at bounding box center [601, 347] width 183 height 25
drag, startPoint x: 524, startPoint y: 343, endPoint x: 466, endPoint y: 342, distance: 58.5
click at [466, 342] on div "× Période (j) 0 Pourcentage (%) 0 Annuler Enregistrer" at bounding box center [702, 365] width 1405 height 730
checkbox input "false"
drag, startPoint x: 560, startPoint y: 352, endPoint x: 457, endPoint y: 342, distance: 103.4
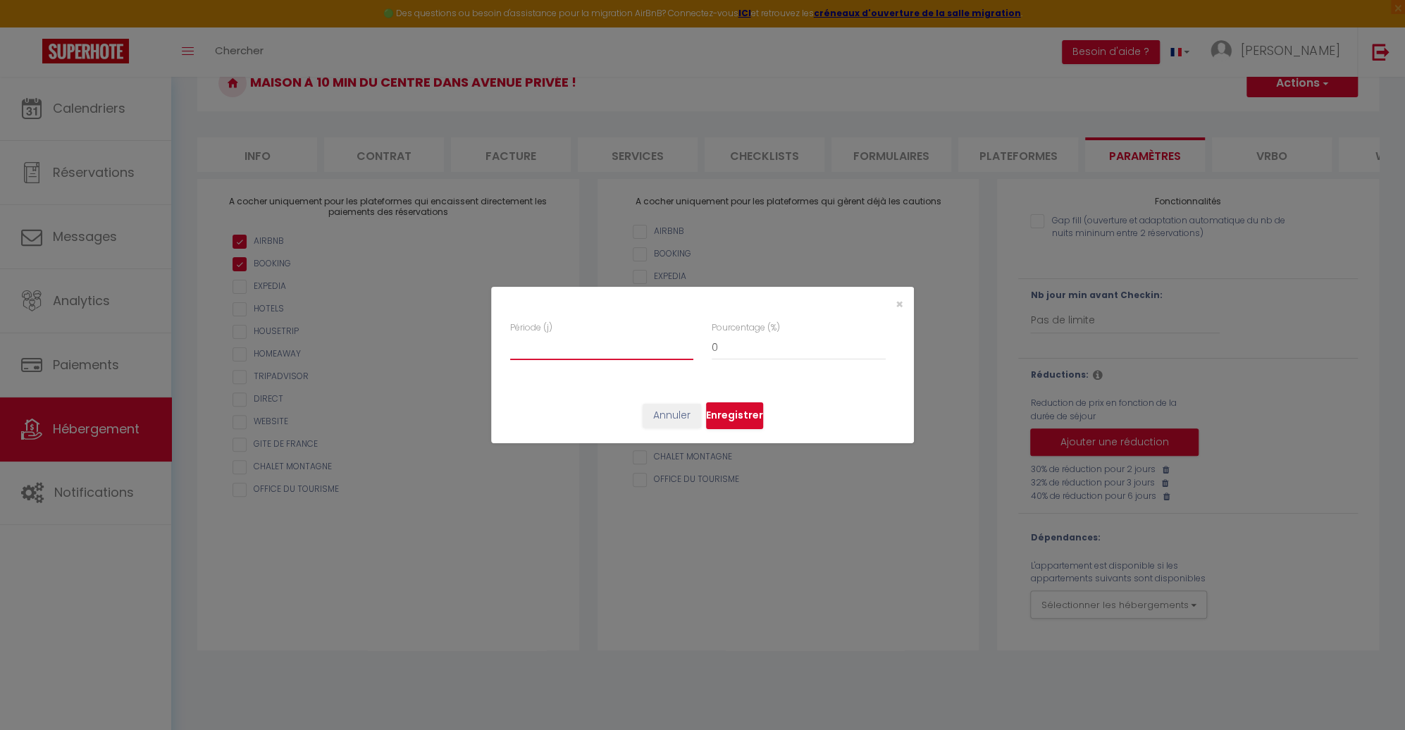
click at [457, 342] on div "× Période (j) Pourcentage (%) 0 Annuler Enregistrer" at bounding box center [702, 365] width 1405 height 730
type input "2"
checkbox input "false"
type input "28"
click at [739, 355] on input "0" at bounding box center [799, 347] width 174 height 25
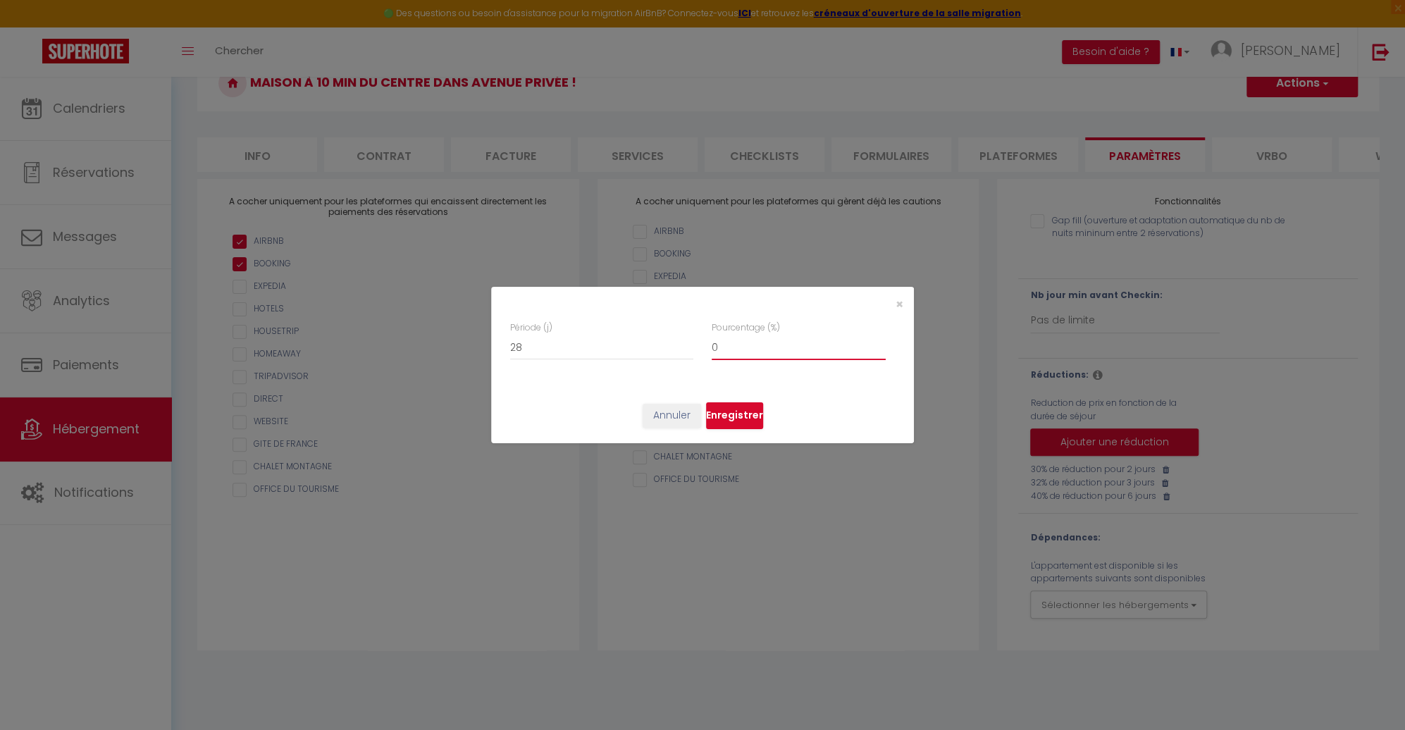
drag, startPoint x: 739, startPoint y: 352, endPoint x: 682, endPoint y: 346, distance: 57.4
click at [679, 344] on div "Période (j) 28 Pourcentage (%) 0" at bounding box center [702, 347] width 385 height 53
click at [748, 405] on button "Enregistrer" at bounding box center [734, 415] width 57 height 27
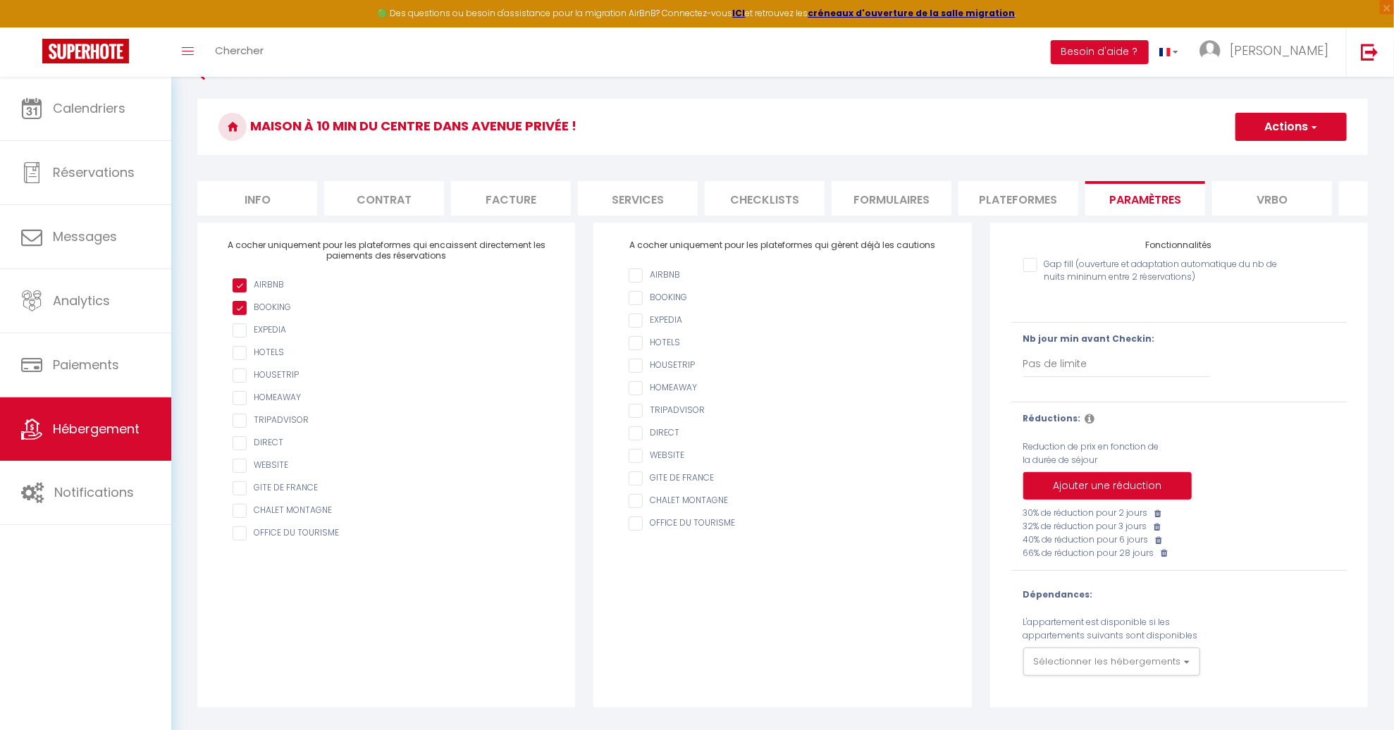
scroll to position [30, 0]
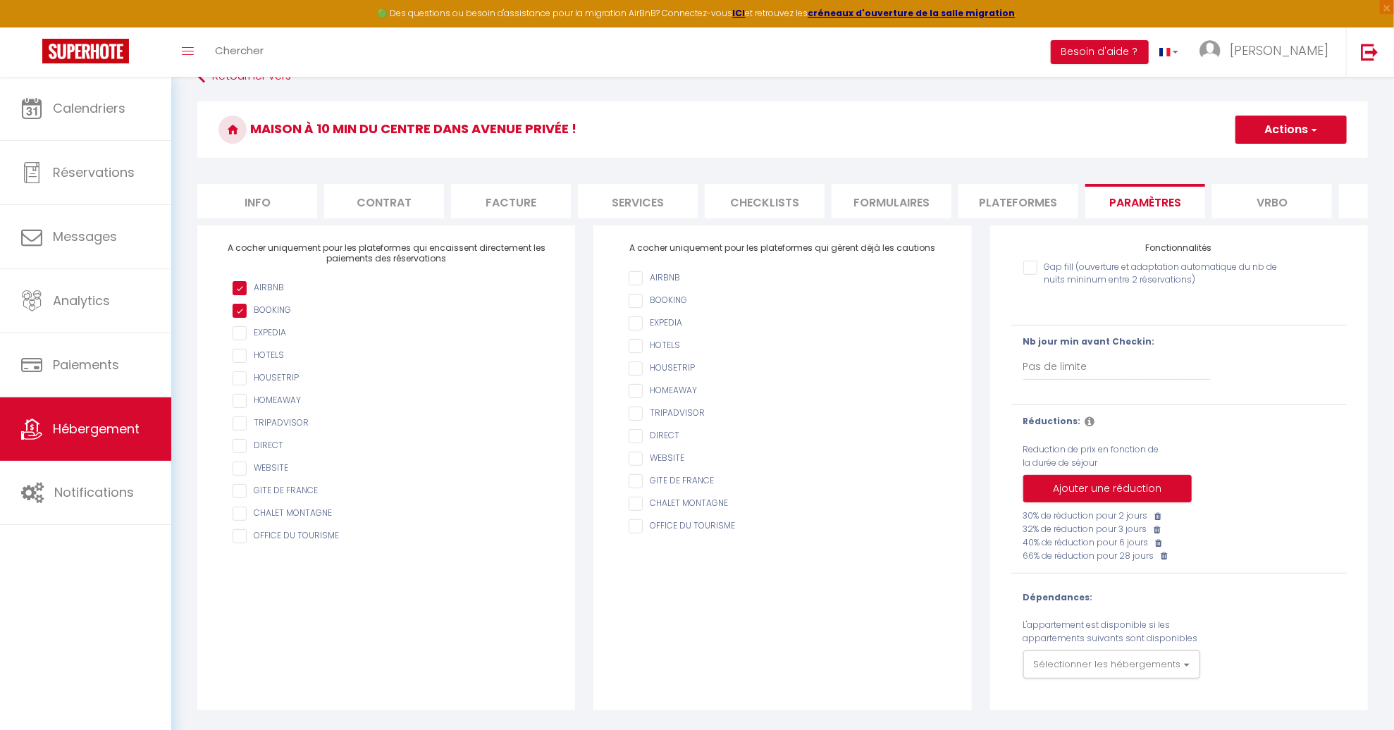
click at [1266, 139] on button "Actions" at bounding box center [1290, 130] width 111 height 28
click at [1268, 164] on input "Enregistrer" at bounding box center [1275, 161] width 52 height 14
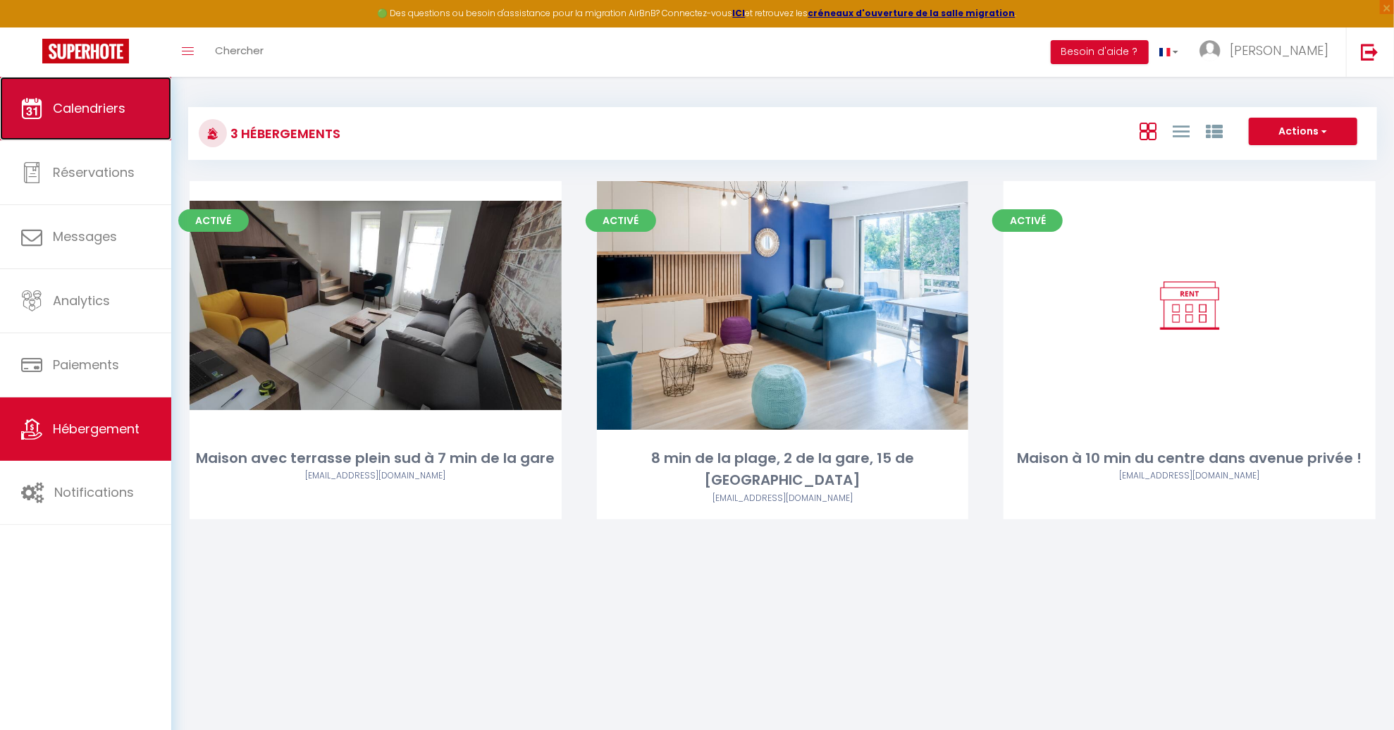
click at [89, 124] on link "Calendriers" at bounding box center [85, 108] width 171 height 63
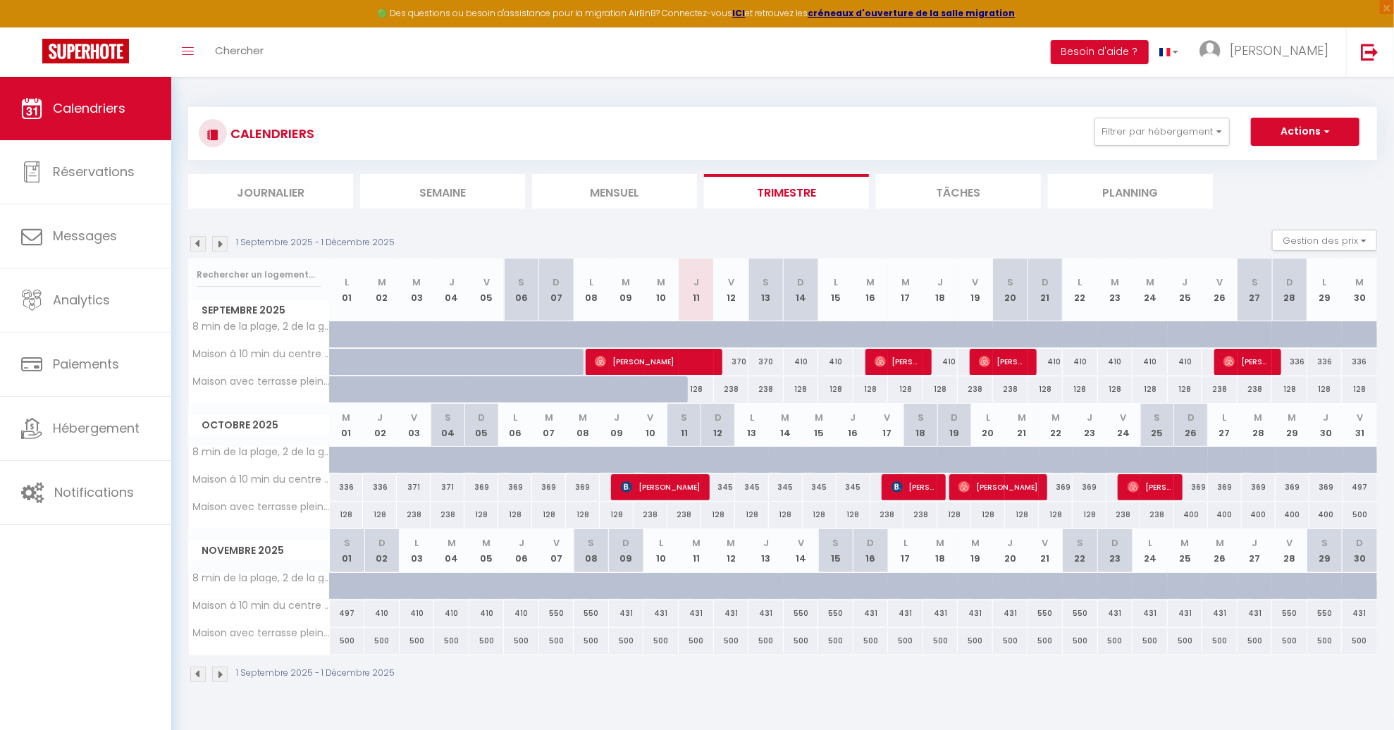
click at [215, 248] on img at bounding box center [220, 244] width 16 height 16
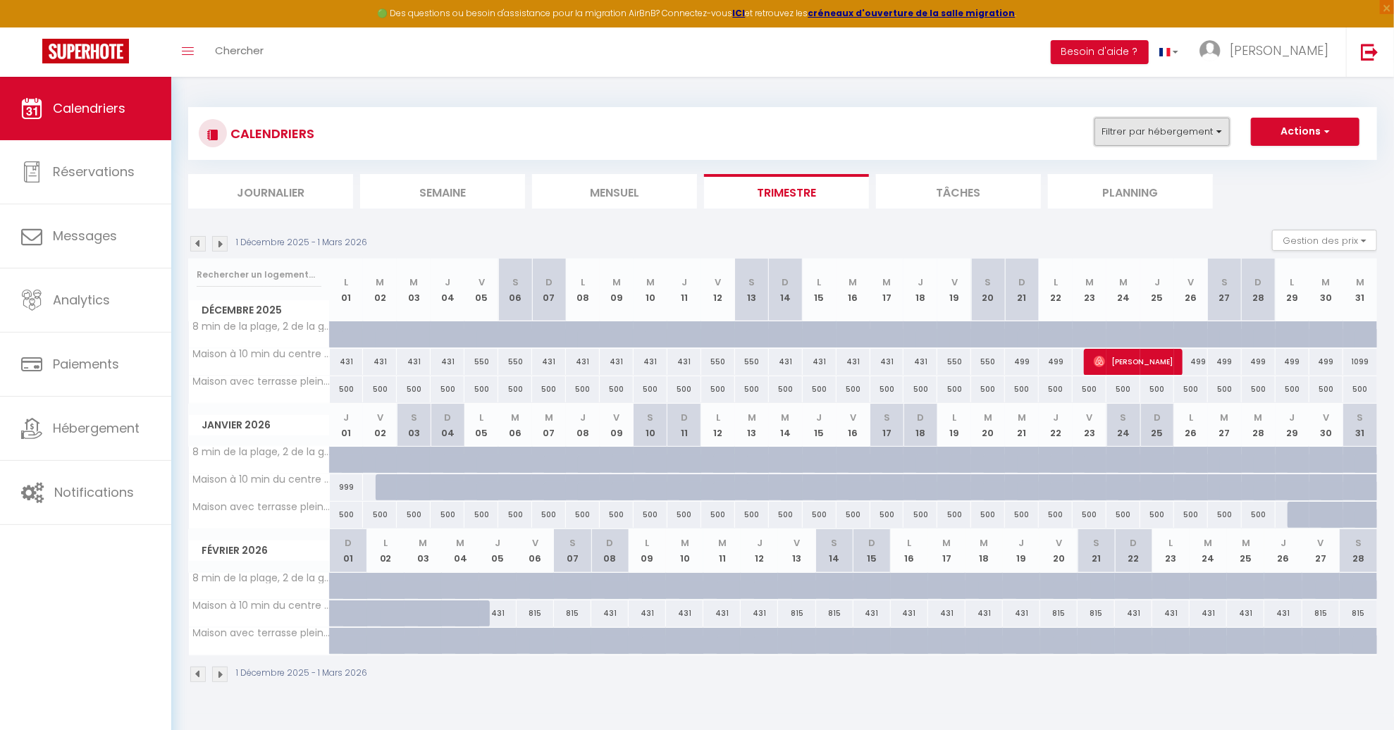
click at [1149, 138] on button "Filtrer par hébergement" at bounding box center [1162, 132] width 135 height 28
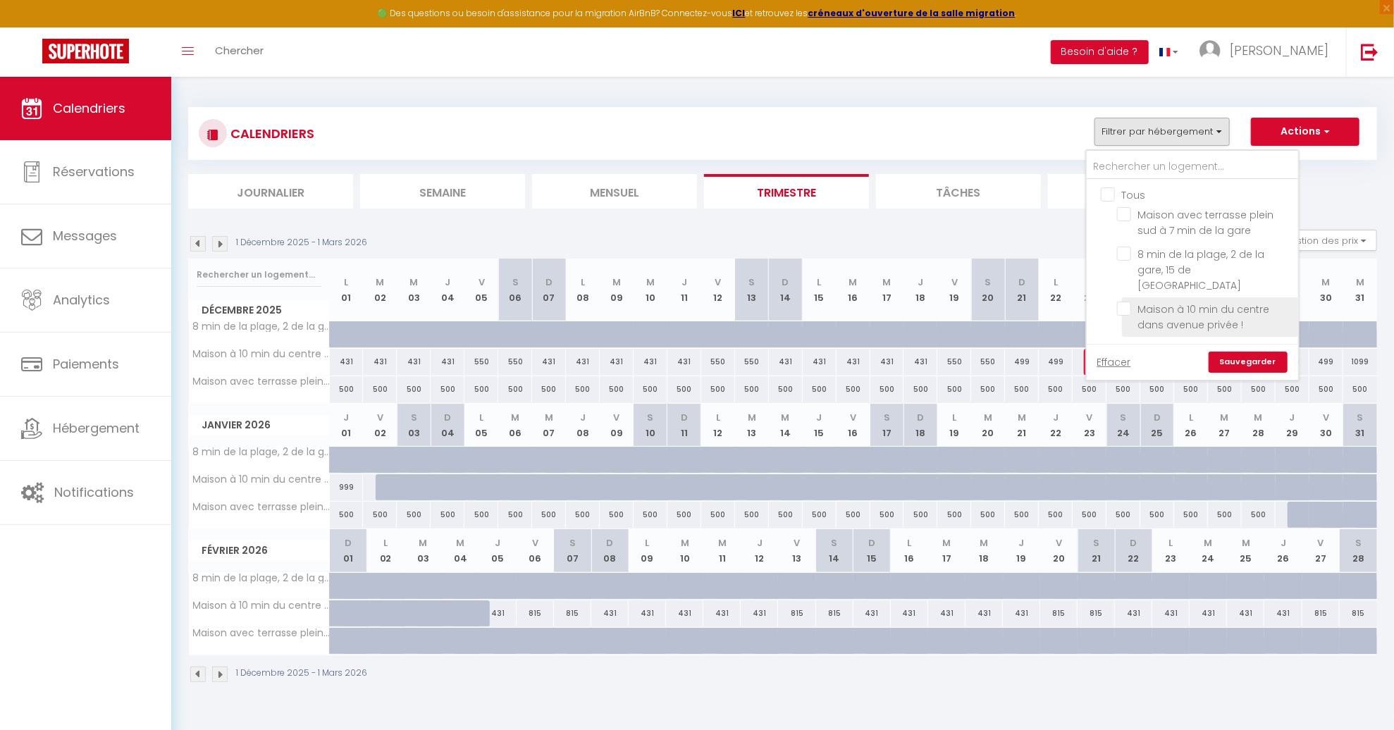
click at [1145, 302] on input "Maison à 10 min du centre dans avenue privée !" at bounding box center [1205, 309] width 176 height 14
click at [1235, 352] on link "Sauvegarder" at bounding box center [1248, 362] width 79 height 21
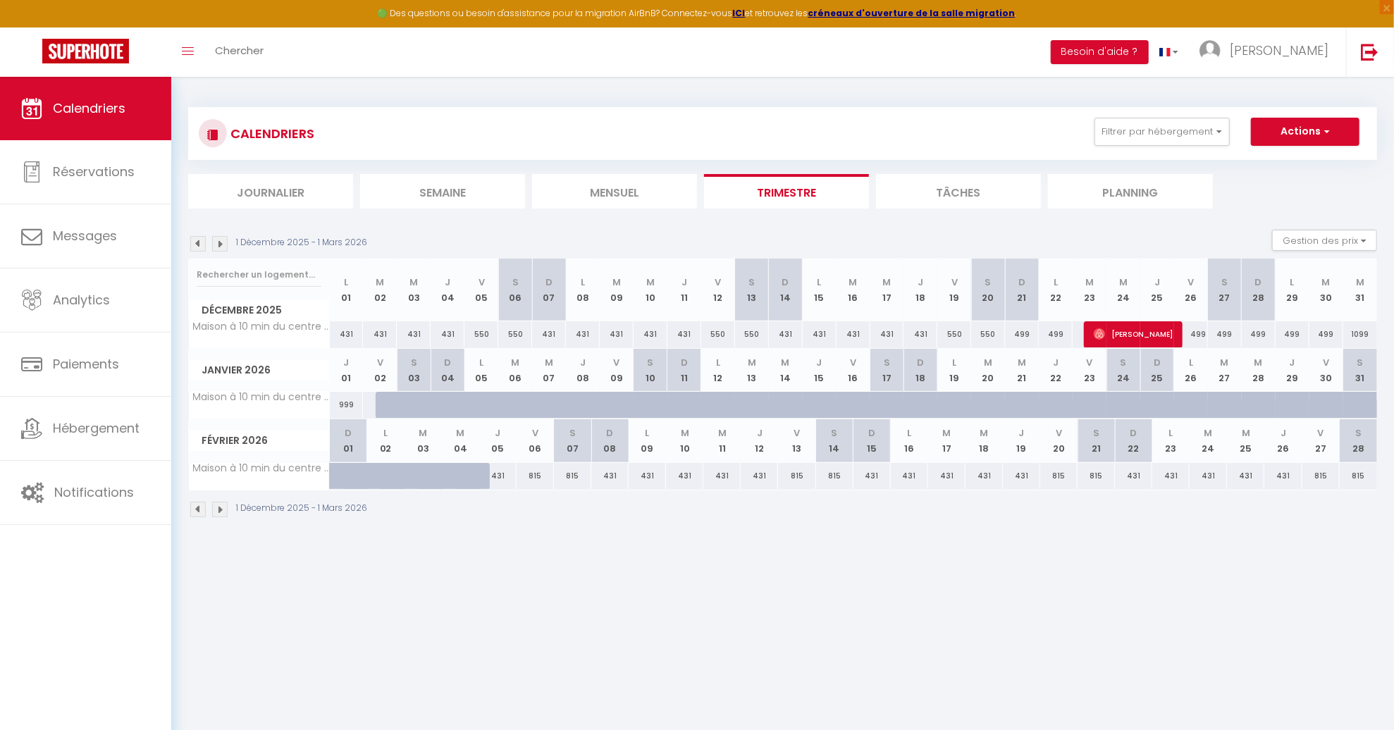
click at [380, 407] on div at bounding box center [393, 405] width 34 height 27
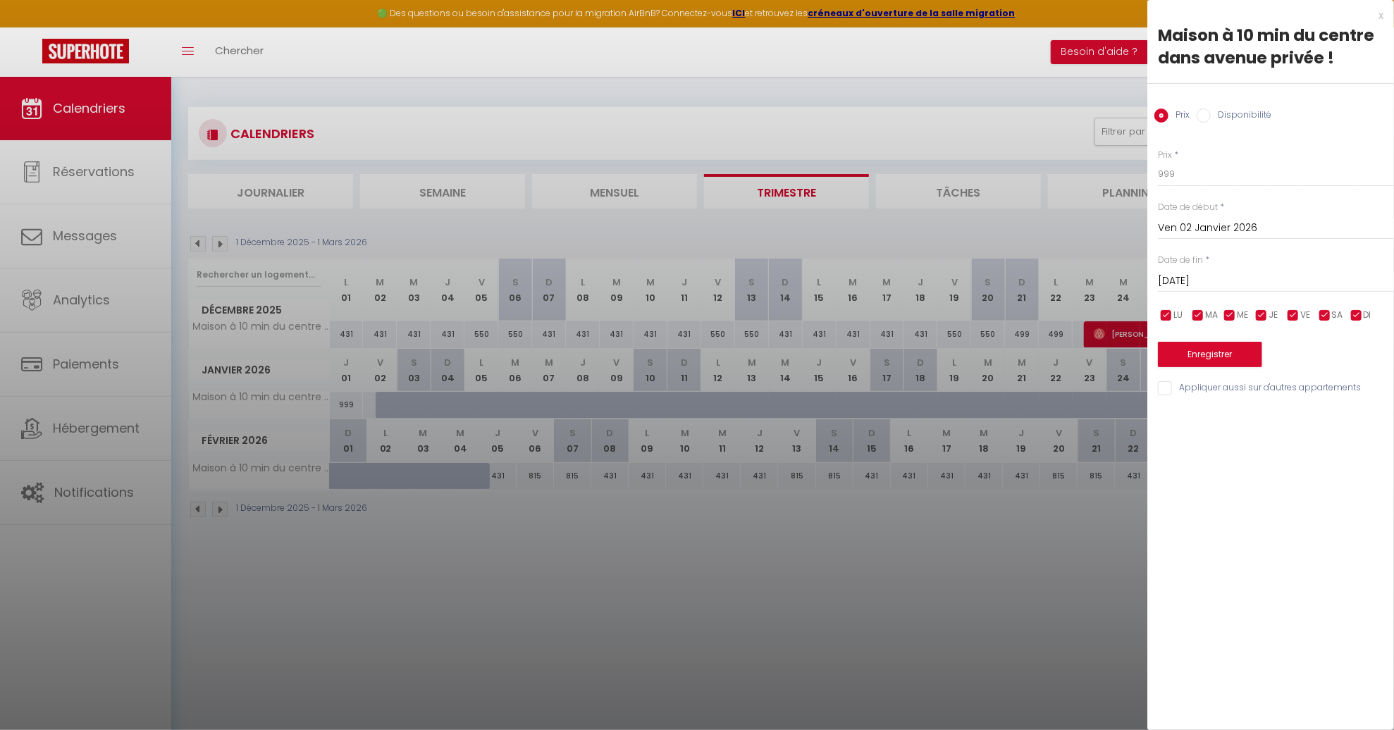
click at [1201, 270] on div "[DATE] < [PERSON_NAME][DATE] > Dim Lun Mar Mer Jeu Ven Sam 1 2 3 4 5 6 7 8 9 10…" at bounding box center [1276, 279] width 236 height 25
click at [1204, 278] on input "[DATE]" at bounding box center [1276, 281] width 236 height 18
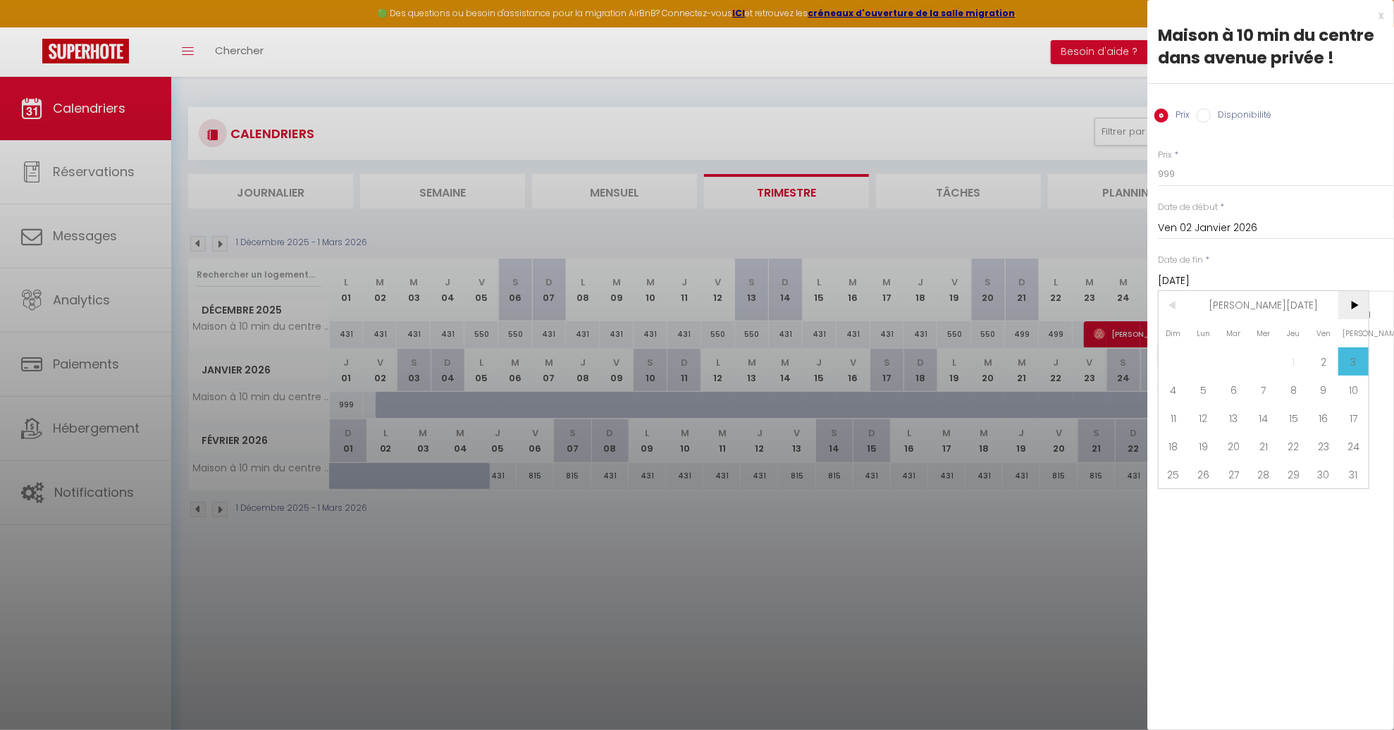
click at [1352, 309] on span ">" at bounding box center [1353, 305] width 30 height 28
click at [1328, 361] on span "6" at bounding box center [1324, 361] width 30 height 28
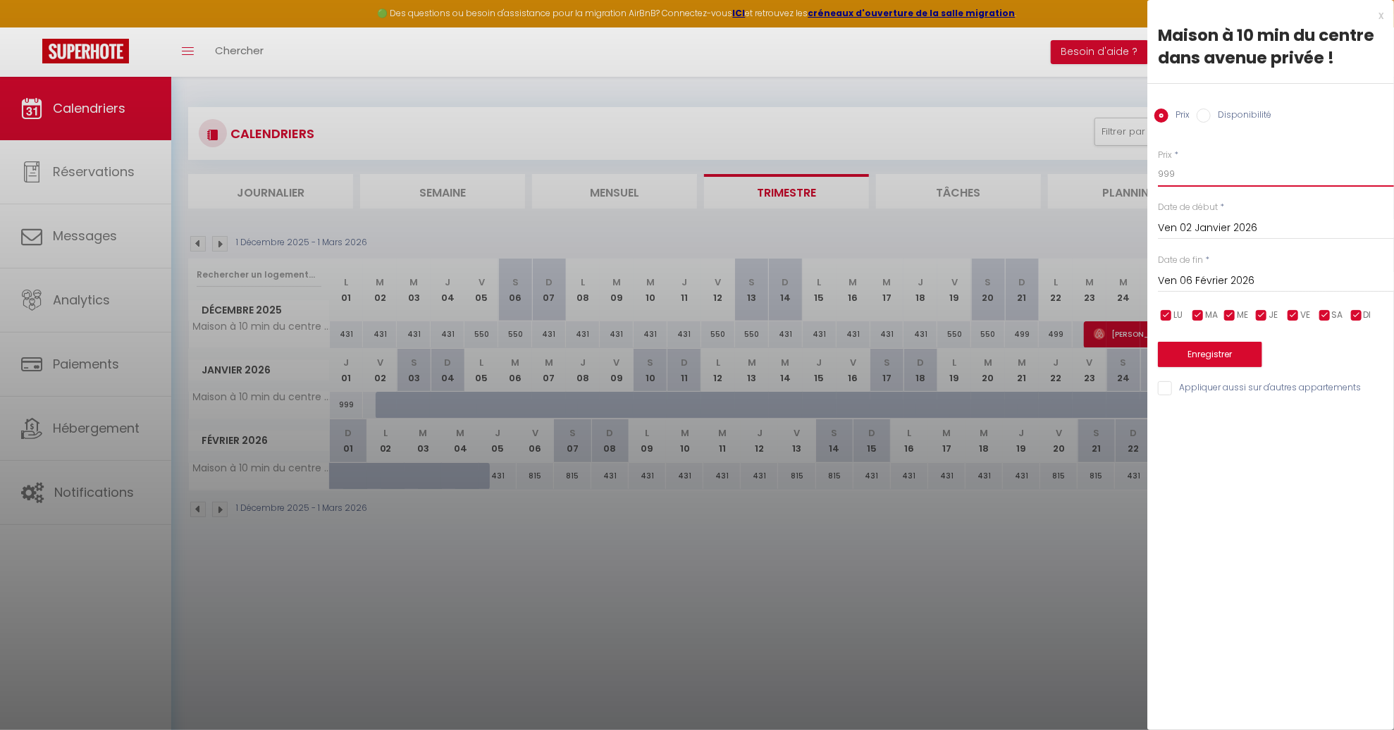
click at [1196, 170] on input "999" at bounding box center [1276, 173] width 236 height 25
click at [1332, 310] on span "SA" at bounding box center [1337, 315] width 11 height 13
click at [1297, 314] on input "checkbox" at bounding box center [1293, 316] width 14 height 14
click at [1232, 355] on button "Enregistrer" at bounding box center [1210, 354] width 104 height 25
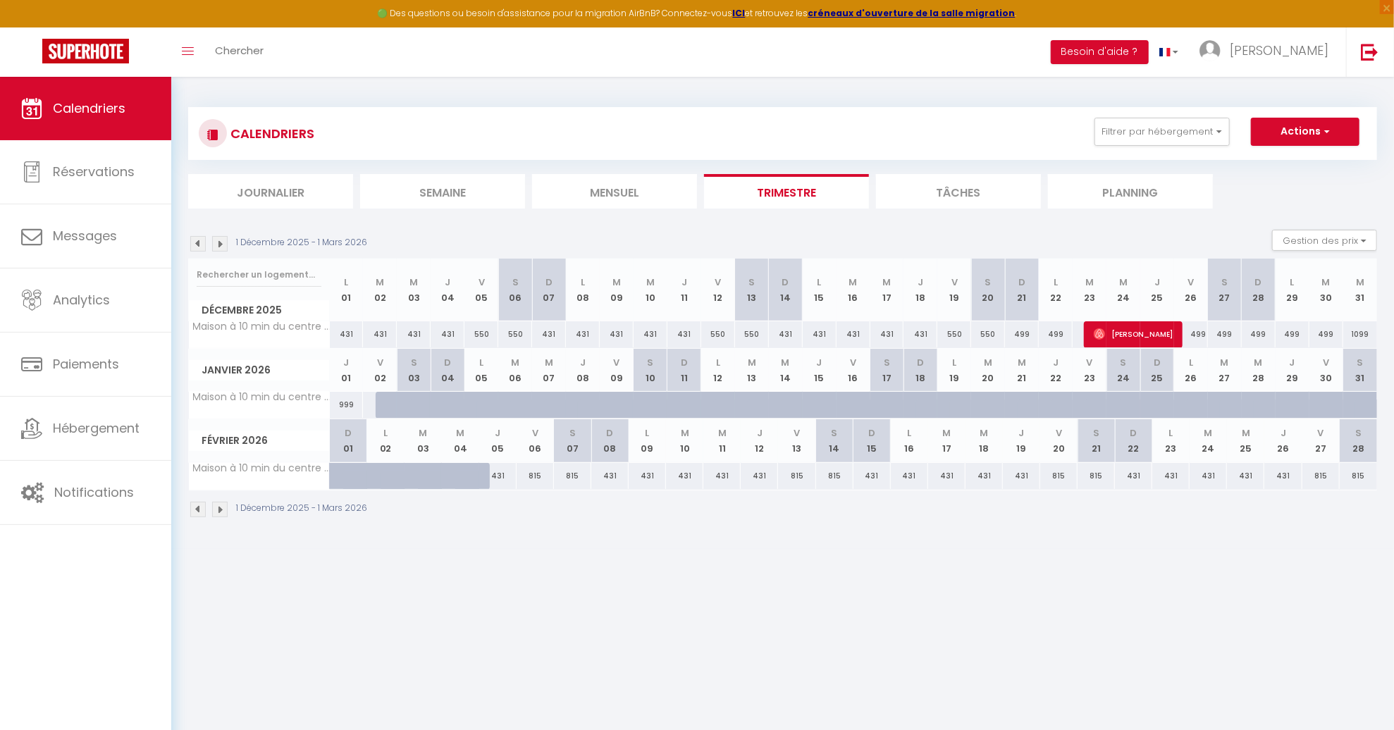
click at [381, 405] on div at bounding box center [393, 405] width 34 height 27
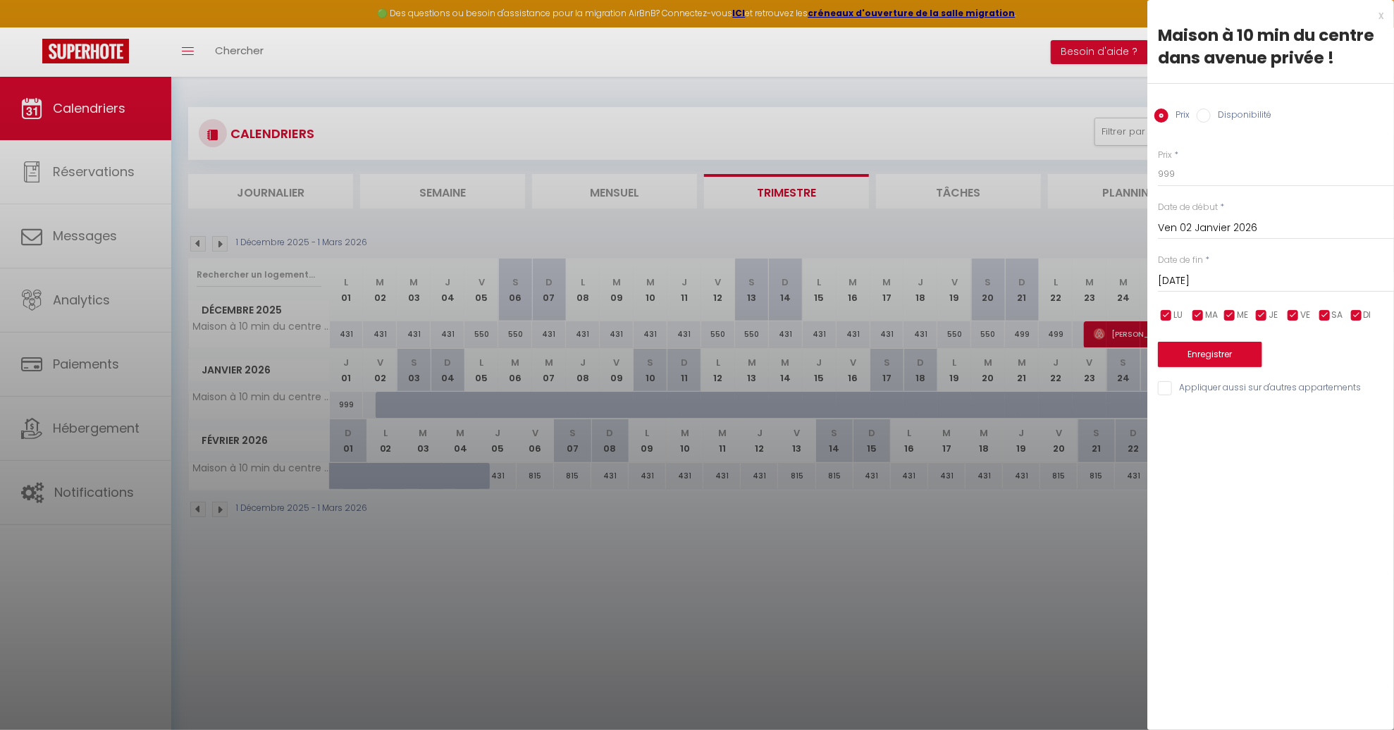
click at [1207, 278] on input "[DATE]" at bounding box center [1276, 281] width 236 height 18
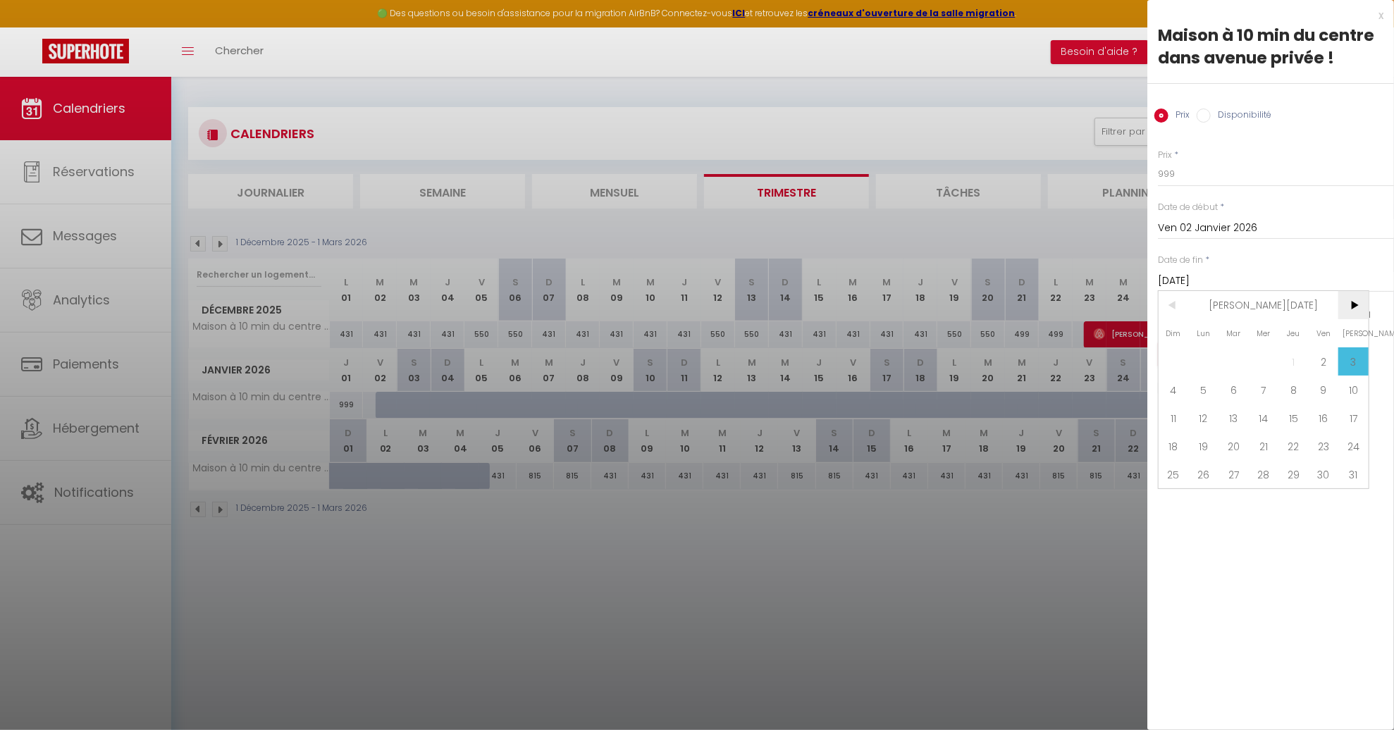
click at [1352, 307] on span ">" at bounding box center [1353, 305] width 30 height 28
click at [1328, 361] on span "6" at bounding box center [1324, 361] width 30 height 28
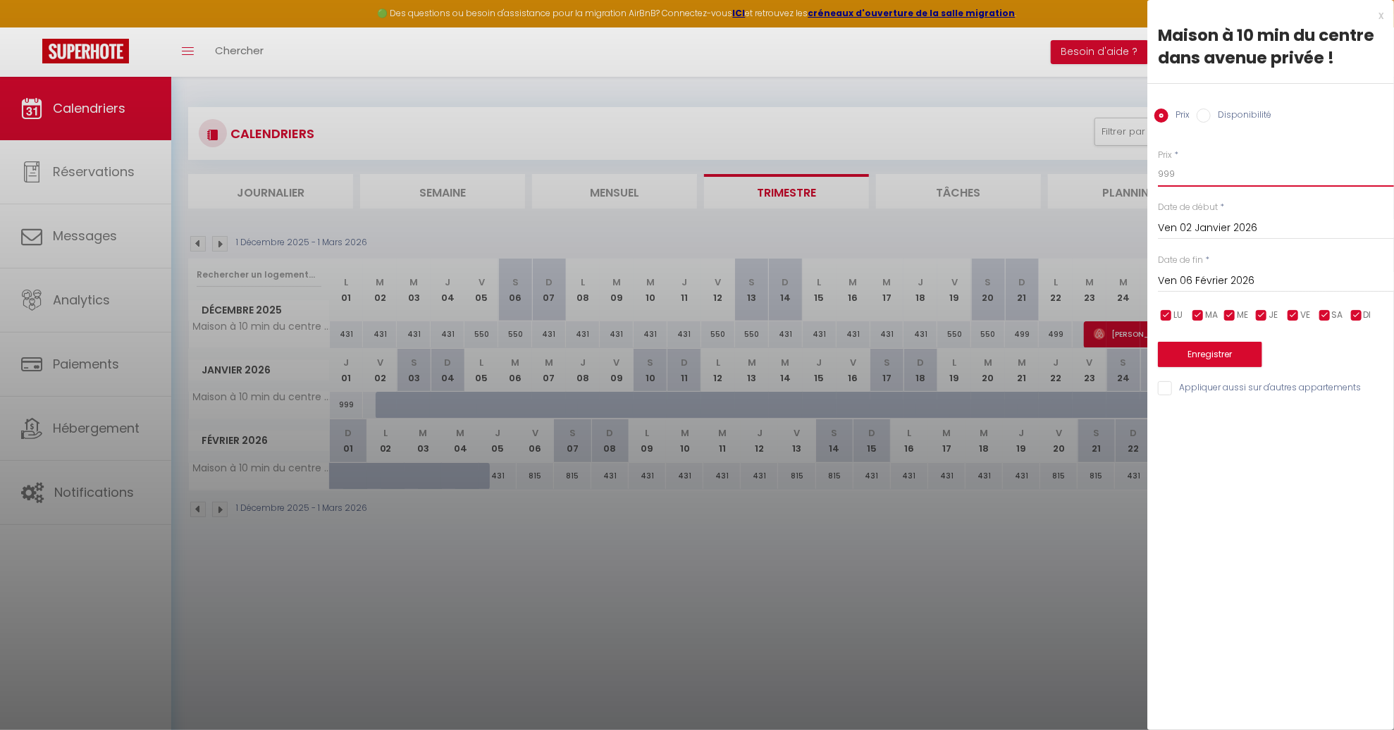
click at [1195, 178] on input "999" at bounding box center [1276, 173] width 236 height 25
click at [1195, 176] on input "999" at bounding box center [1276, 173] width 236 height 25
click at [1354, 315] on input "checkbox" at bounding box center [1357, 316] width 14 height 14
click at [1269, 313] on span "JE" at bounding box center [1273, 315] width 9 height 13
click at [1233, 316] on input "checkbox" at bounding box center [1230, 316] width 14 height 14
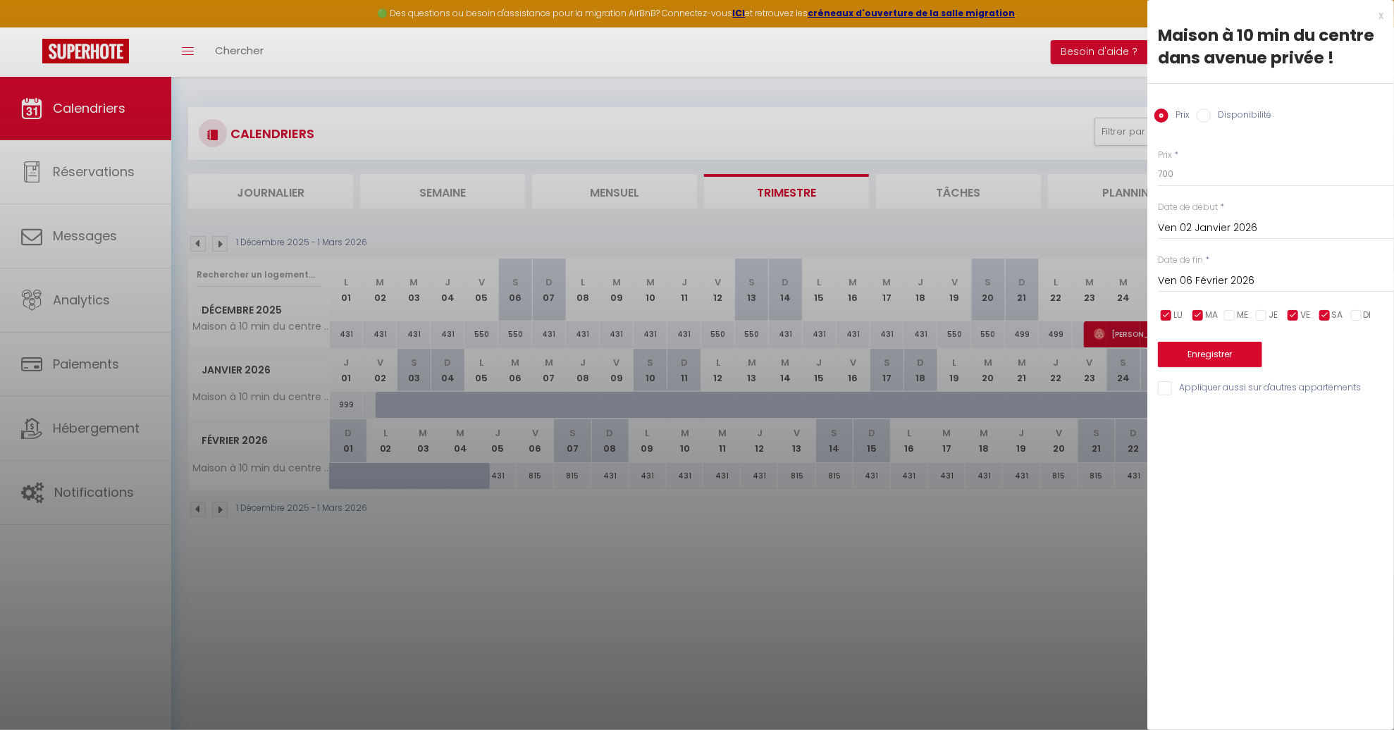
drag, startPoint x: 1195, startPoint y: 316, endPoint x: 1183, endPoint y: 316, distance: 12.0
click at [1194, 316] on input "checkbox" at bounding box center [1198, 316] width 14 height 14
click at [1170, 316] on input "checkbox" at bounding box center [1166, 316] width 14 height 14
click at [1230, 355] on button "Enregistrer" at bounding box center [1210, 354] width 104 height 25
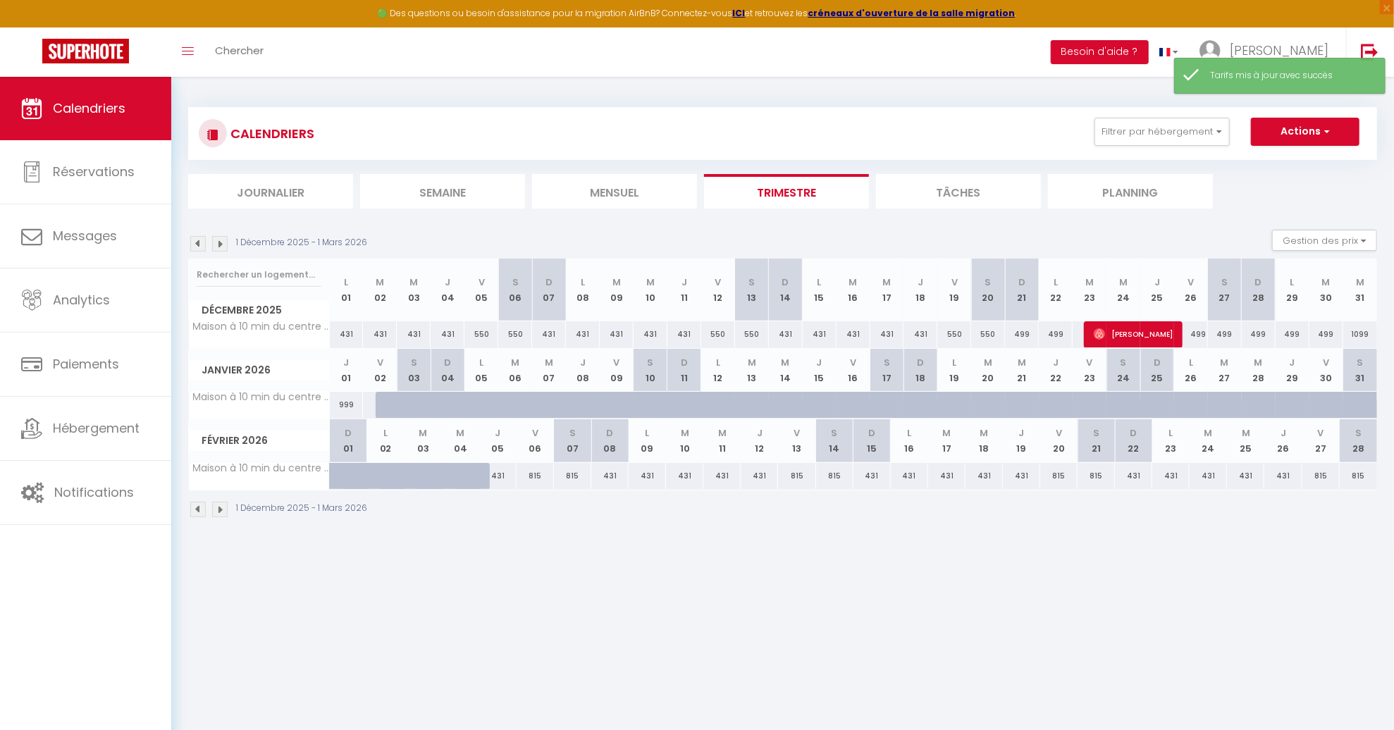
click at [344, 404] on div "999" at bounding box center [347, 405] width 34 height 26
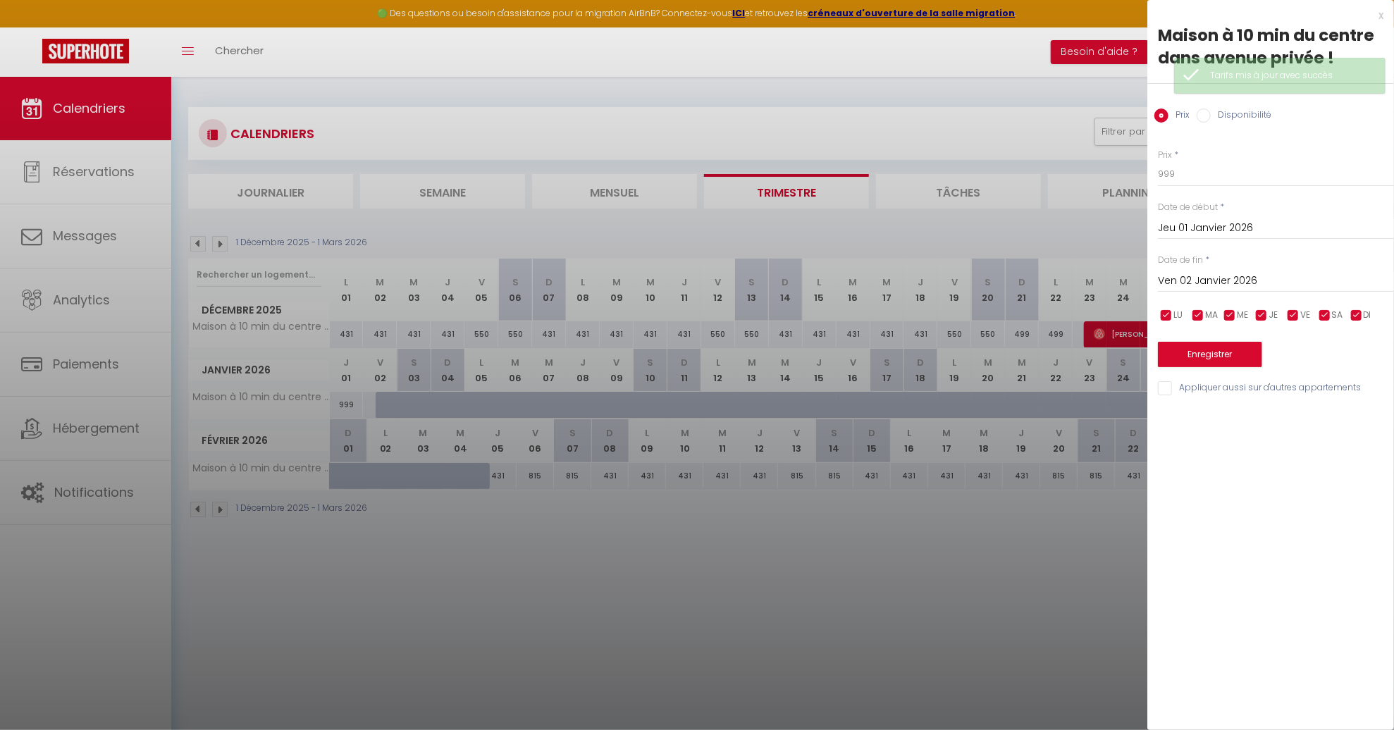
click at [1215, 285] on input "Ven 02 Janvier 2026" at bounding box center [1276, 281] width 236 height 18
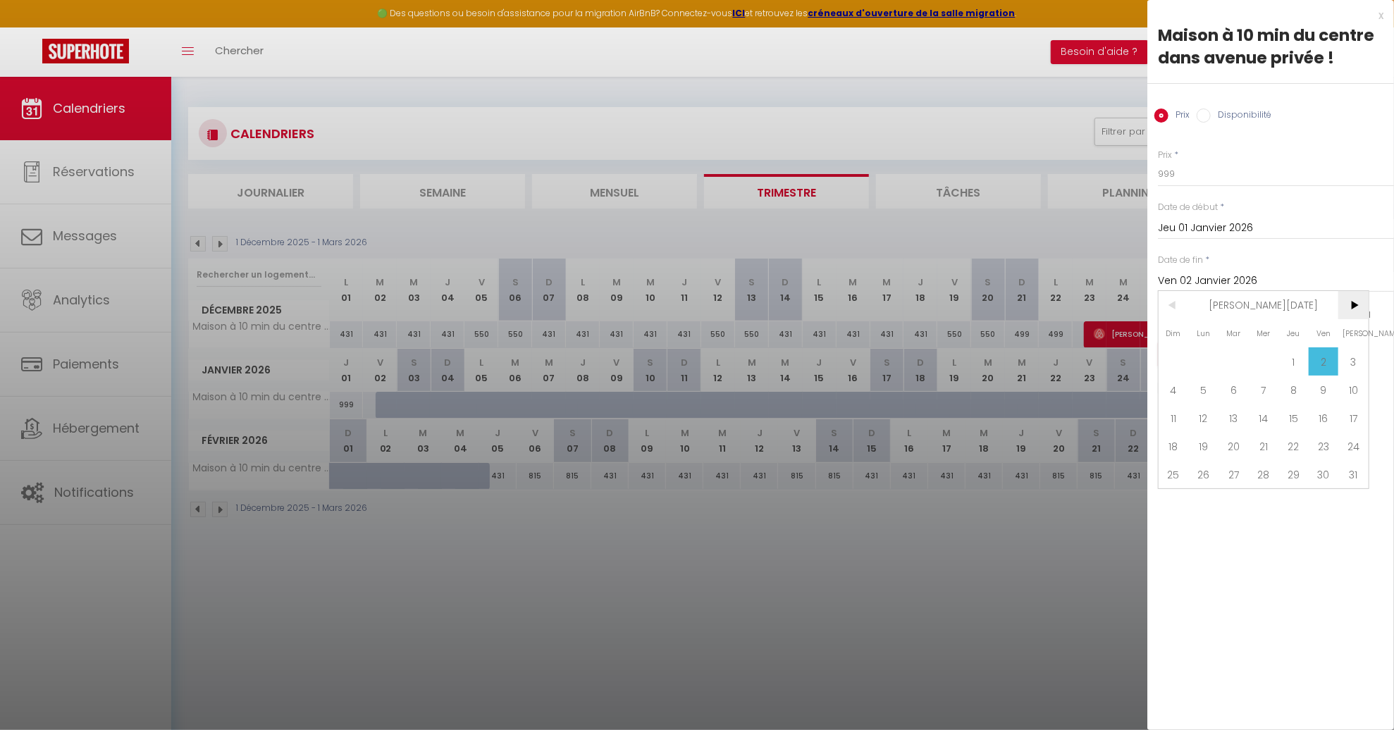
click at [1350, 308] on span ">" at bounding box center [1353, 305] width 30 height 28
click at [1258, 386] on span "11" at bounding box center [1264, 390] width 30 height 28
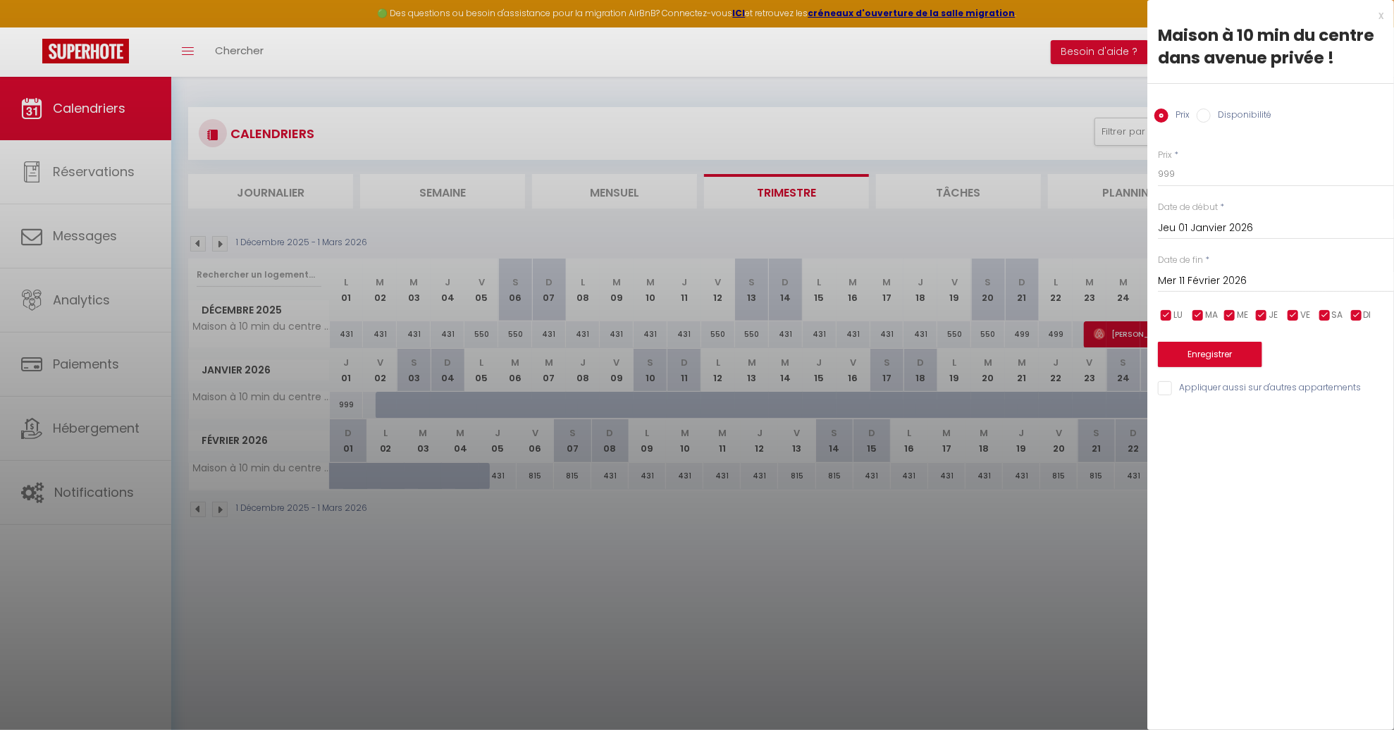
click at [1233, 122] on label "Disponibilité" at bounding box center [1241, 117] width 61 height 16
click at [1211, 122] on input "Disponibilité" at bounding box center [1204, 116] width 14 height 14
click at [1215, 171] on select "Disponible Indisponible" at bounding box center [1276, 174] width 236 height 27
click at [1198, 361] on button "Enregistrer" at bounding box center [1210, 355] width 104 height 25
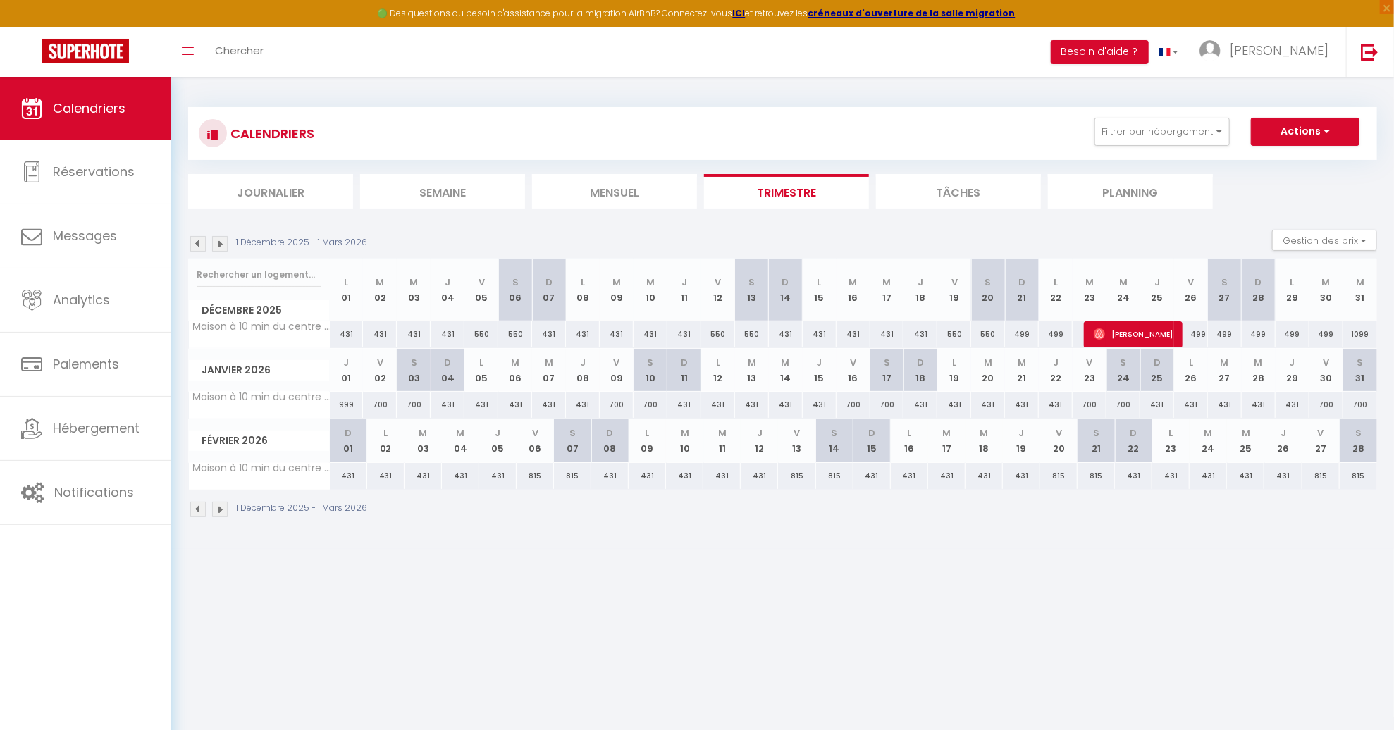
click at [376, 406] on div "700" at bounding box center [380, 405] width 34 height 26
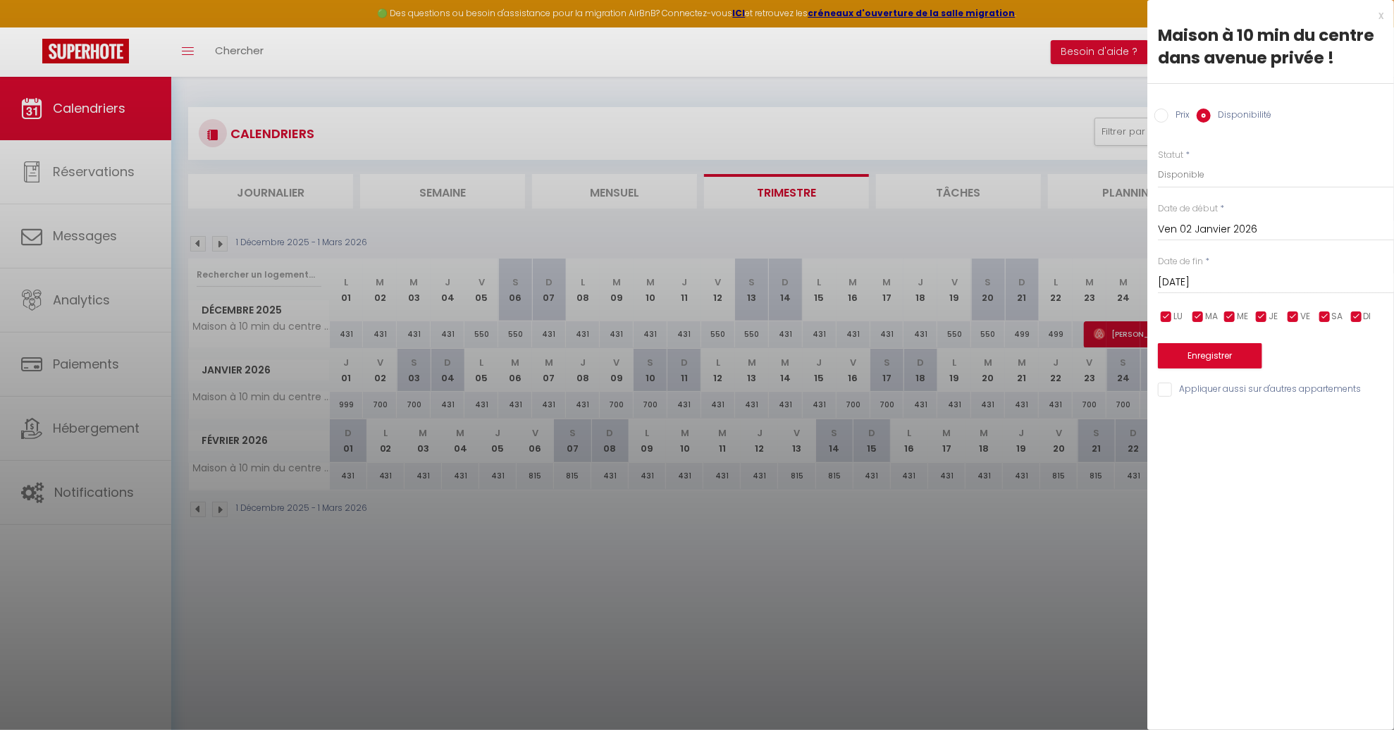
click at [1266, 281] on input "[DATE]" at bounding box center [1276, 282] width 236 height 18
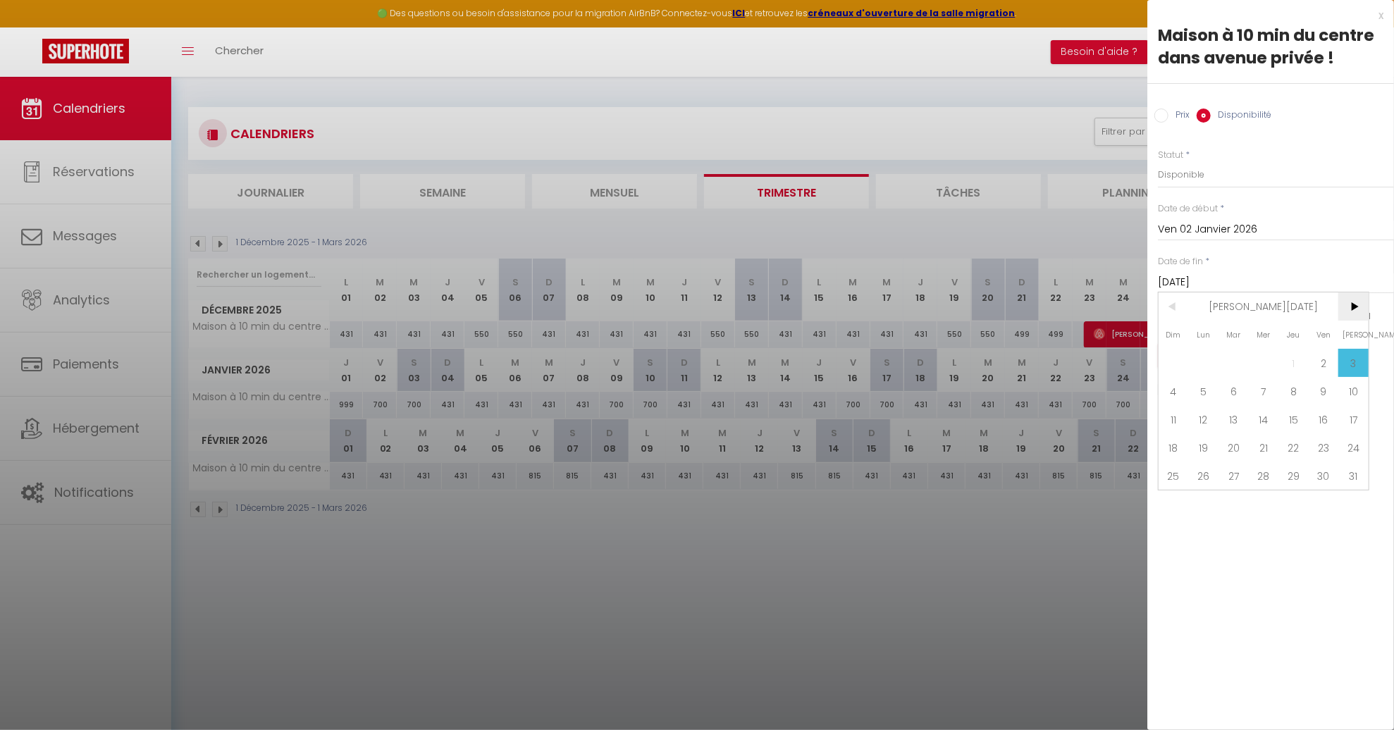
click at [1354, 314] on span ">" at bounding box center [1353, 306] width 30 height 28
click at [1290, 395] on span "12" at bounding box center [1293, 391] width 30 height 28
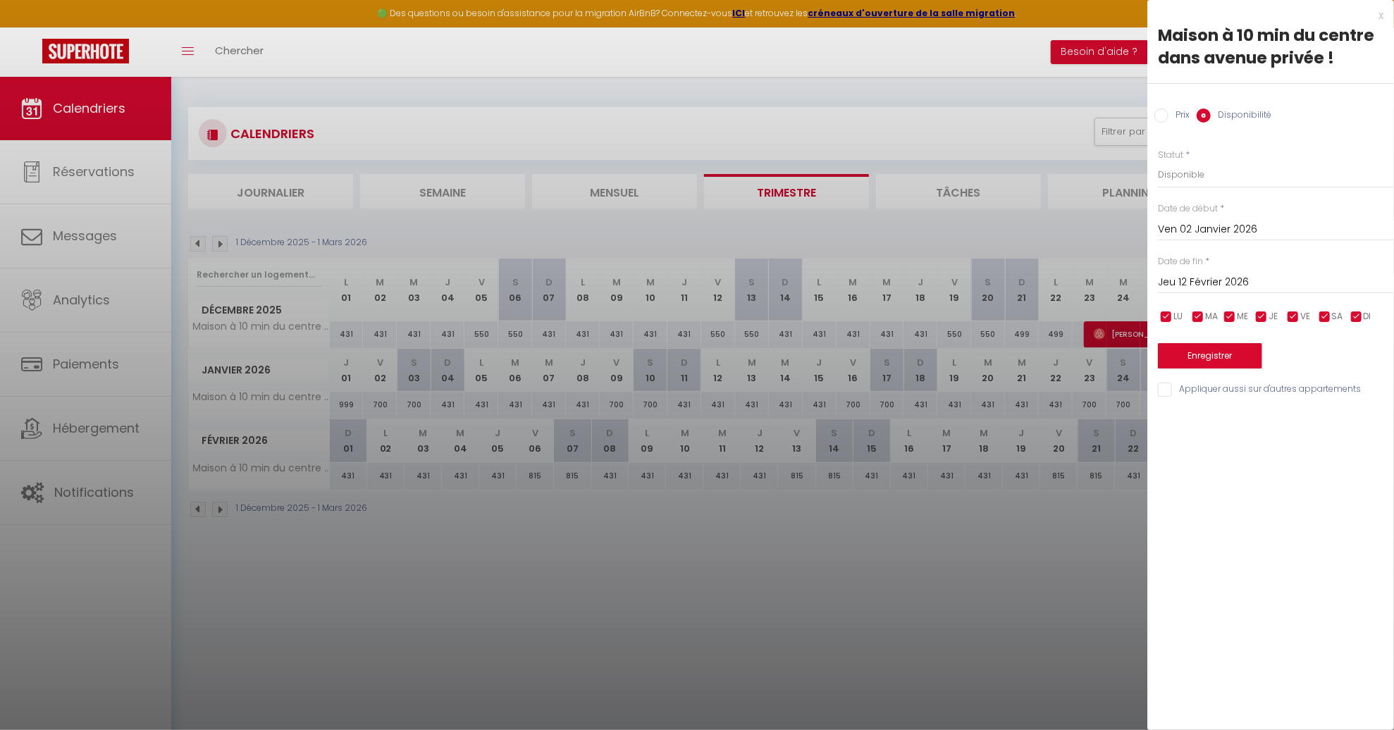
click at [1184, 121] on label "Prix" at bounding box center [1179, 117] width 21 height 16
click at [1169, 121] on input "Prix" at bounding box center [1161, 116] width 14 height 14
click at [1185, 172] on input "700" at bounding box center [1276, 173] width 236 height 25
click at [1362, 315] on input "checkbox" at bounding box center [1357, 316] width 14 height 14
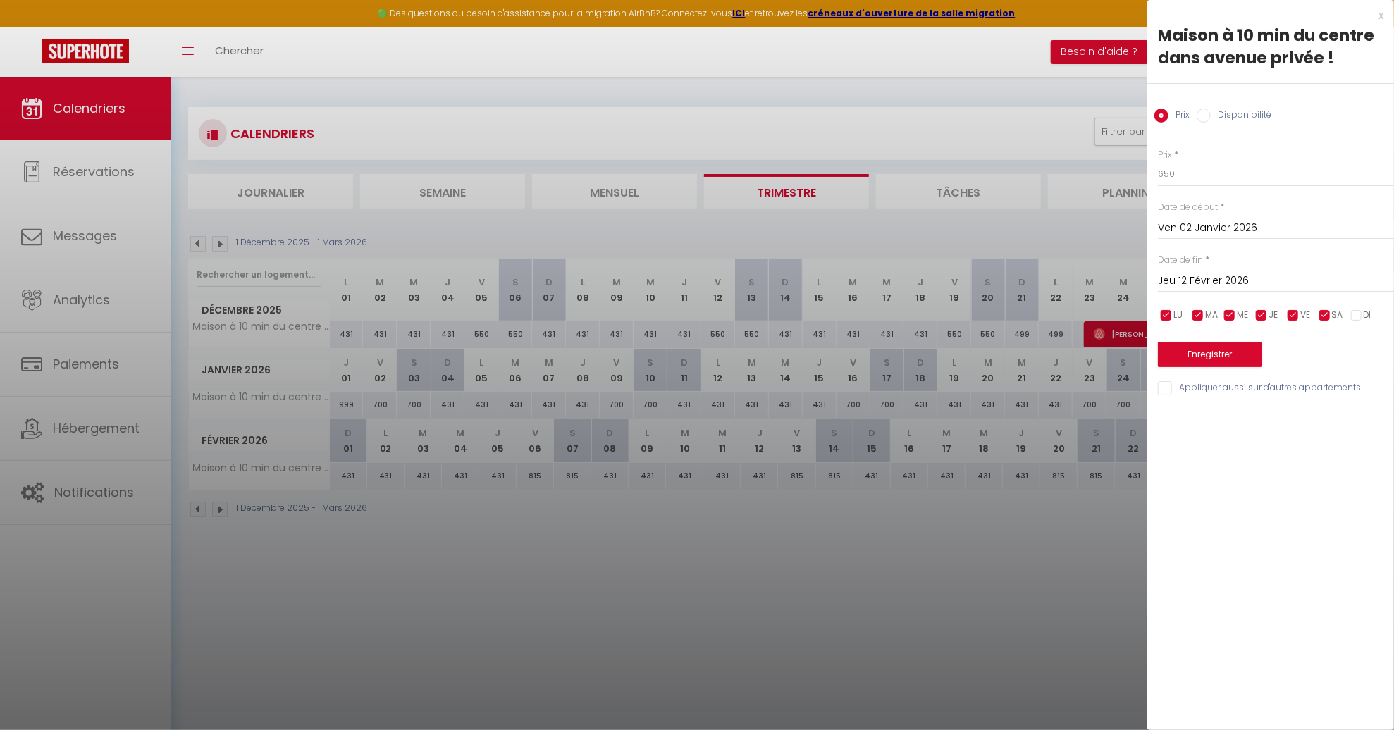
drag, startPoint x: 1265, startPoint y: 317, endPoint x: 1242, endPoint y: 317, distance: 23.3
click at [1264, 317] on input "checkbox" at bounding box center [1261, 316] width 14 height 14
click at [1231, 316] on input "checkbox" at bounding box center [1230, 316] width 14 height 14
click at [1196, 312] on input "checkbox" at bounding box center [1198, 316] width 14 height 14
click at [1169, 313] on input "checkbox" at bounding box center [1166, 316] width 14 height 14
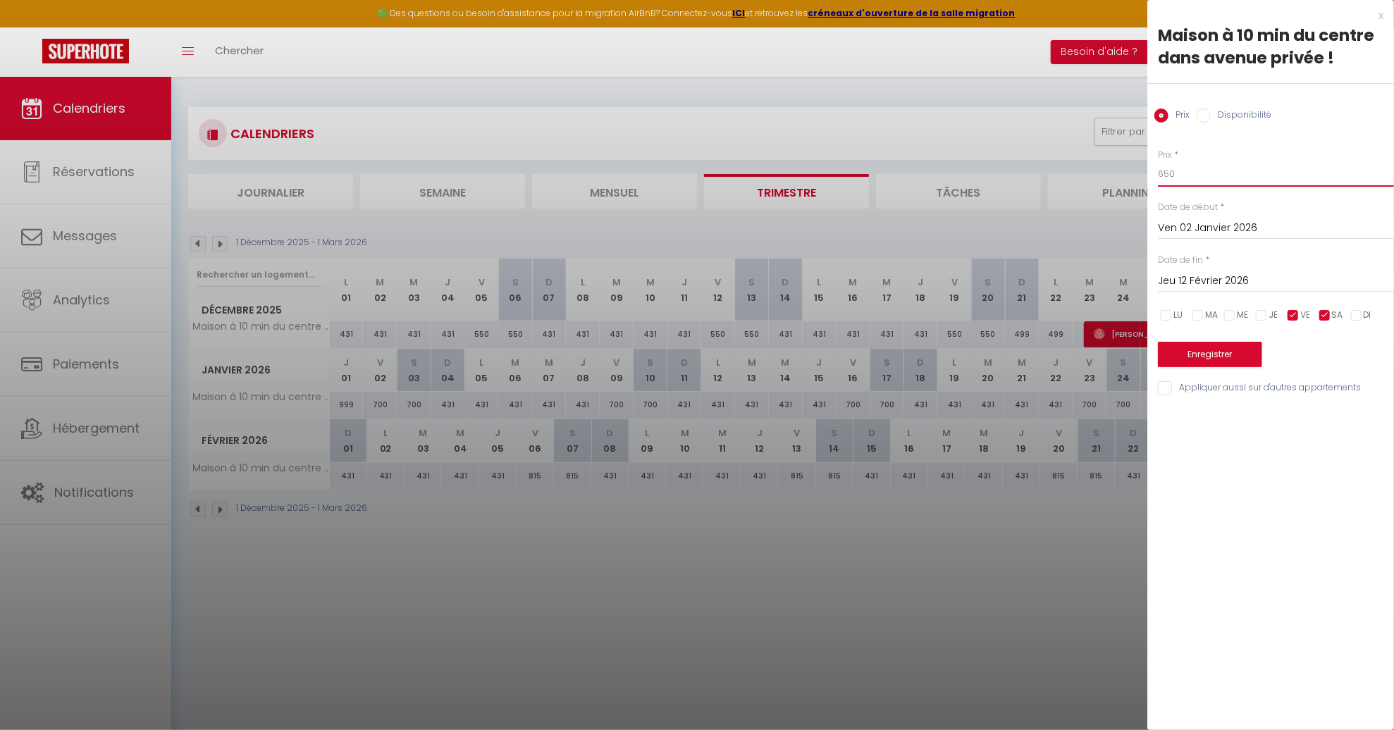
click at [1168, 175] on input "650" at bounding box center [1276, 173] width 236 height 25
click at [1221, 350] on button "Enregistrer" at bounding box center [1210, 354] width 104 height 25
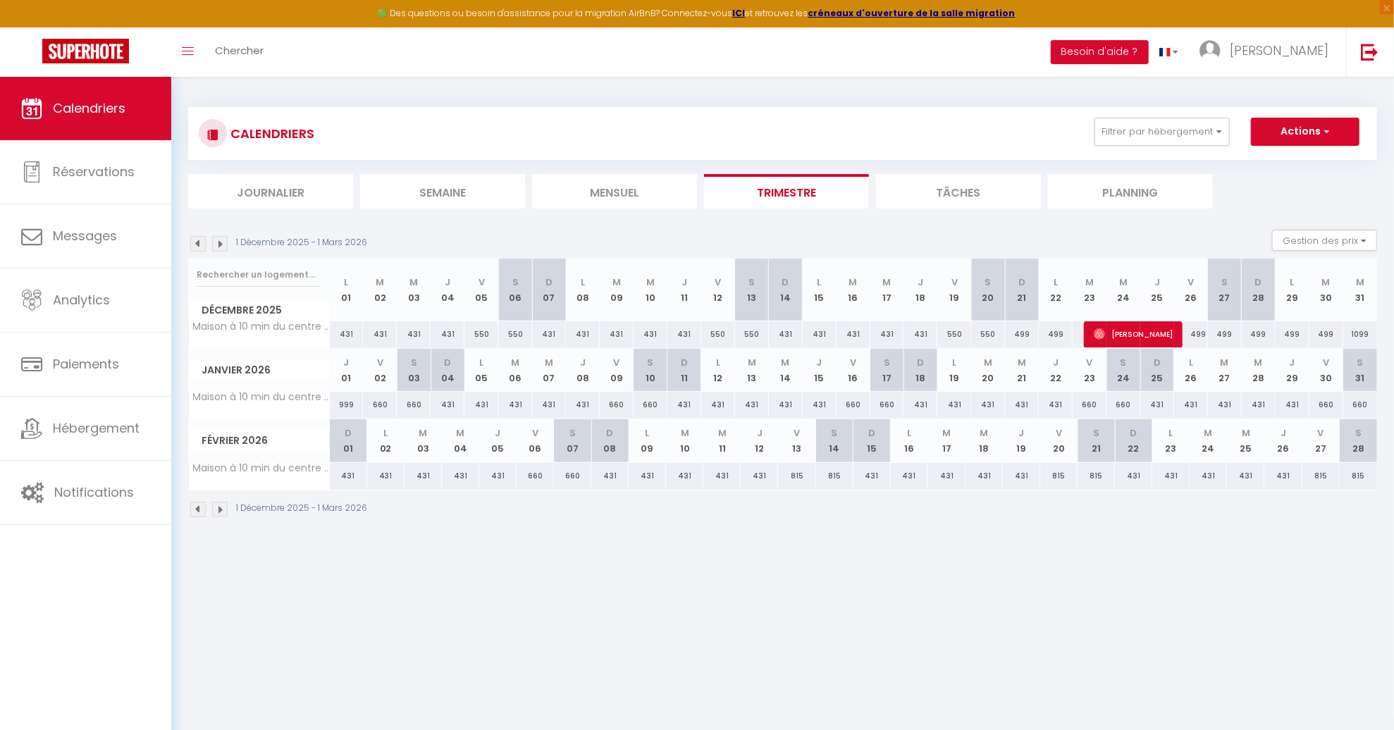
click at [608, 538] on div "CALENDRIERS Filtrer par hébergement Tous Maison avec terrasse plein sud à 7 min…" at bounding box center [782, 313] width 1223 height 472
click at [198, 240] on img at bounding box center [198, 244] width 16 height 16
